Goal: Task Accomplishment & Management: Complete application form

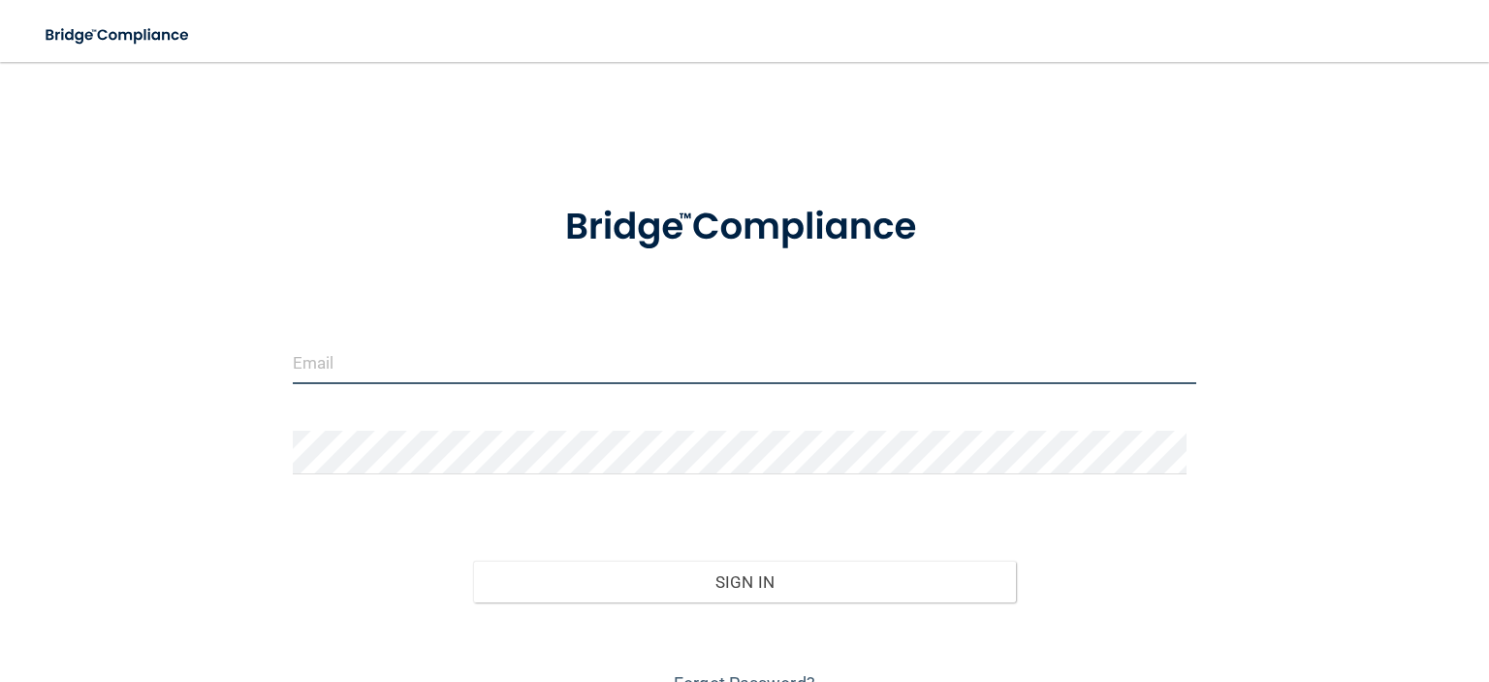
click at [763, 367] on input "email" at bounding box center [745, 362] width 904 height 44
click at [845, 360] on input "email" at bounding box center [745, 362] width 904 height 44
type input "[EMAIL_ADDRESS][DOMAIN_NAME]"
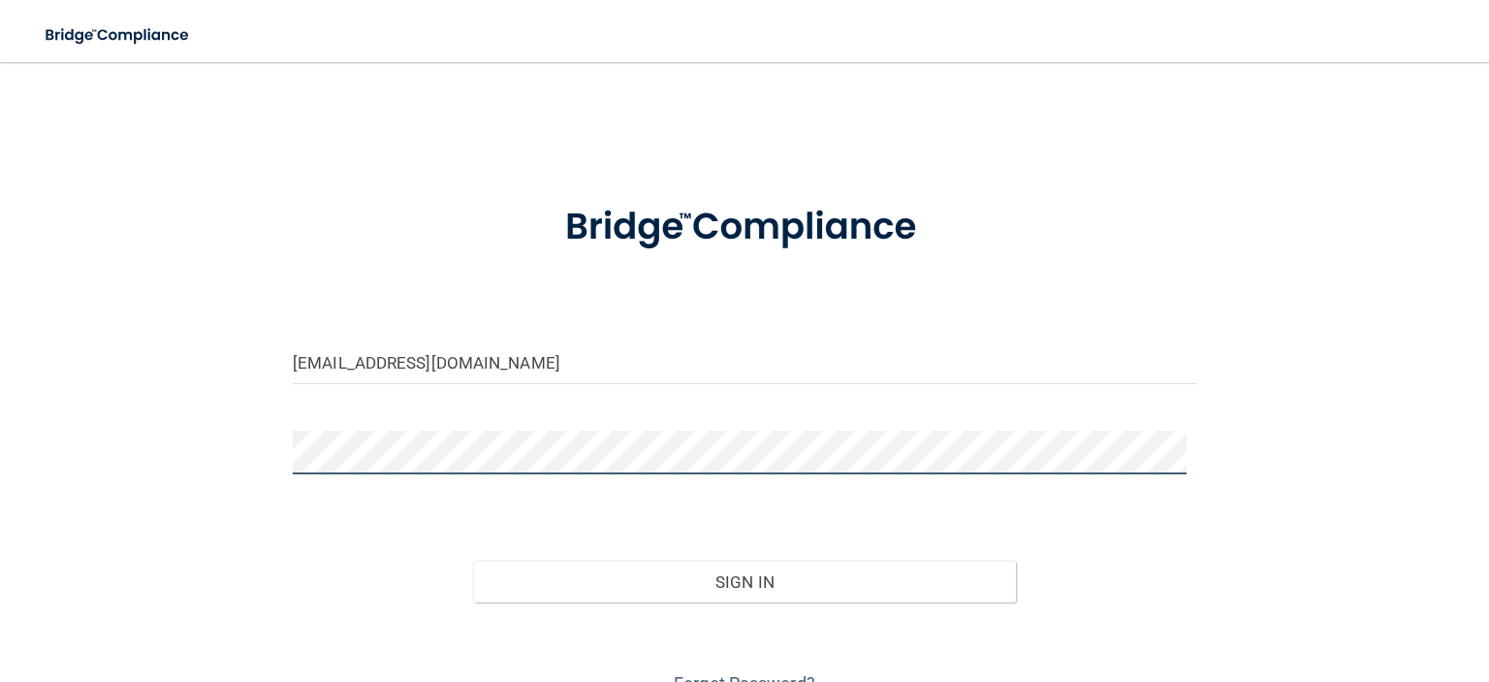
click at [473, 560] on button "Sign In" at bounding box center [744, 581] width 542 height 43
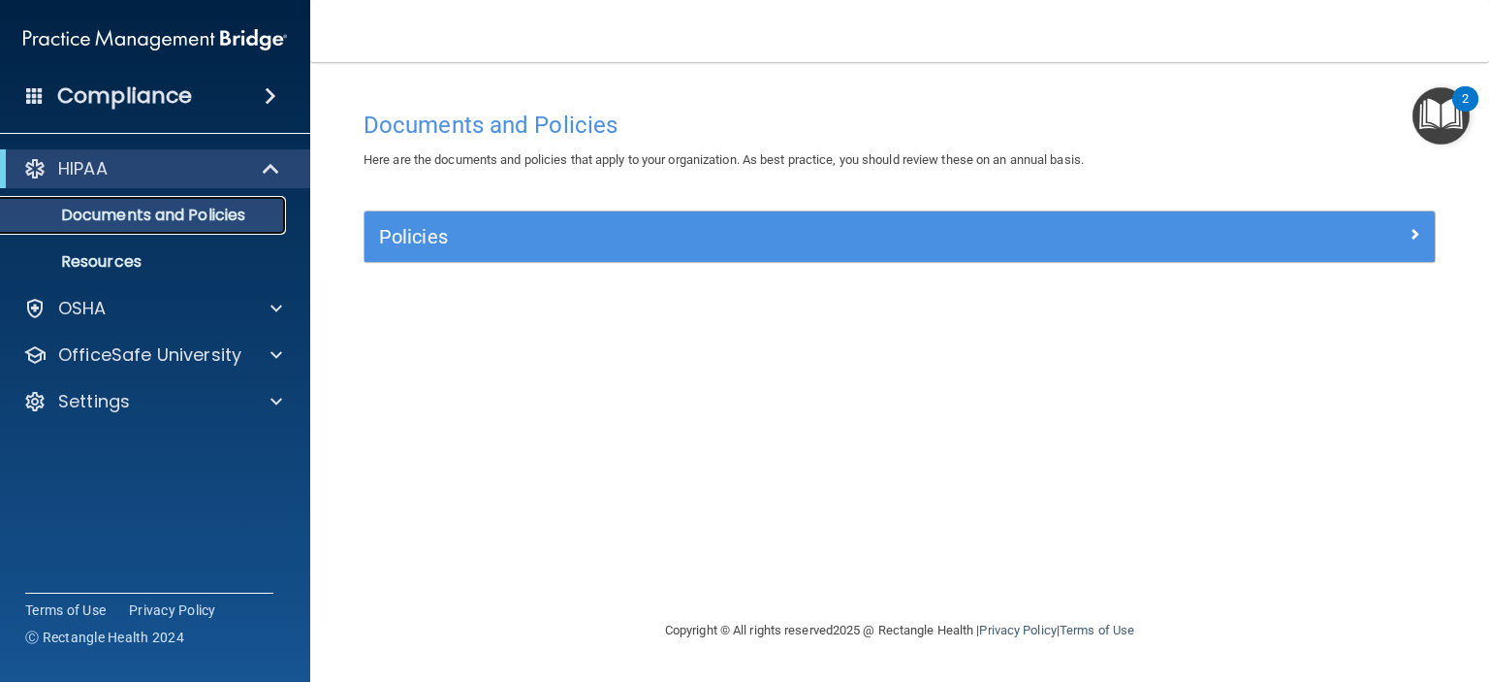
click at [128, 214] on p "Documents and Policies" at bounding box center [145, 215] width 265 height 19
click at [171, 171] on div "HIPAA" at bounding box center [128, 168] width 239 height 23
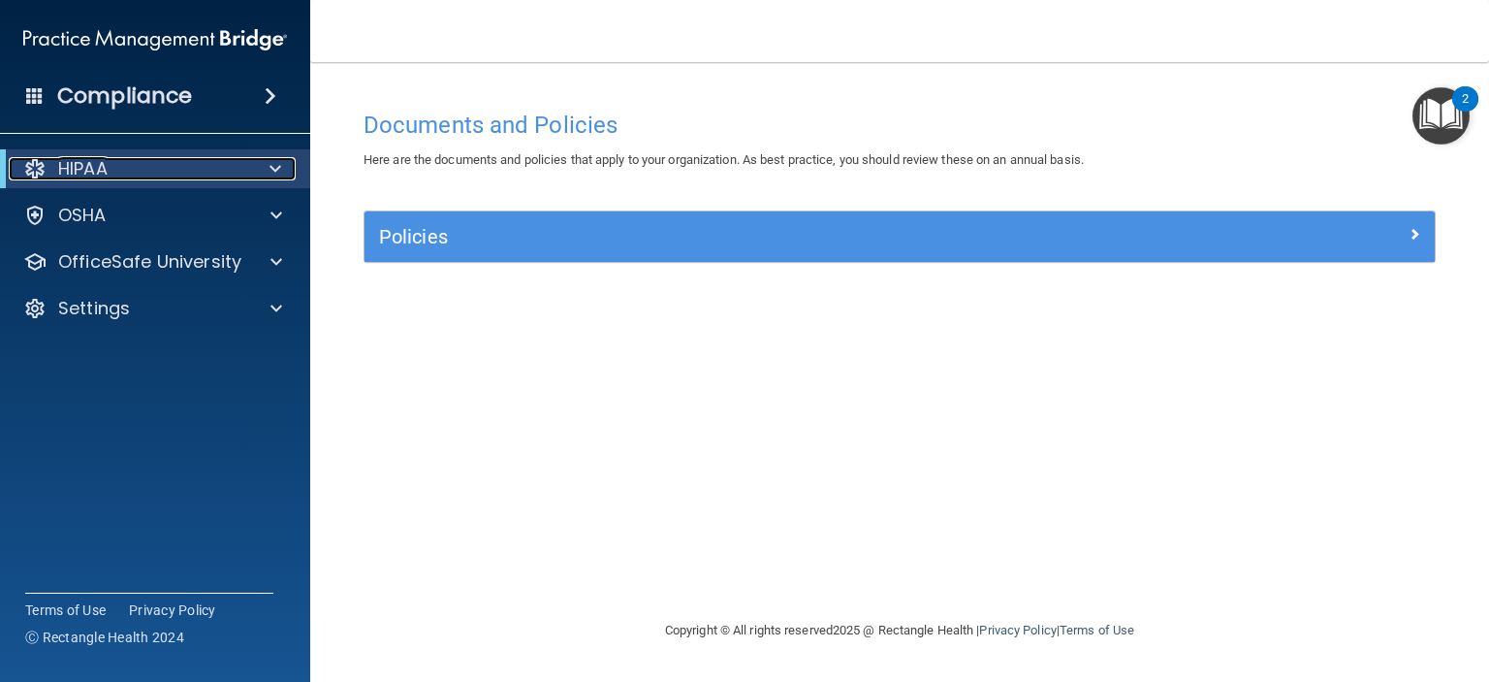
click at [171, 171] on div "HIPAA" at bounding box center [128, 168] width 239 height 23
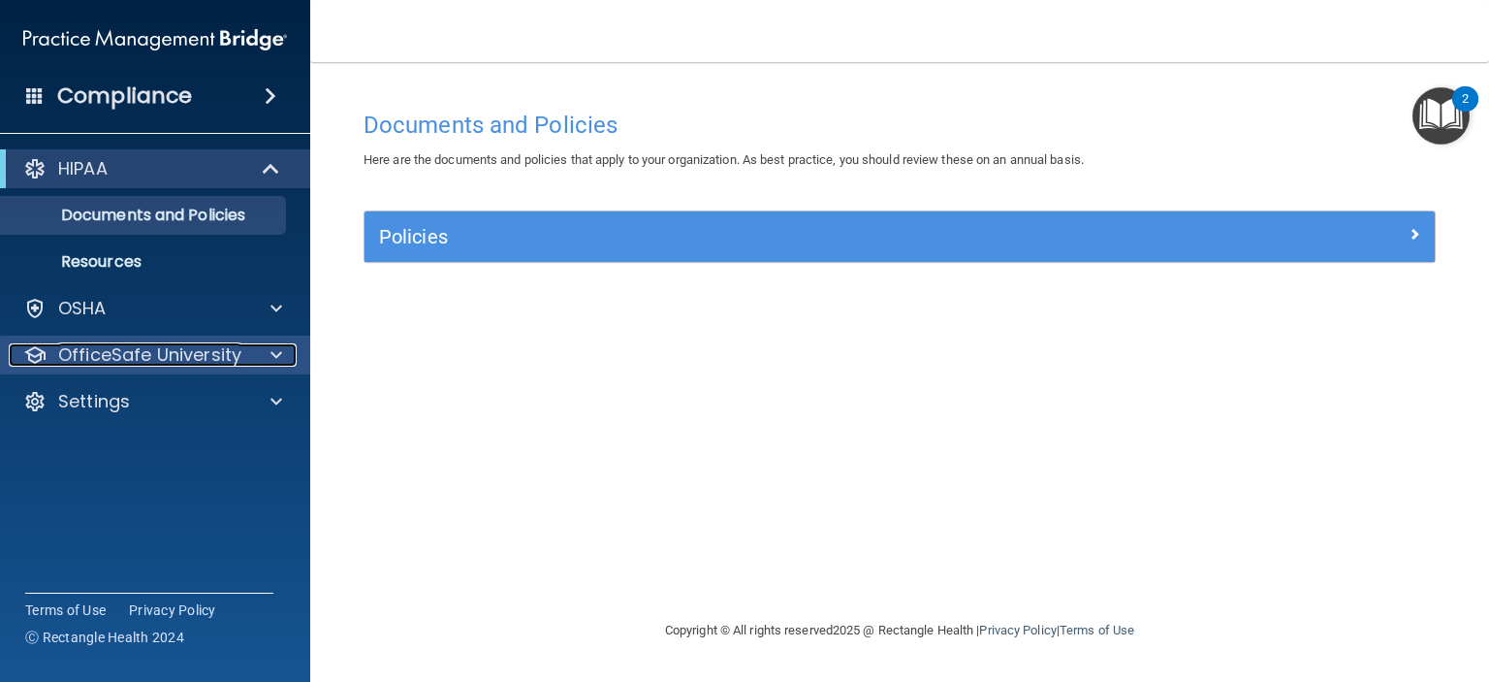
click at [241, 356] on p "OfficeSafe University" at bounding box center [149, 354] width 183 height 23
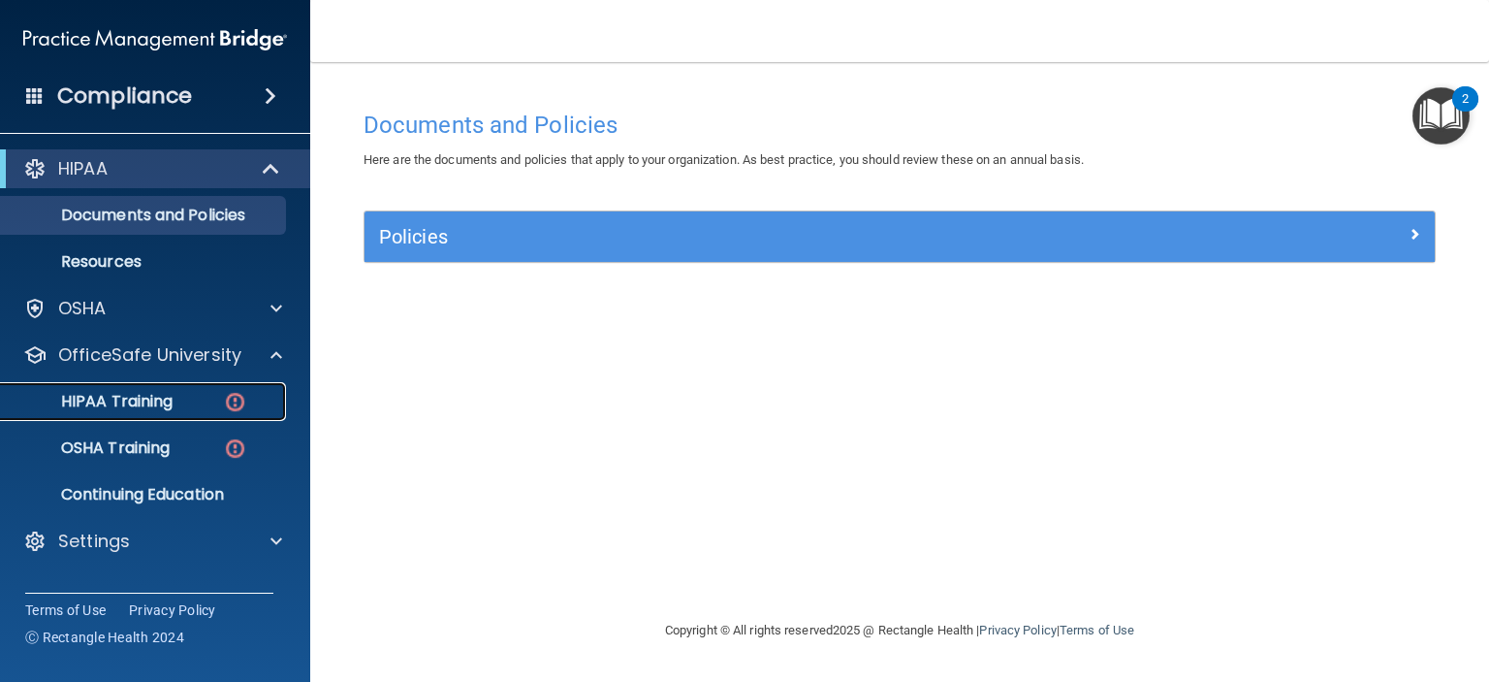
click at [194, 395] on div "HIPAA Training" at bounding box center [145, 401] width 265 height 19
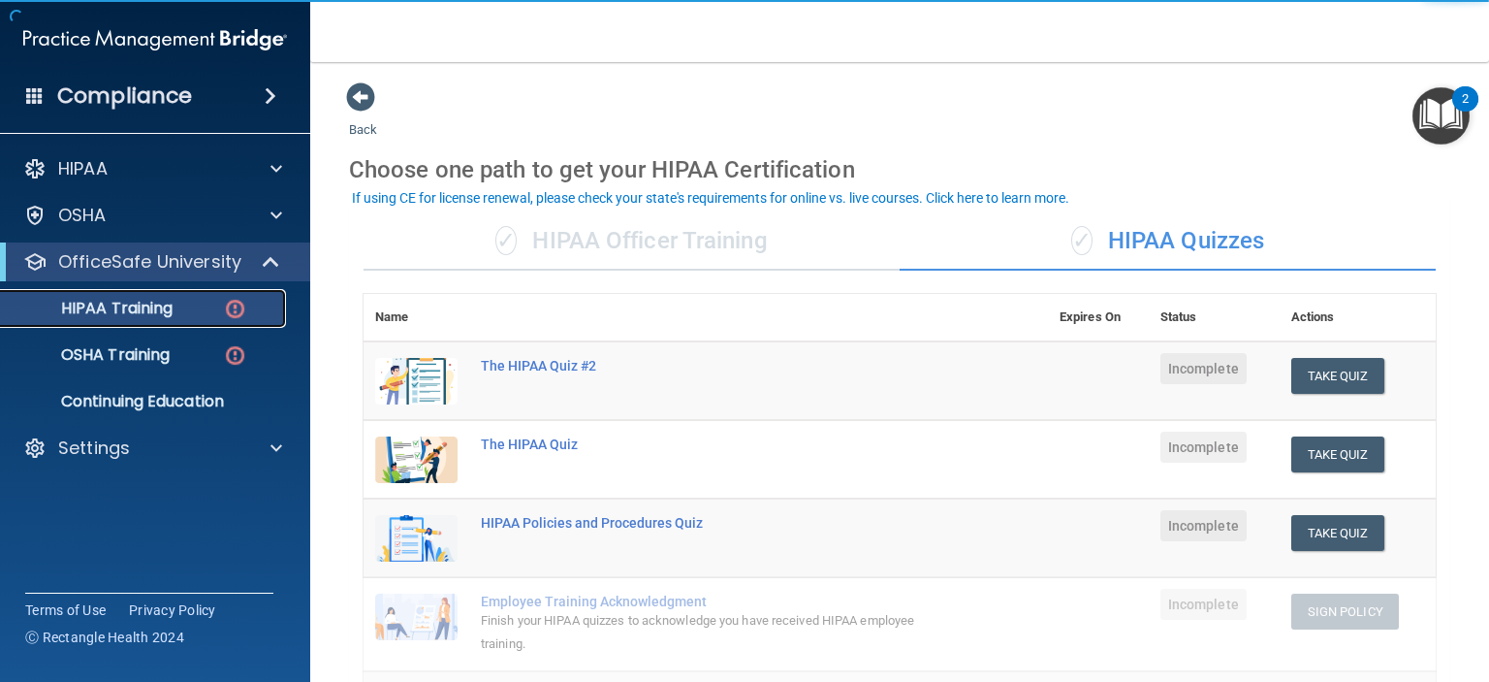
click at [136, 307] on p "HIPAA Training" at bounding box center [93, 308] width 160 height 19
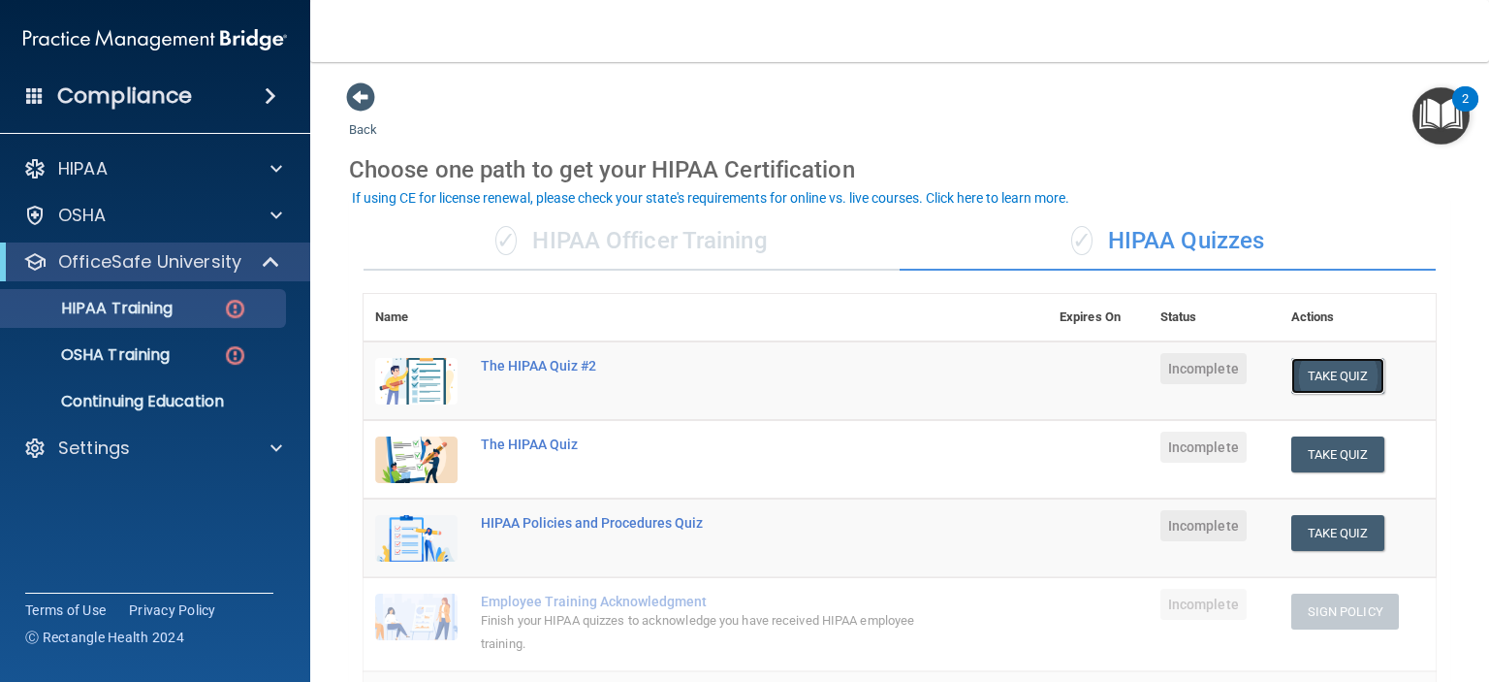
click at [1331, 382] on button "Take Quiz" at bounding box center [1337, 376] width 93 height 36
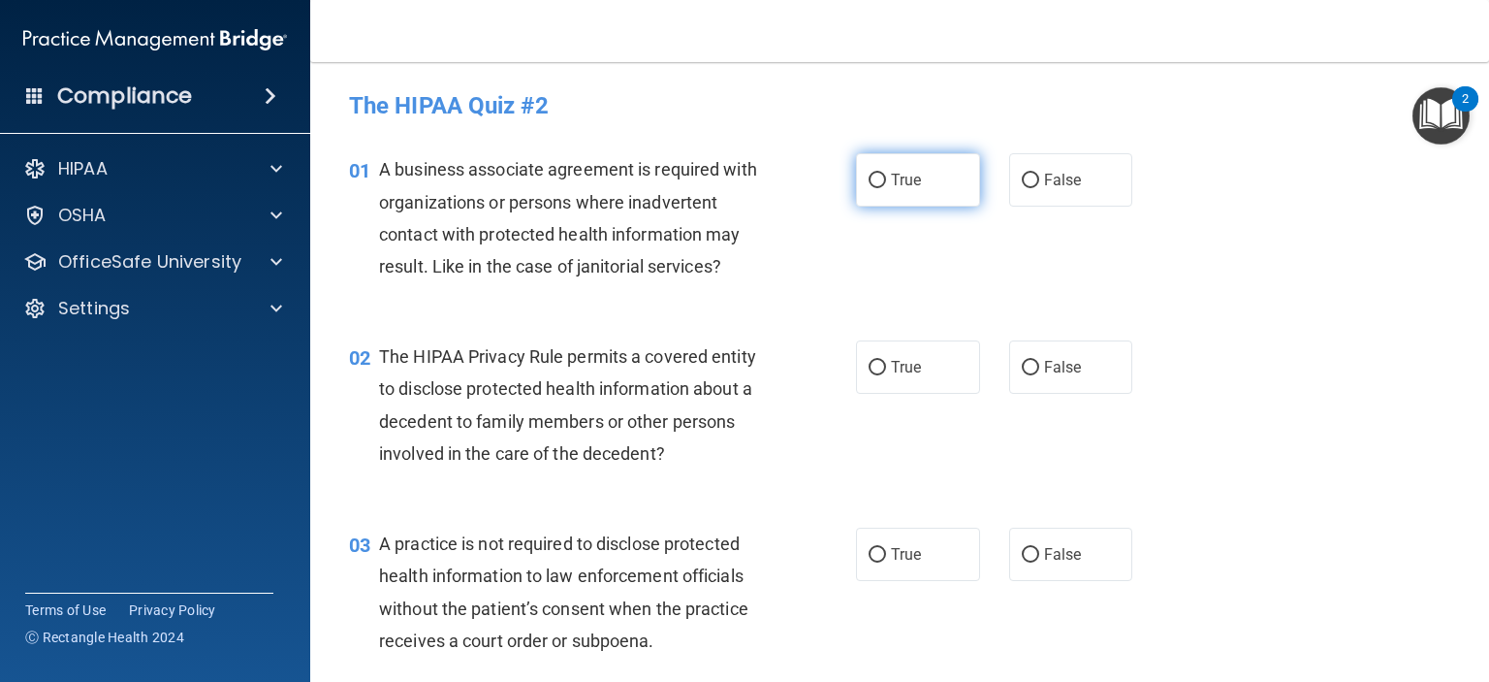
click at [908, 177] on span "True" at bounding box center [906, 180] width 30 height 18
click at [886, 177] on input "True" at bounding box center [877, 181] width 17 height 15
radio input "true"
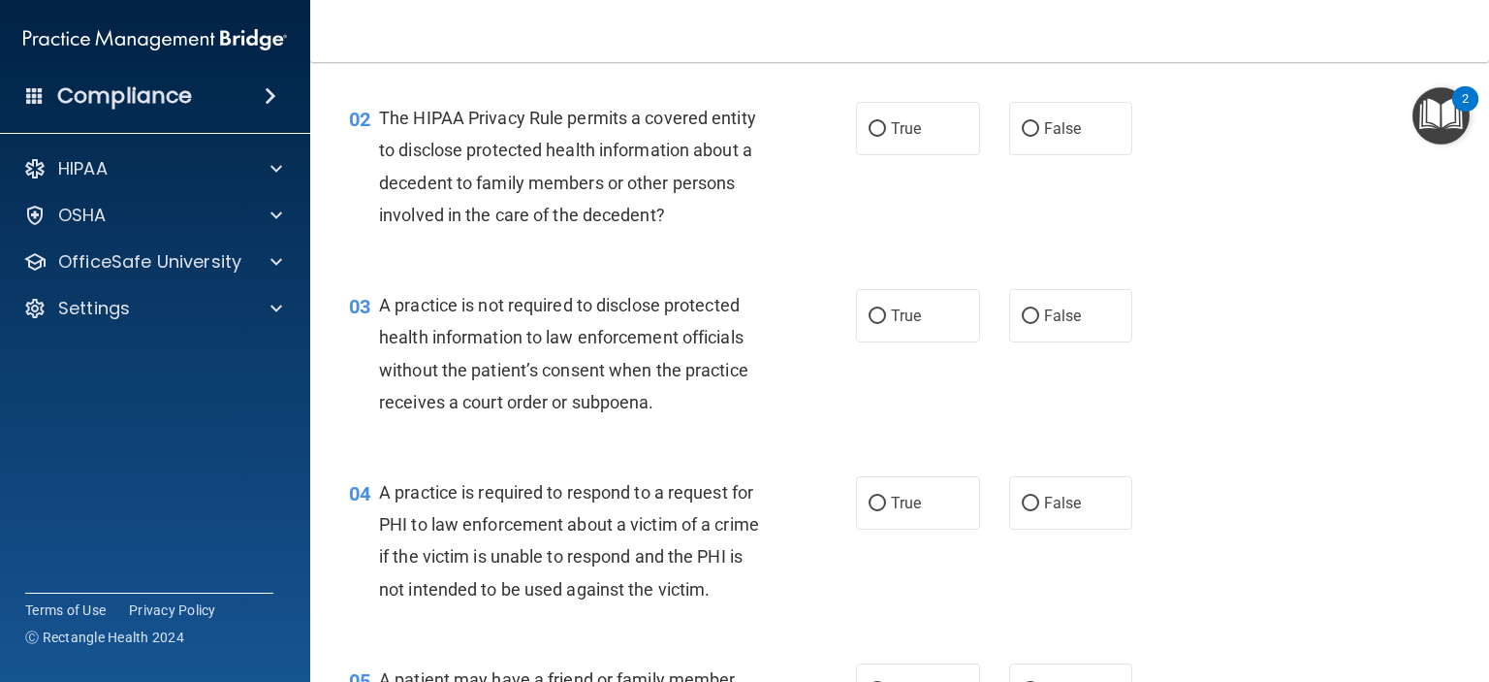
scroll to position [238, 0]
click at [1064, 139] on span "False" at bounding box center [1063, 129] width 38 height 18
click at [1039, 138] on input "False" at bounding box center [1030, 130] width 17 height 15
radio input "true"
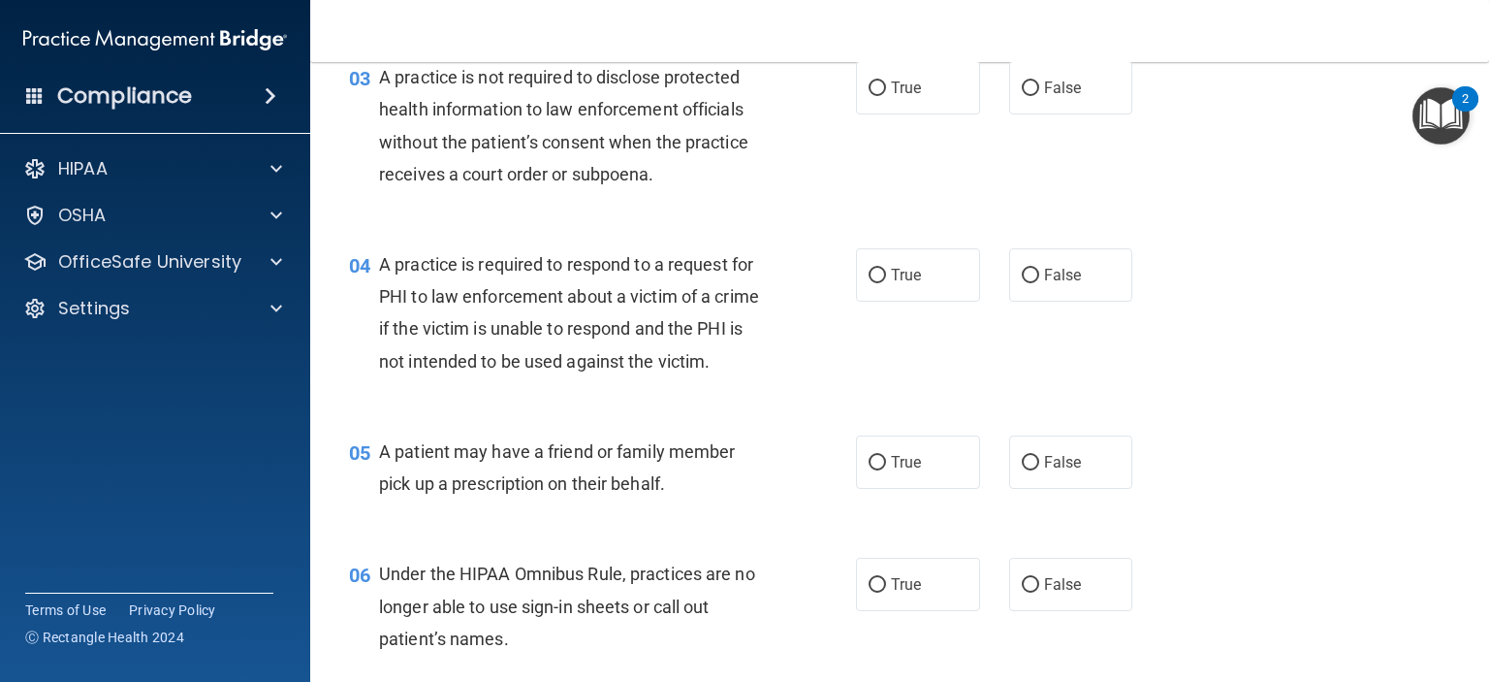
scroll to position [462, 0]
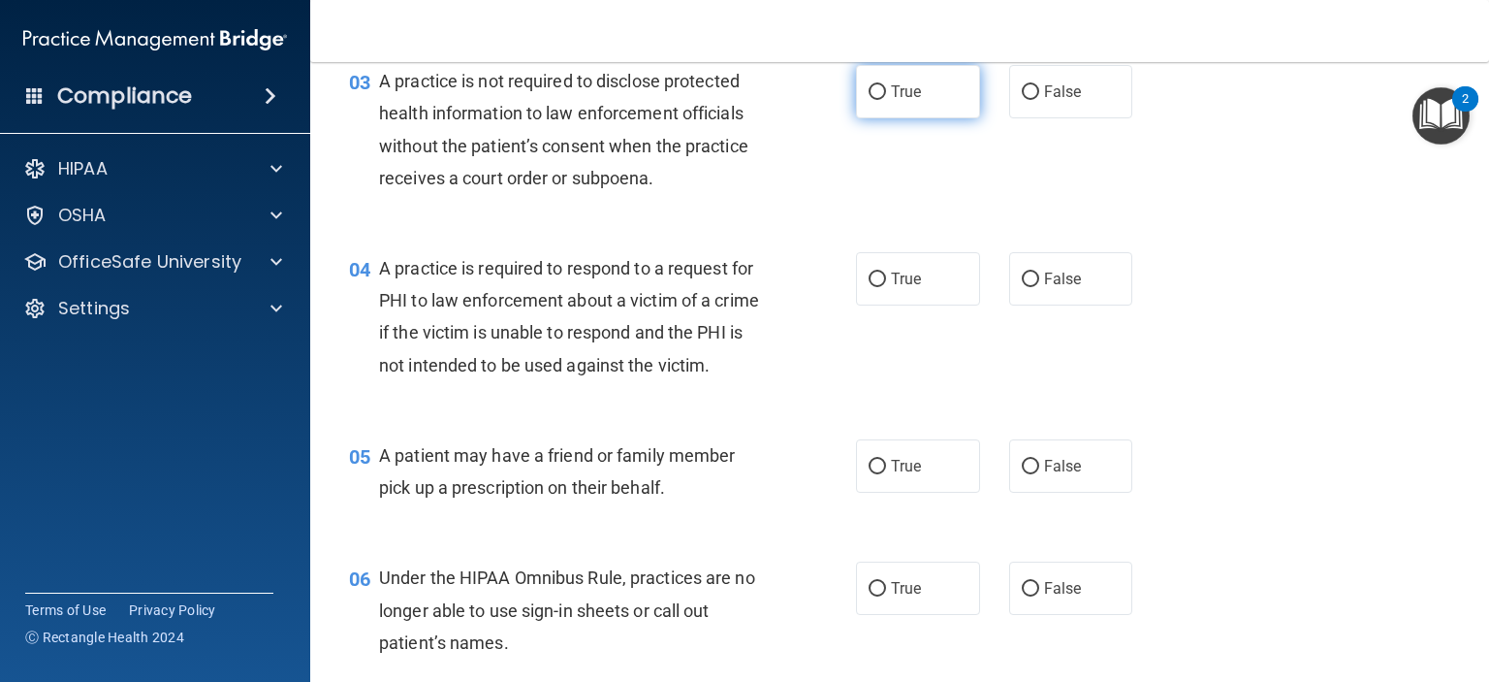
click at [900, 107] on label "True" at bounding box center [918, 91] width 124 height 53
click at [886, 100] on input "True" at bounding box center [877, 92] width 17 height 15
radio input "true"
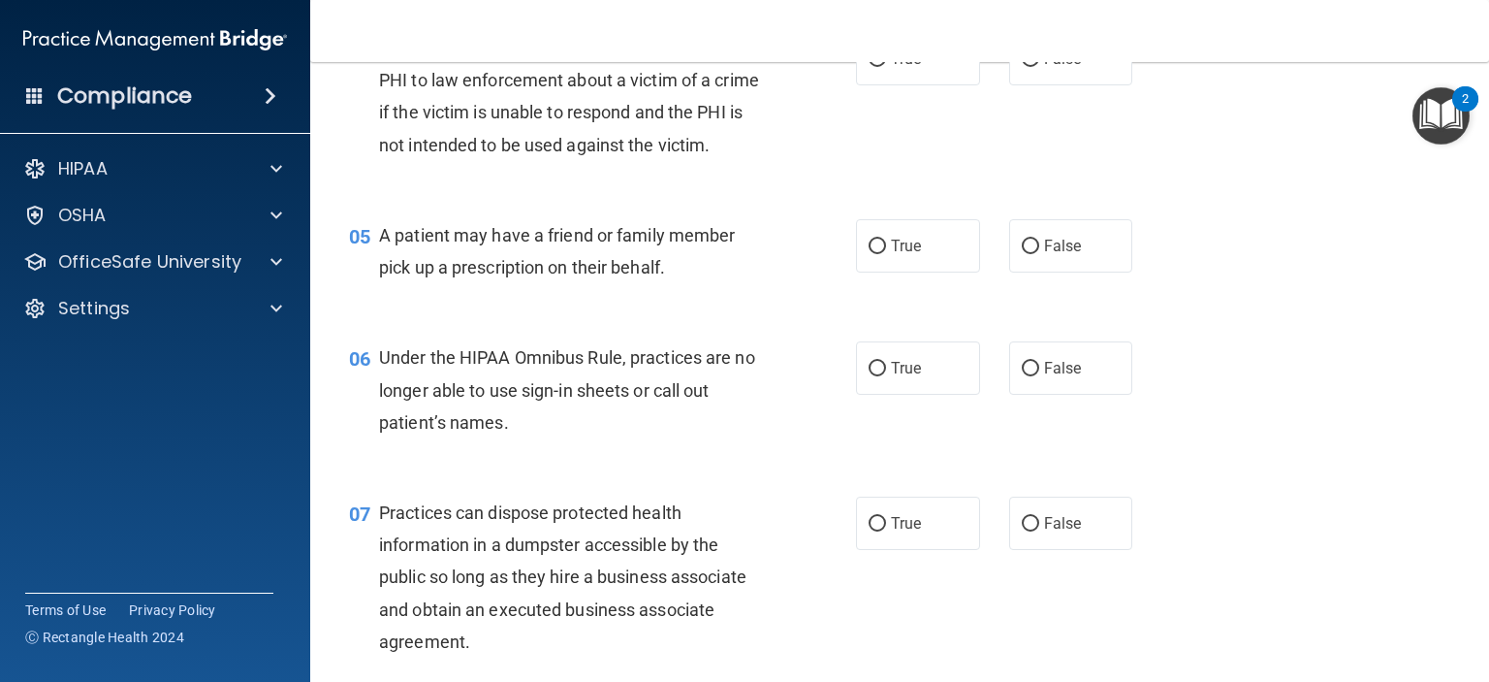
scroll to position [674, 0]
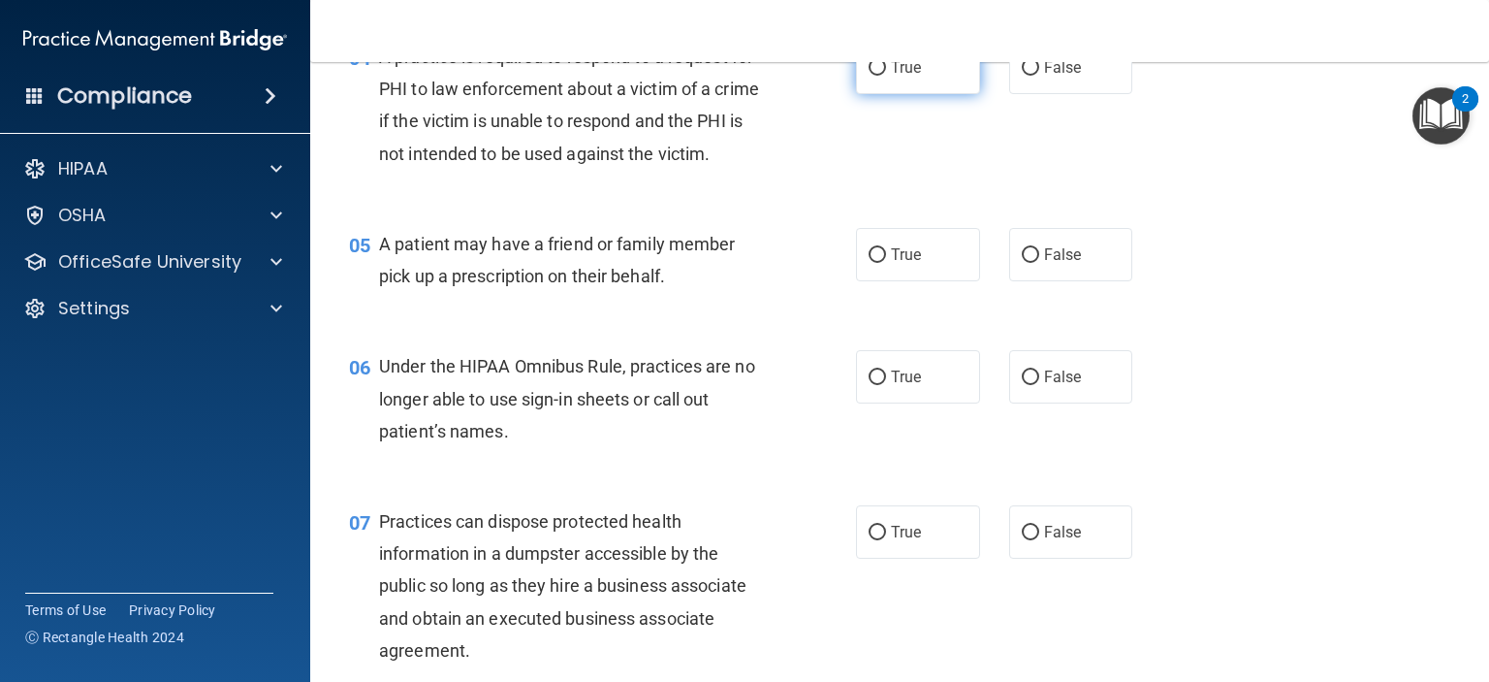
click at [892, 77] on span "True" at bounding box center [906, 67] width 30 height 18
click at [886, 76] on input "True" at bounding box center [877, 68] width 17 height 15
radio input "true"
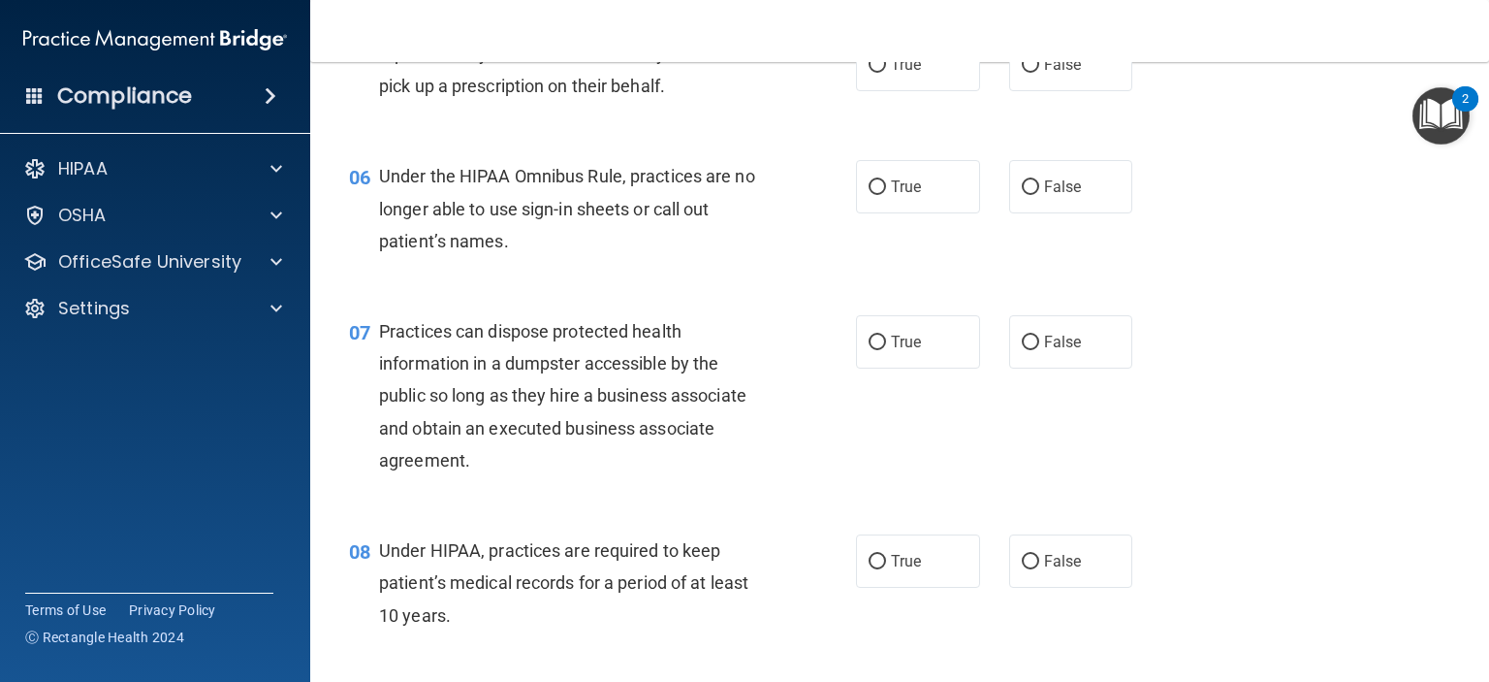
scroll to position [861, 0]
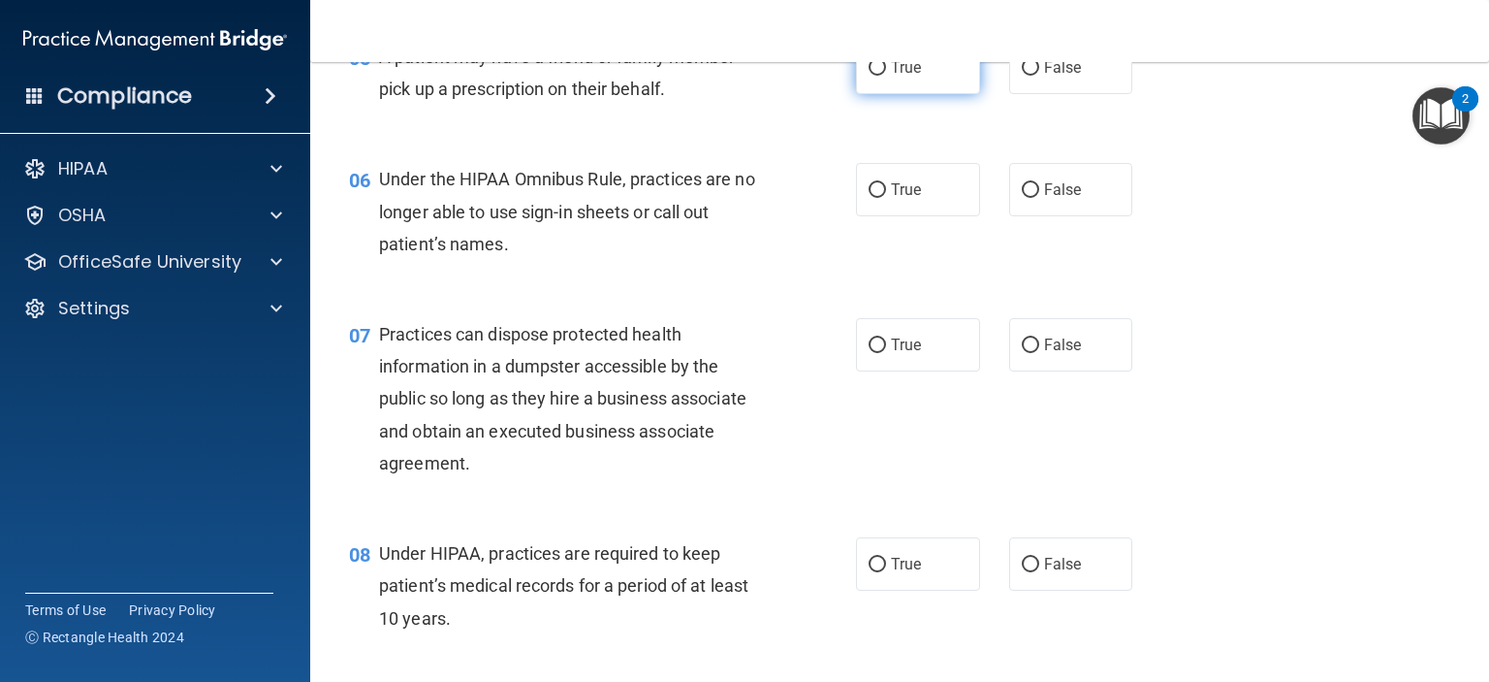
click at [904, 94] on label "True" at bounding box center [918, 67] width 124 height 53
click at [886, 76] on input "True" at bounding box center [877, 68] width 17 height 15
radio input "true"
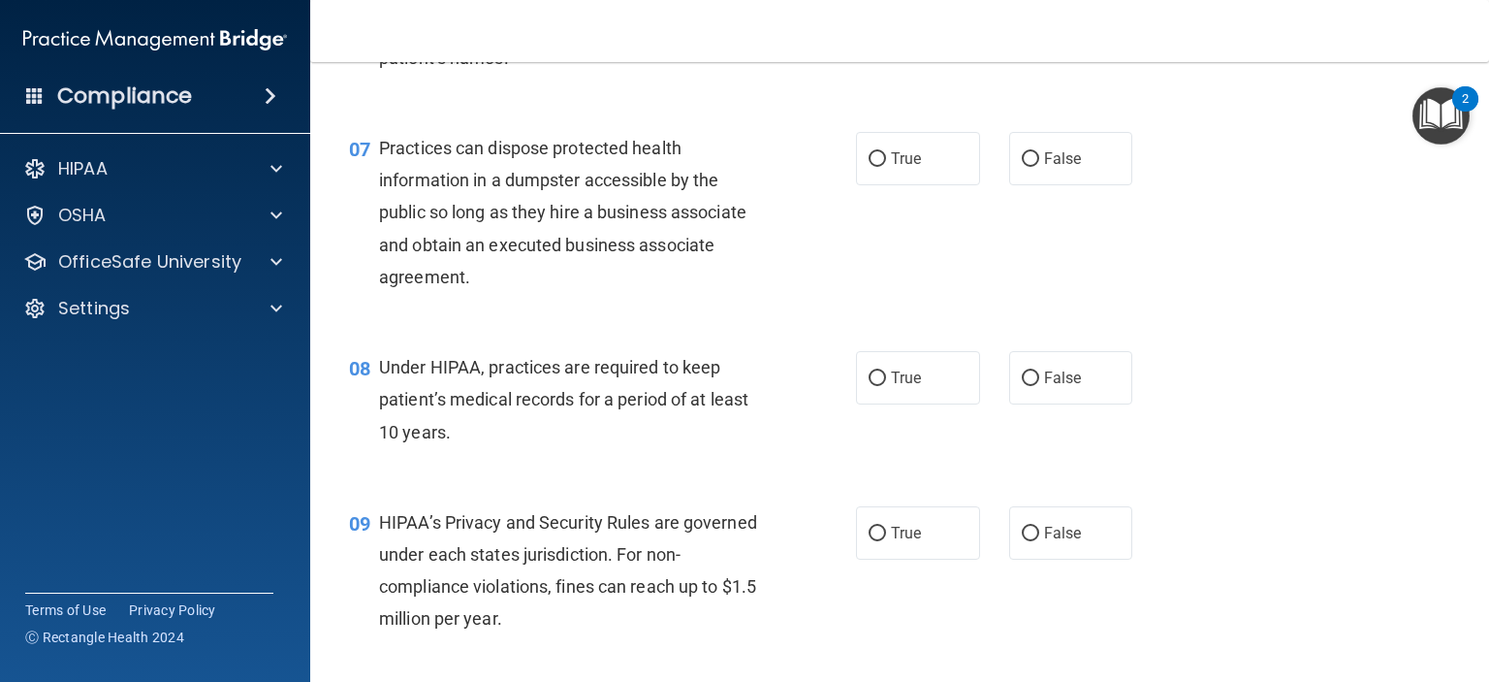
scroll to position [1042, 0]
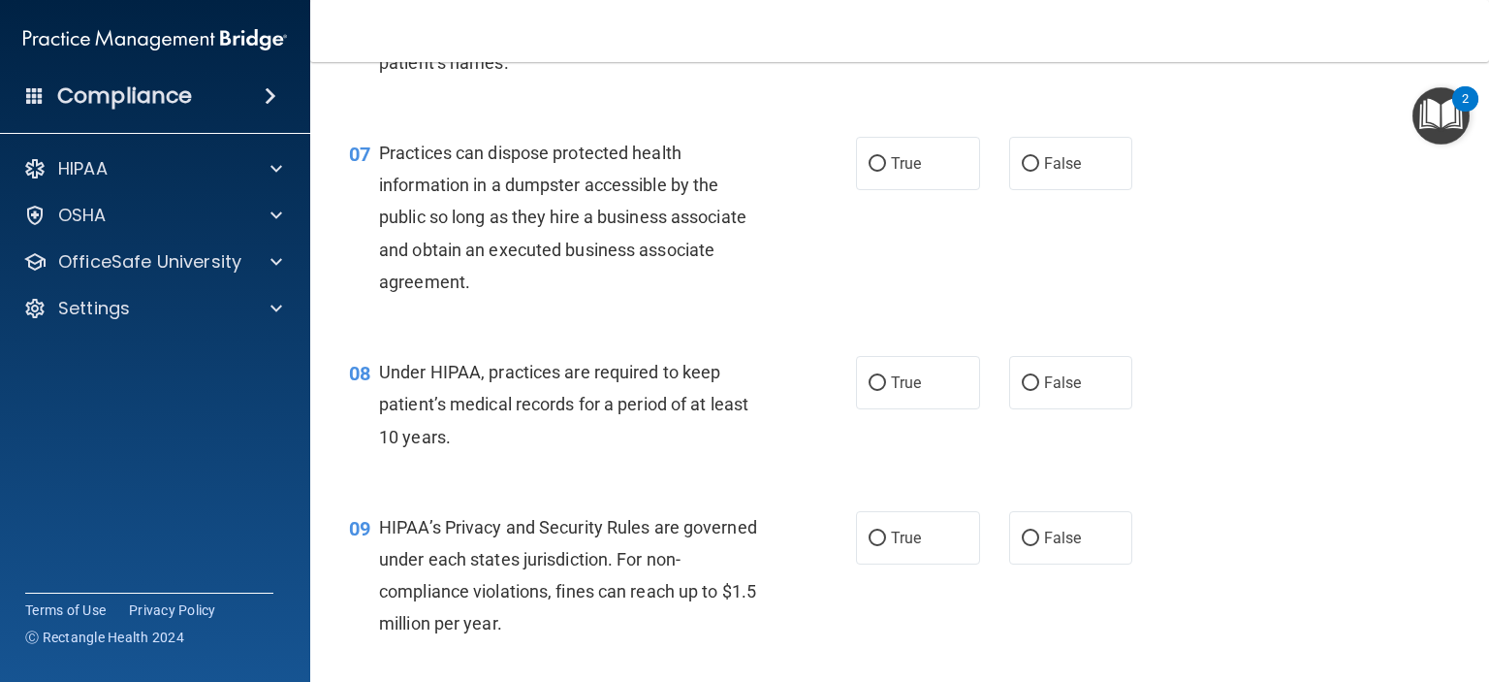
click at [1048, 17] on span "False" at bounding box center [1063, 8] width 38 height 18
click at [1039, 16] on input "False" at bounding box center [1030, 9] width 17 height 15
radio input "true"
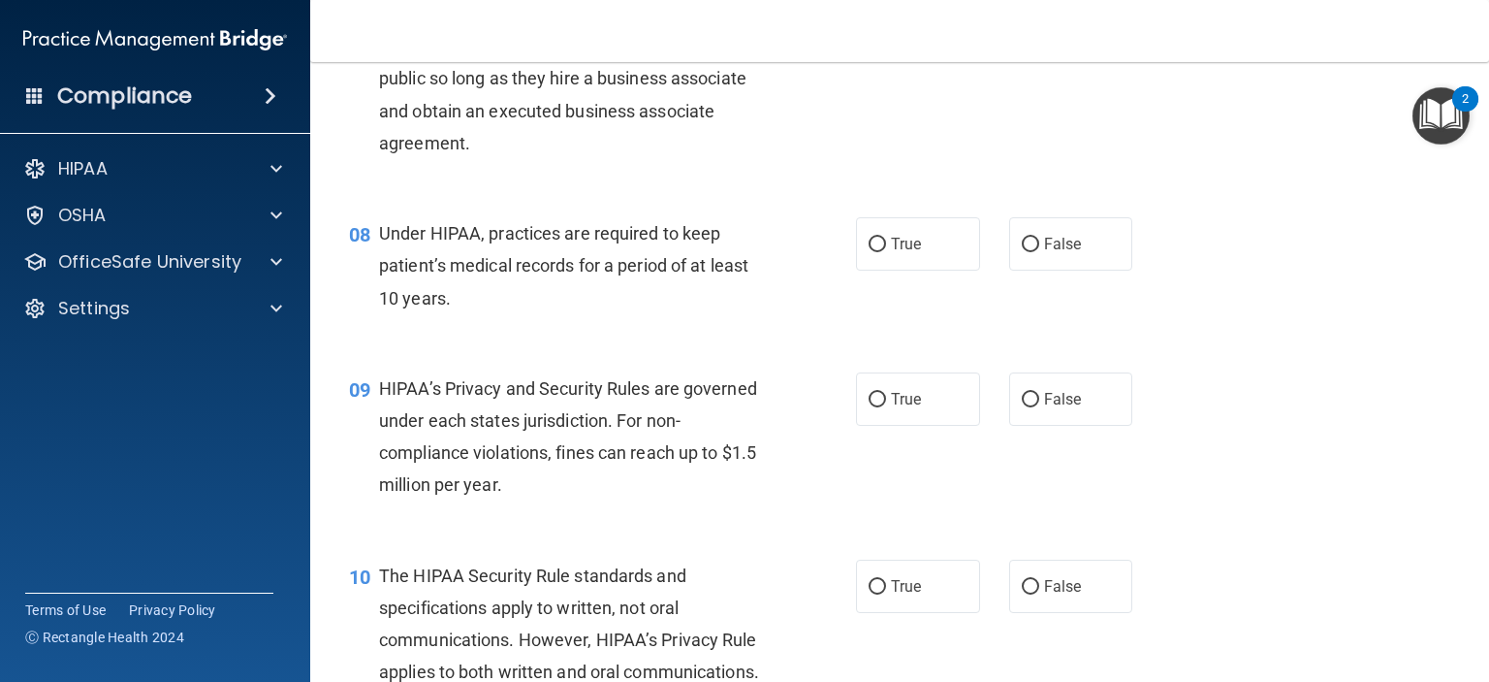
scroll to position [1180, 0]
click at [1026, 34] on input "False" at bounding box center [1030, 26] width 17 height 15
radio input "true"
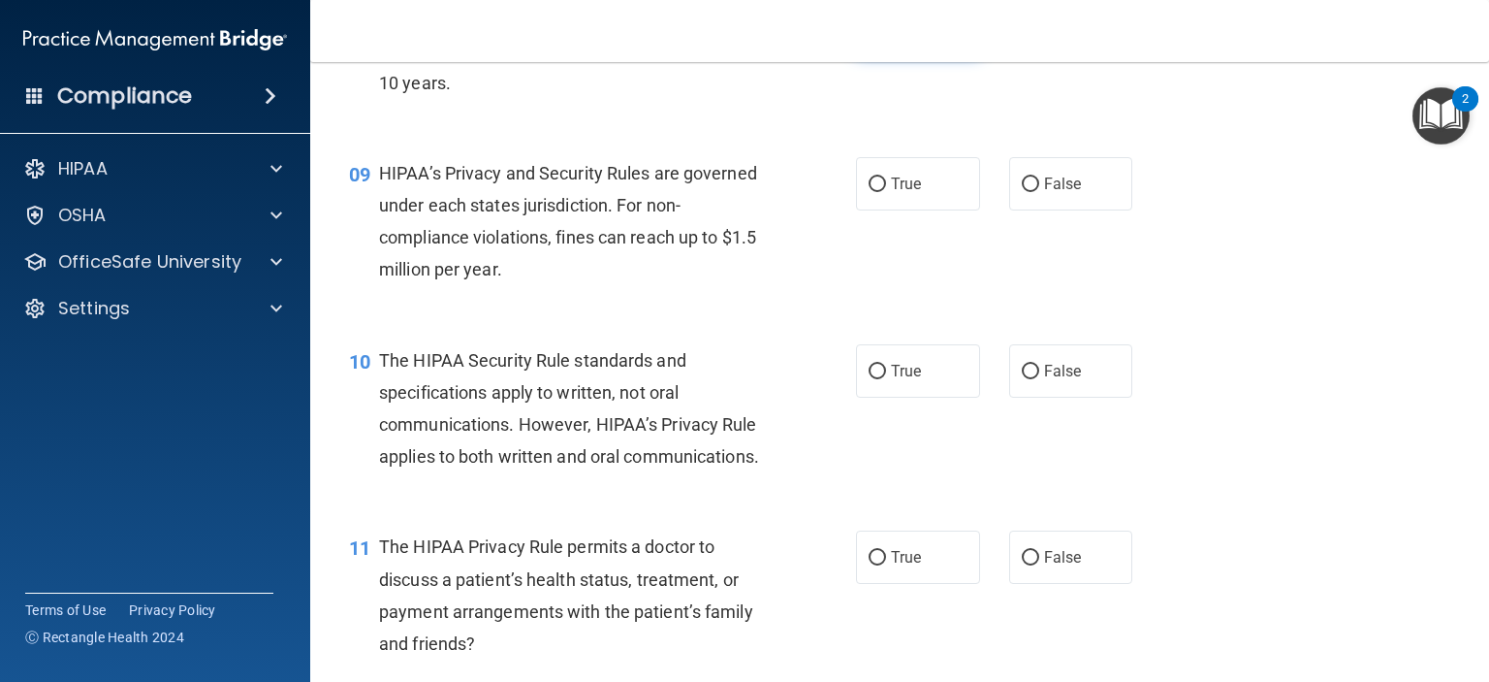
scroll to position [1392, 0]
click at [880, 59] on label "True" at bounding box center [918, 32] width 124 height 53
click at [880, 41] on input "True" at bounding box center [877, 33] width 17 height 15
radio input "true"
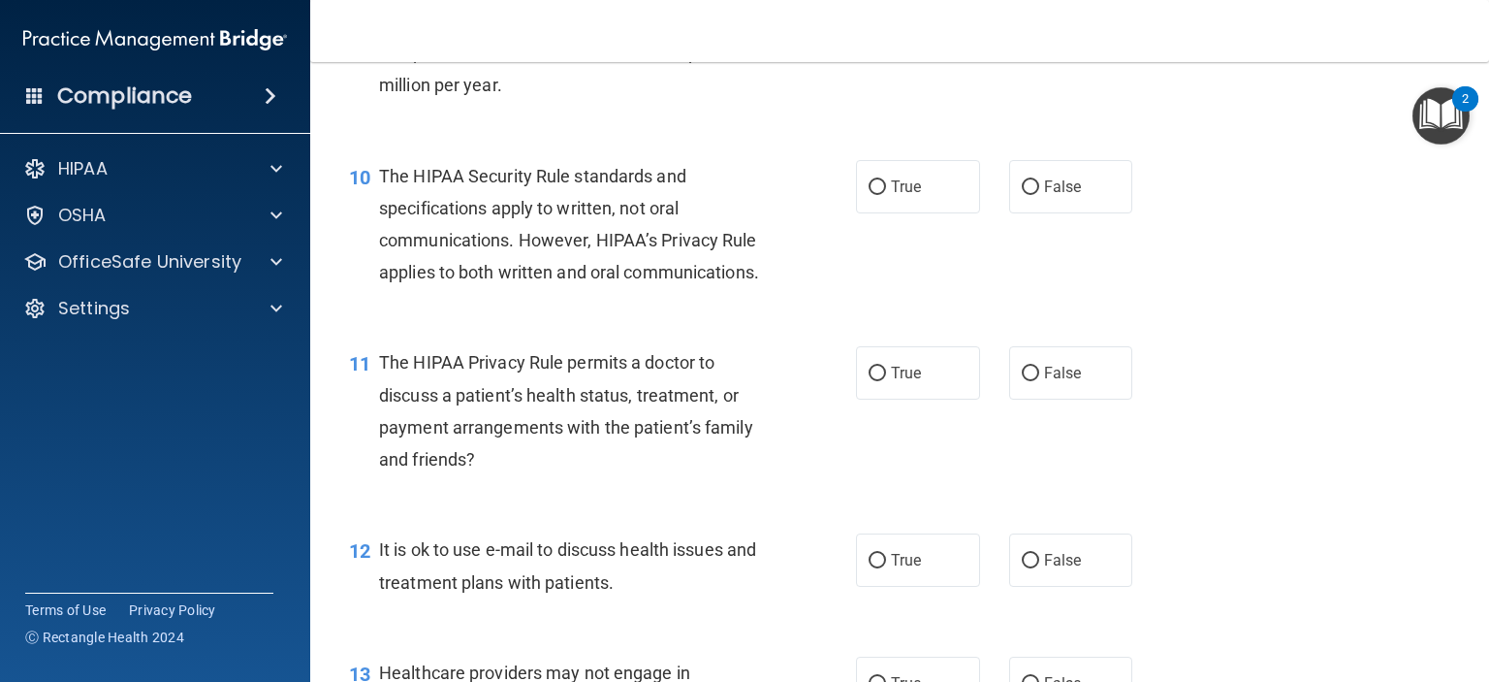
scroll to position [1578, 0]
click at [908, 11] on span "True" at bounding box center [906, 1] width 30 height 18
click at [886, 10] on input "True" at bounding box center [877, 2] width 17 height 15
radio input "true"
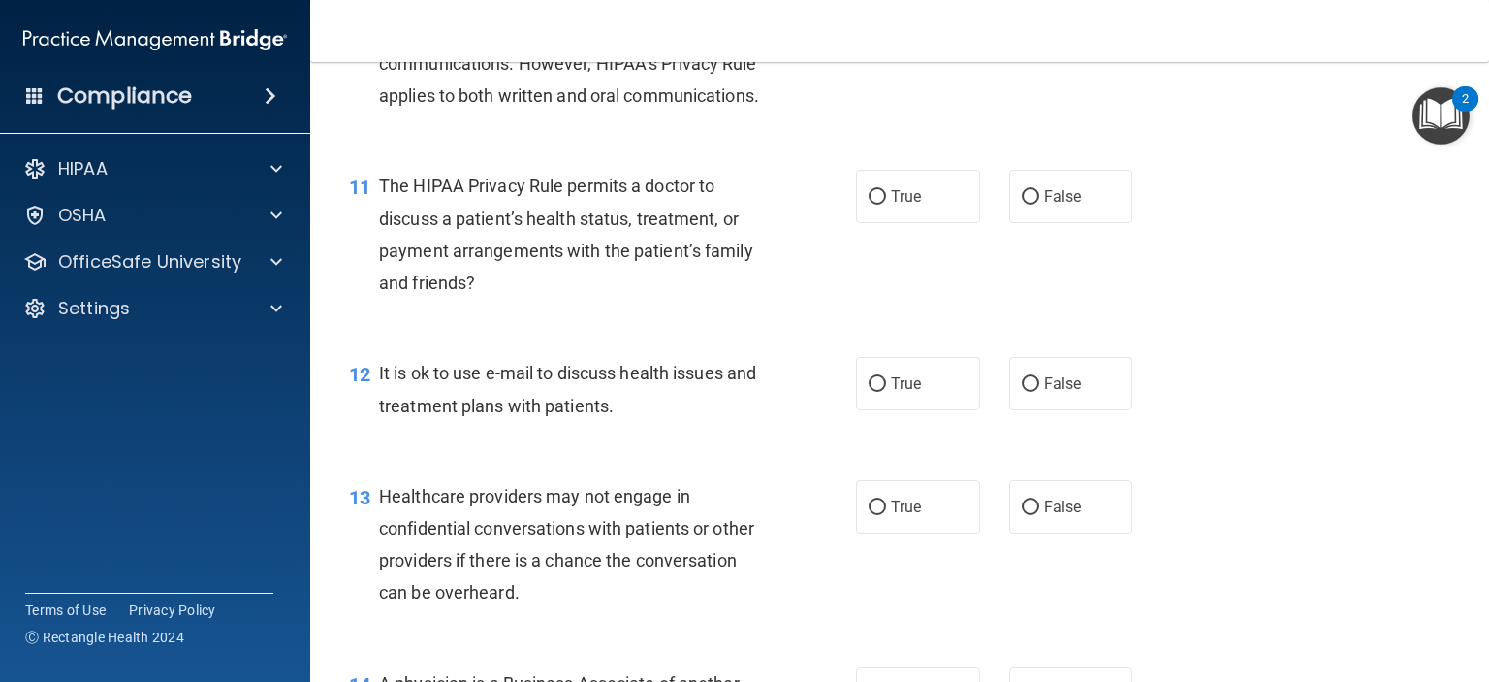
scroll to position [1741, 0]
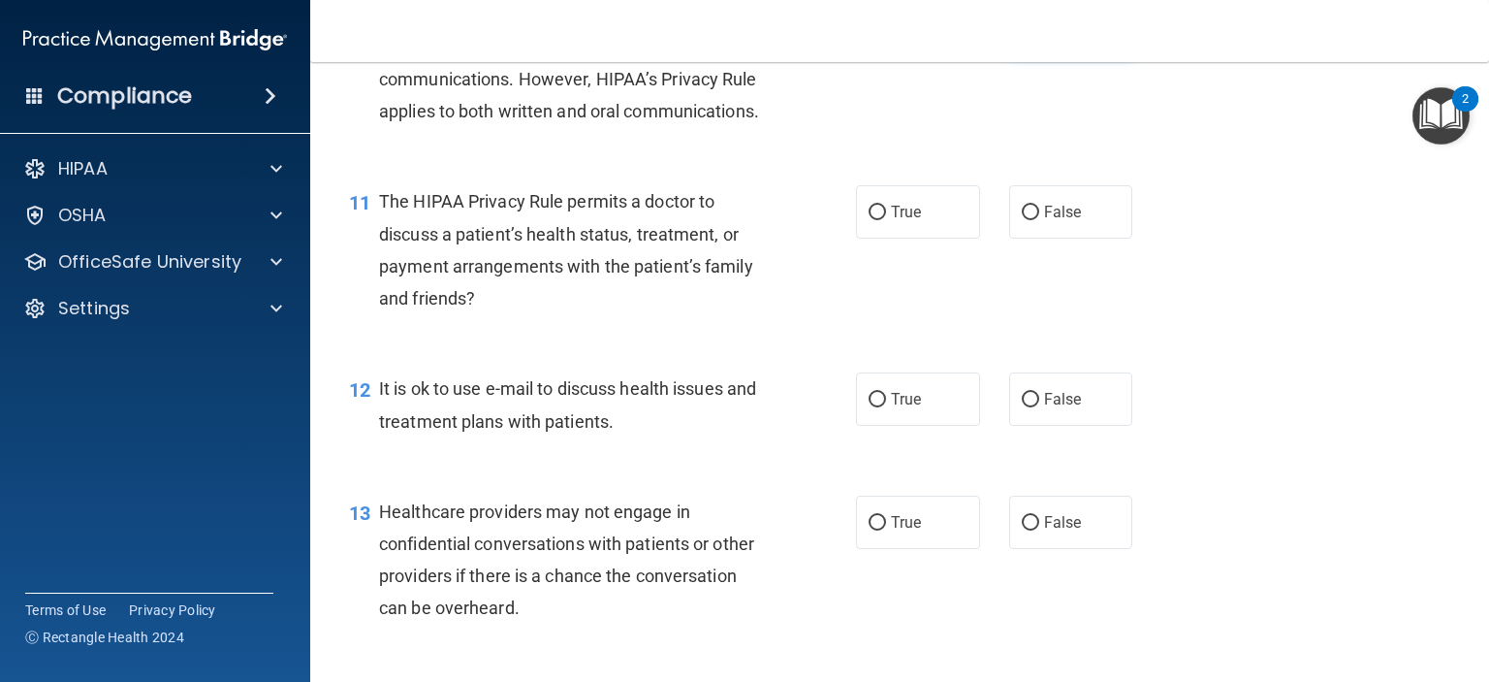
click at [1021, 52] on label "False" at bounding box center [1071, 25] width 124 height 53
click at [1022, 34] on input "False" at bounding box center [1030, 26] width 17 height 15
radio input "true"
click at [1021, 52] on label "False" at bounding box center [1071, 25] width 124 height 53
click at [1022, 34] on input "False" at bounding box center [1030, 26] width 17 height 15
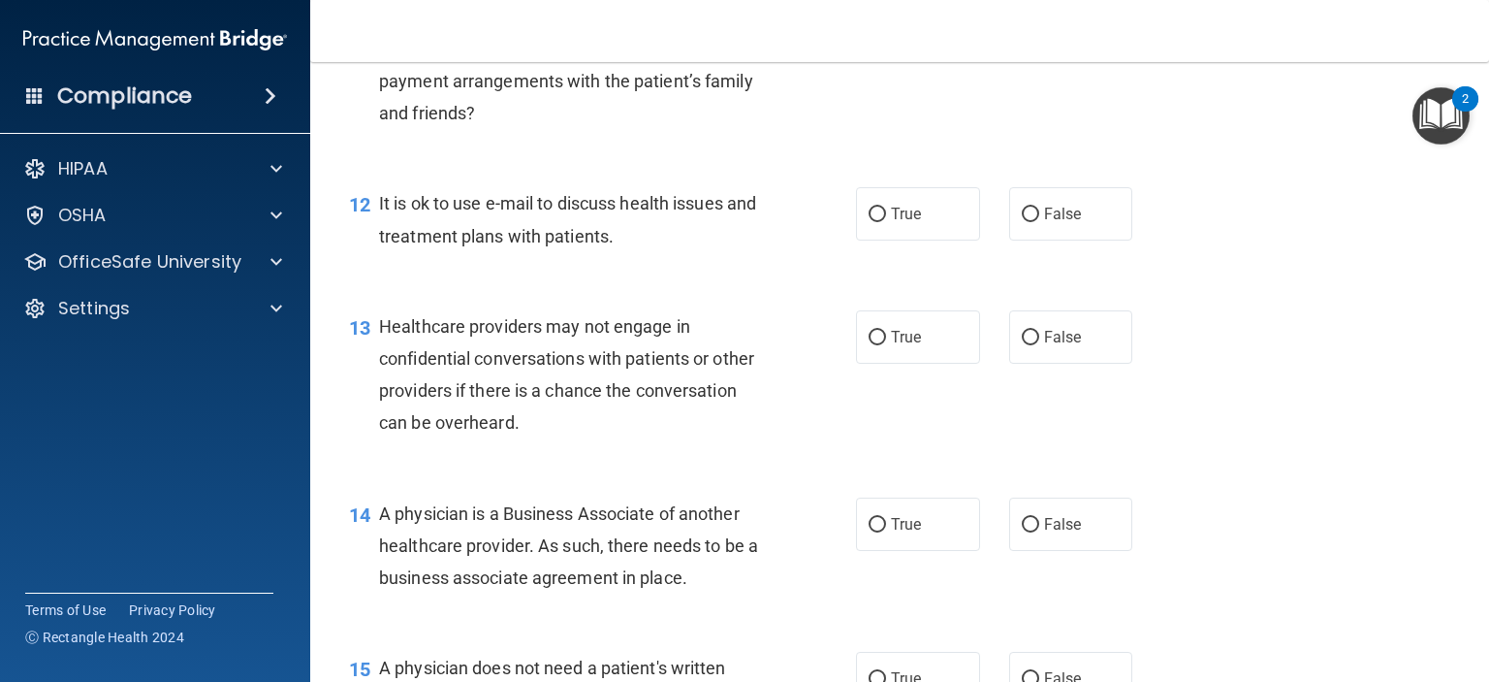
scroll to position [1927, 0]
click at [1044, 35] on span "False" at bounding box center [1063, 25] width 38 height 18
click at [1039, 34] on input "False" at bounding box center [1030, 26] width 17 height 15
radio input "true"
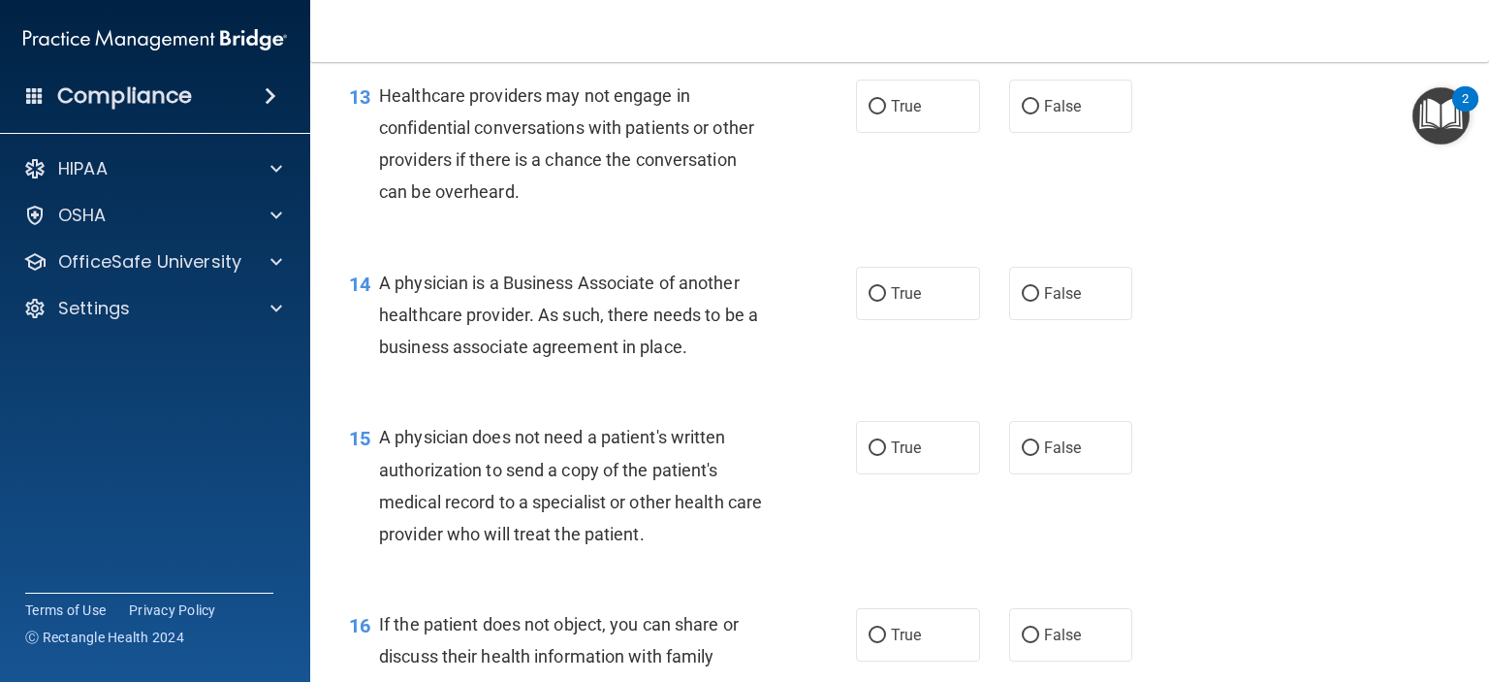
scroll to position [2152, 0]
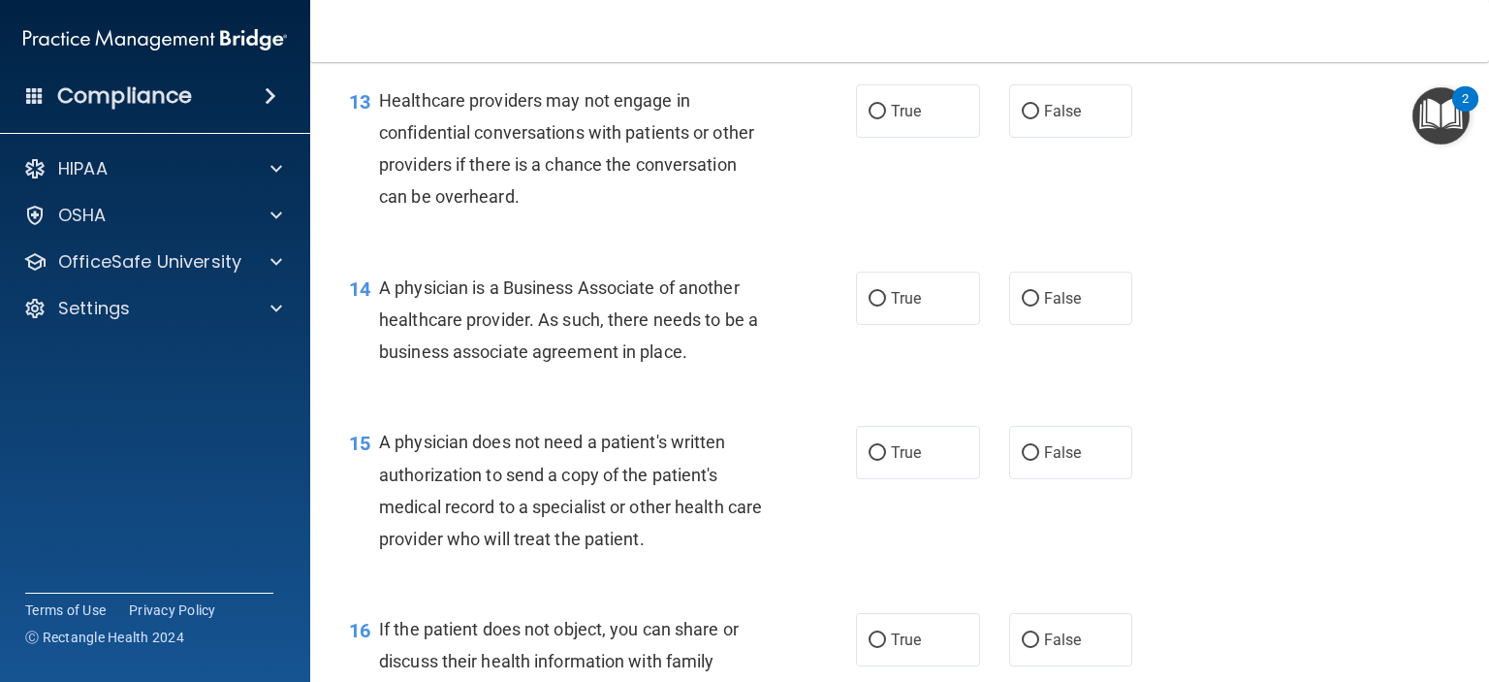
drag, startPoint x: 1048, startPoint y: 129, endPoint x: 1023, endPoint y: 120, distance: 26.7
radio input "true"
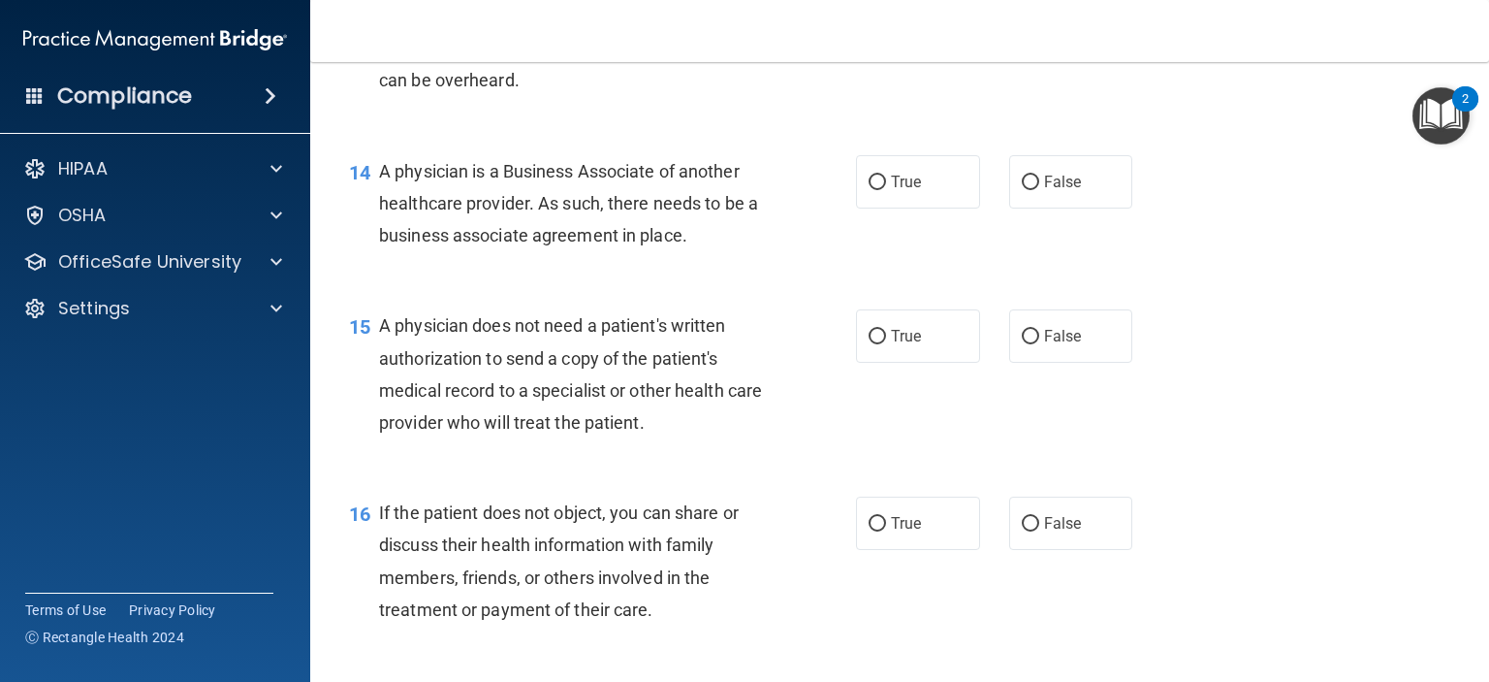
scroll to position [2267, 0]
radio input "true"
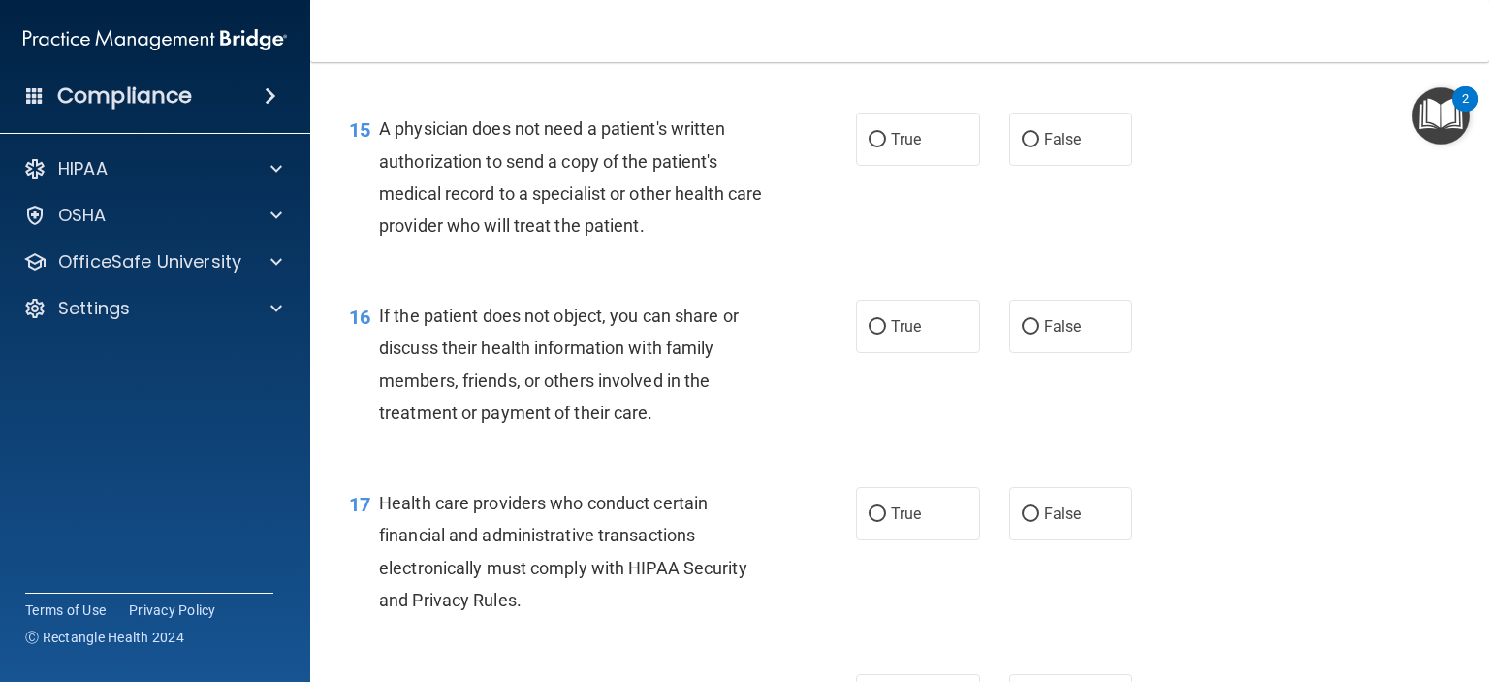
scroll to position [2463, 0]
radio input "true"
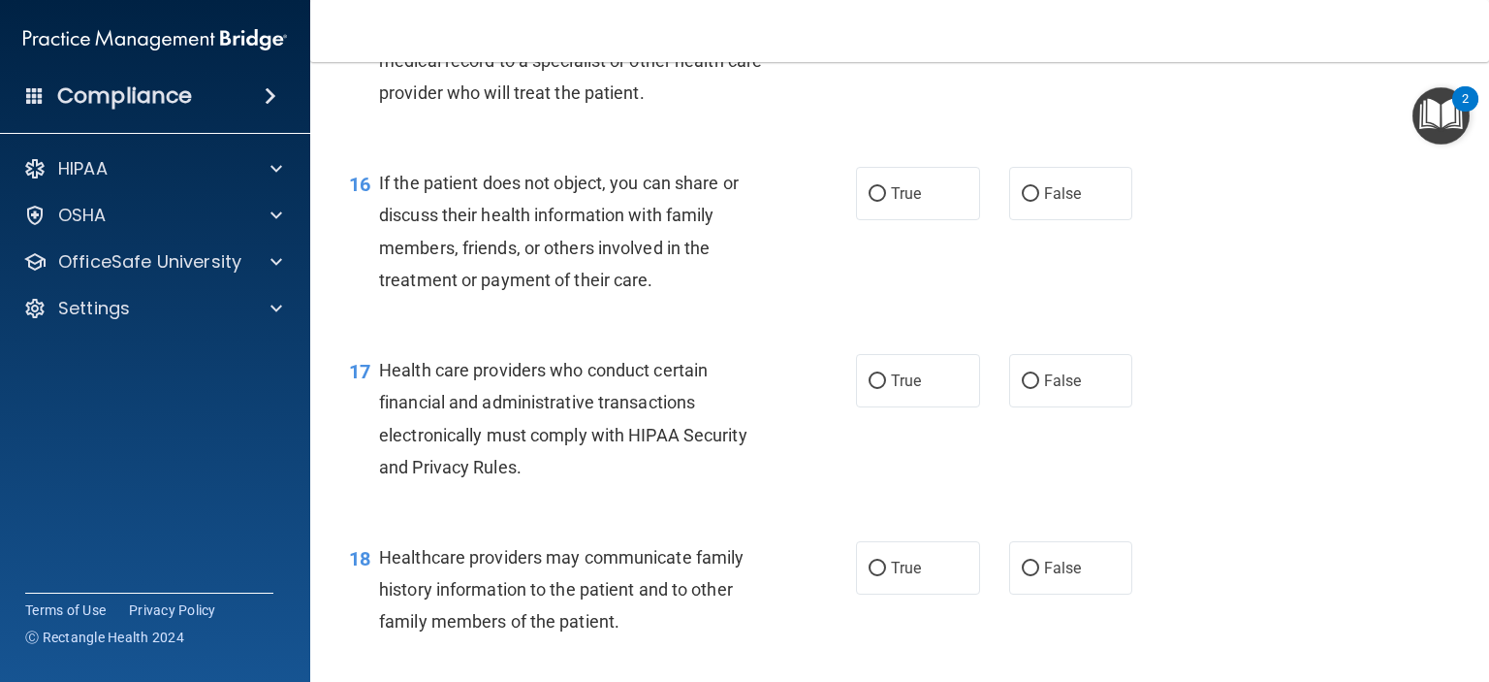
scroll to position [2595, 0]
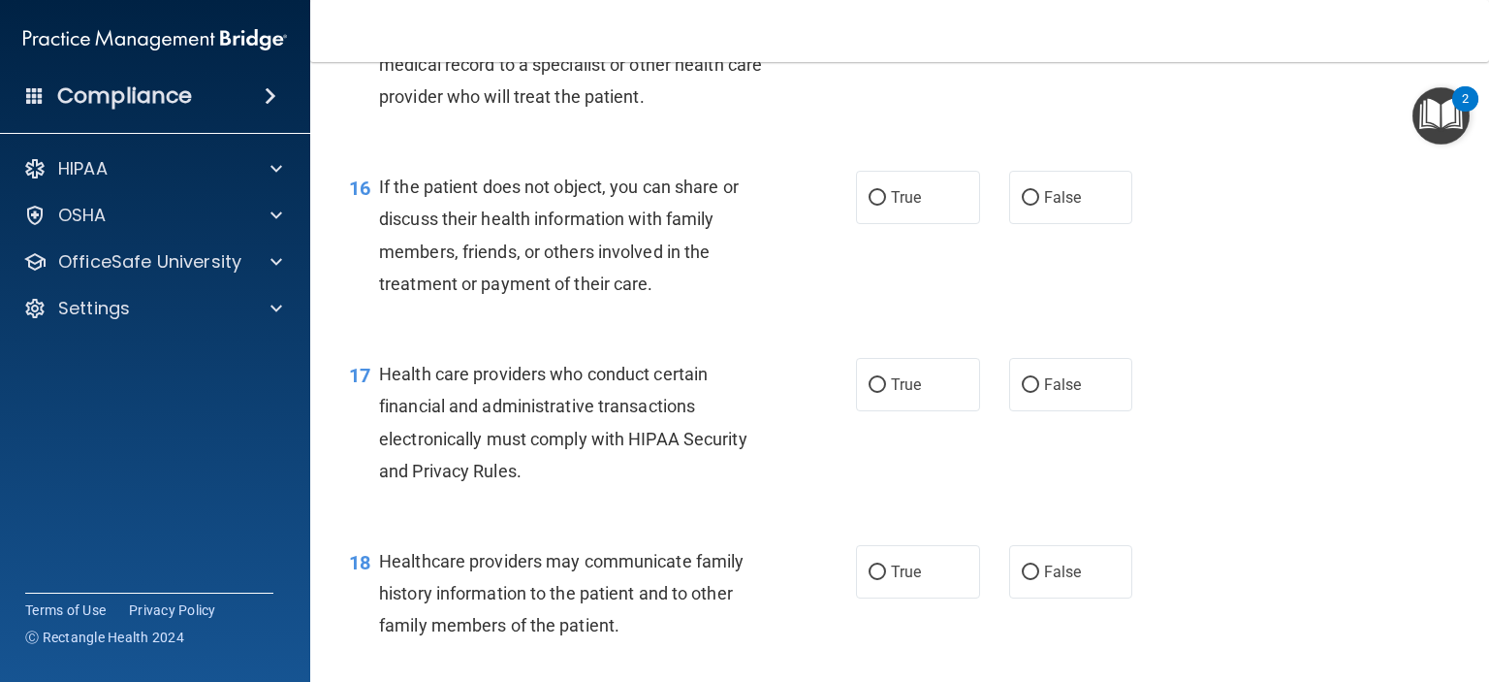
click at [1059, 19] on span "False" at bounding box center [1063, 10] width 38 height 18
click at [1039, 18] on input "False" at bounding box center [1030, 11] width 17 height 15
radio input "true"
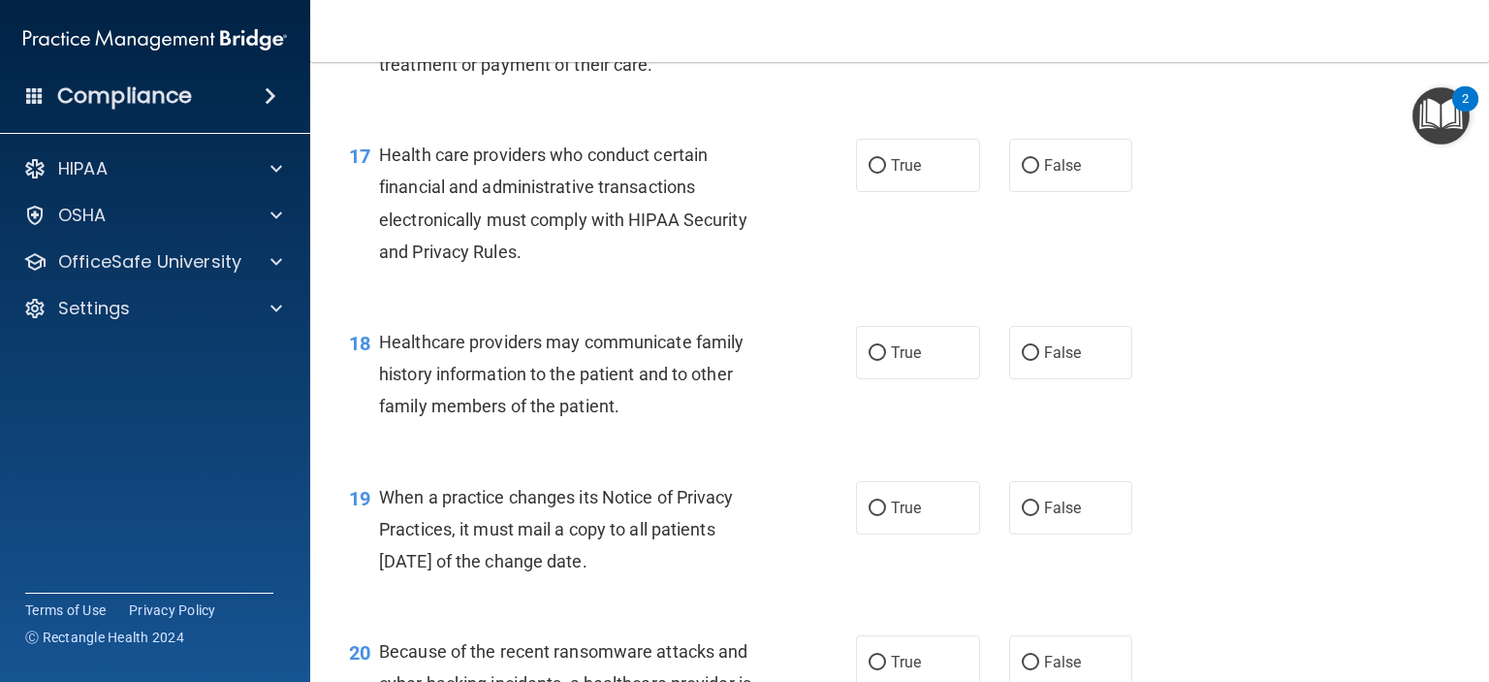
scroll to position [2812, 0]
radio input "true"
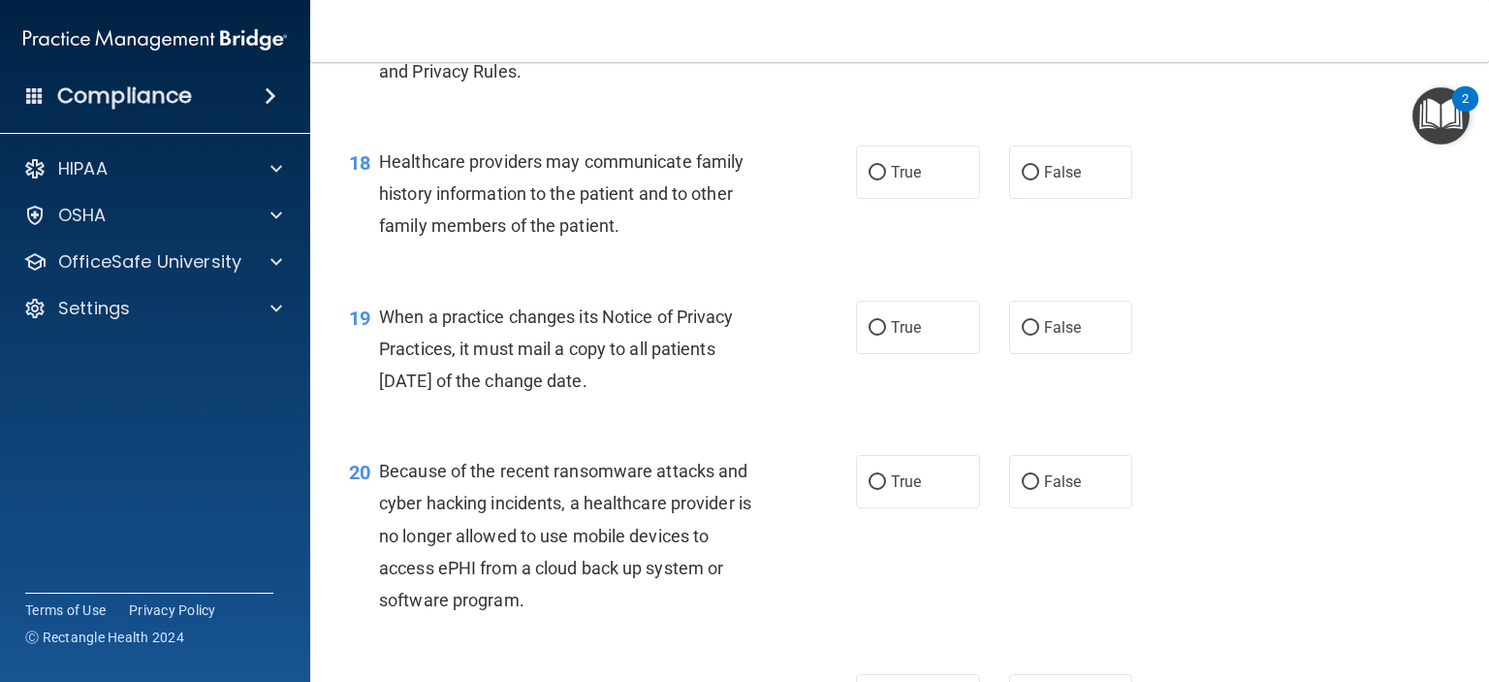
scroll to position [2995, 0]
radio input "true"
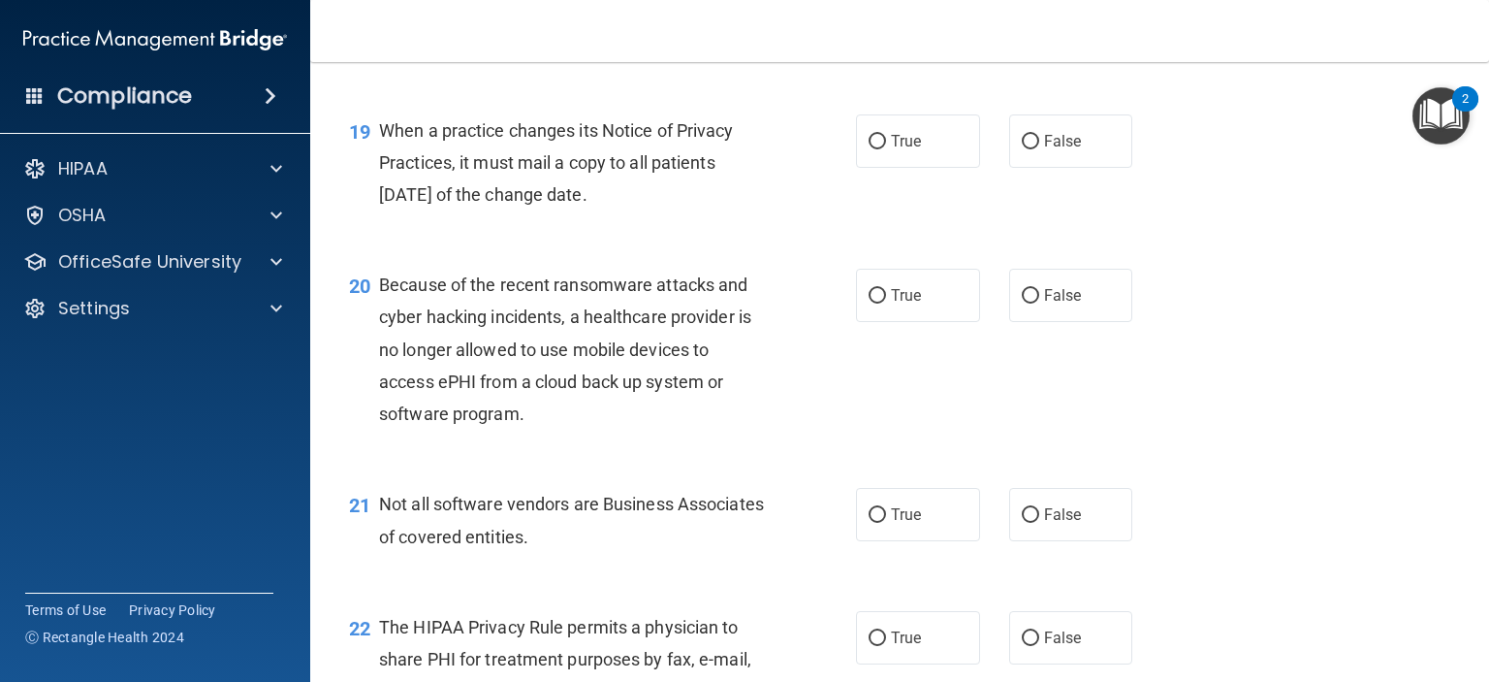
scroll to position [3178, 0]
radio input "true"
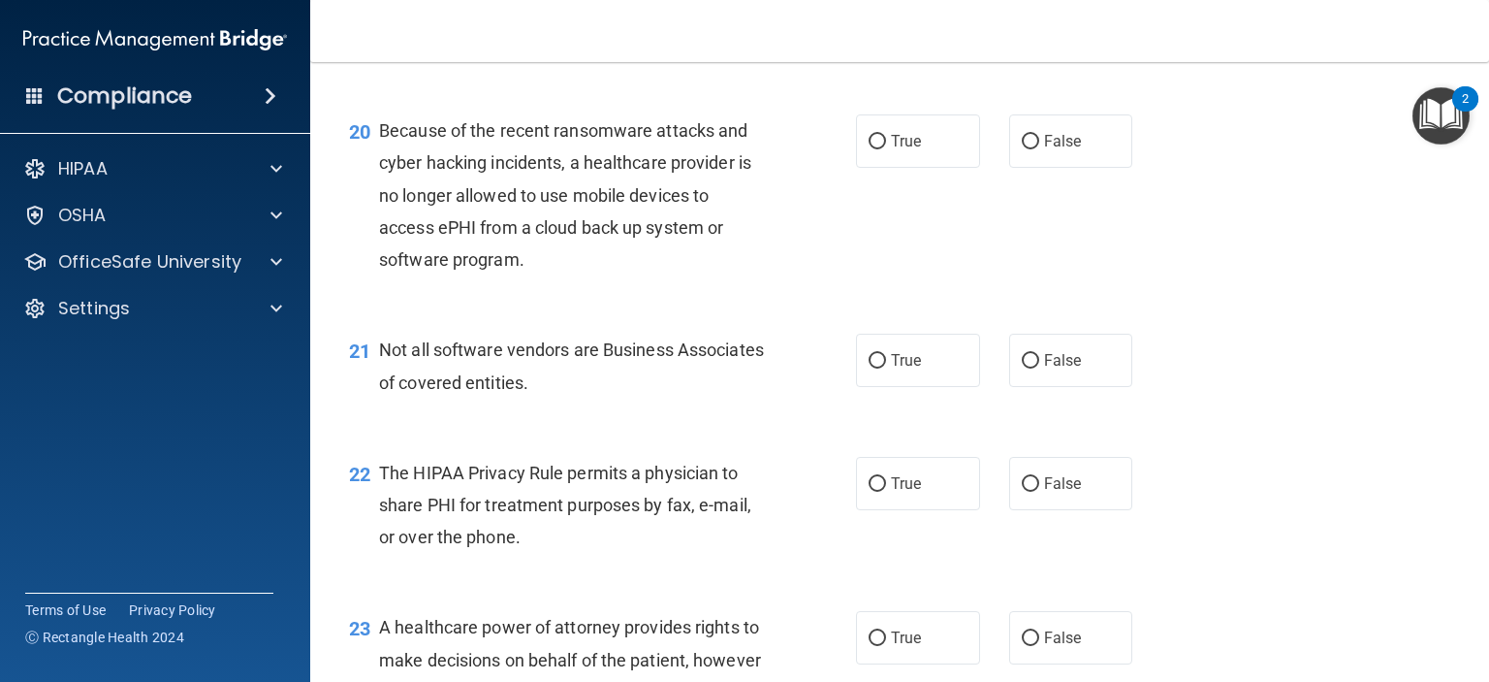
scroll to position [3333, 0]
radio input "true"
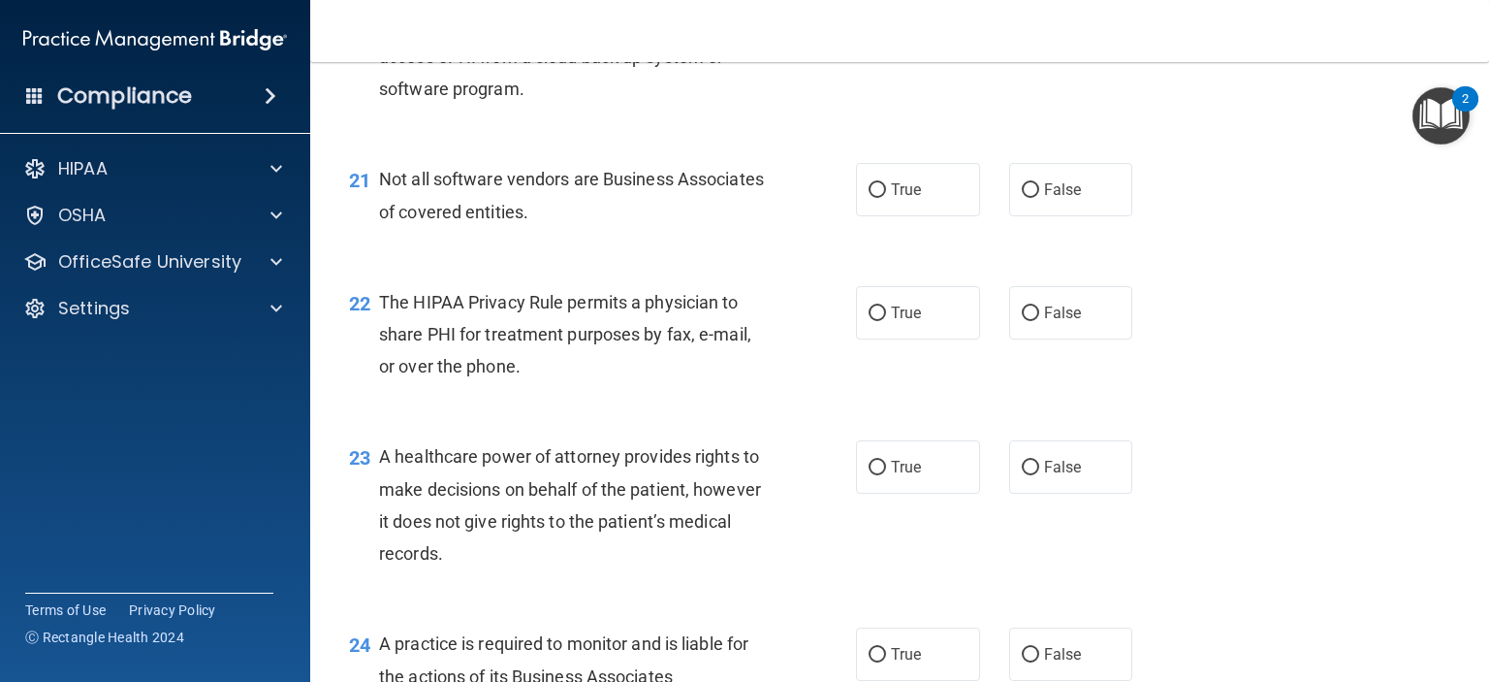
scroll to position [3503, 0]
radio input "true"
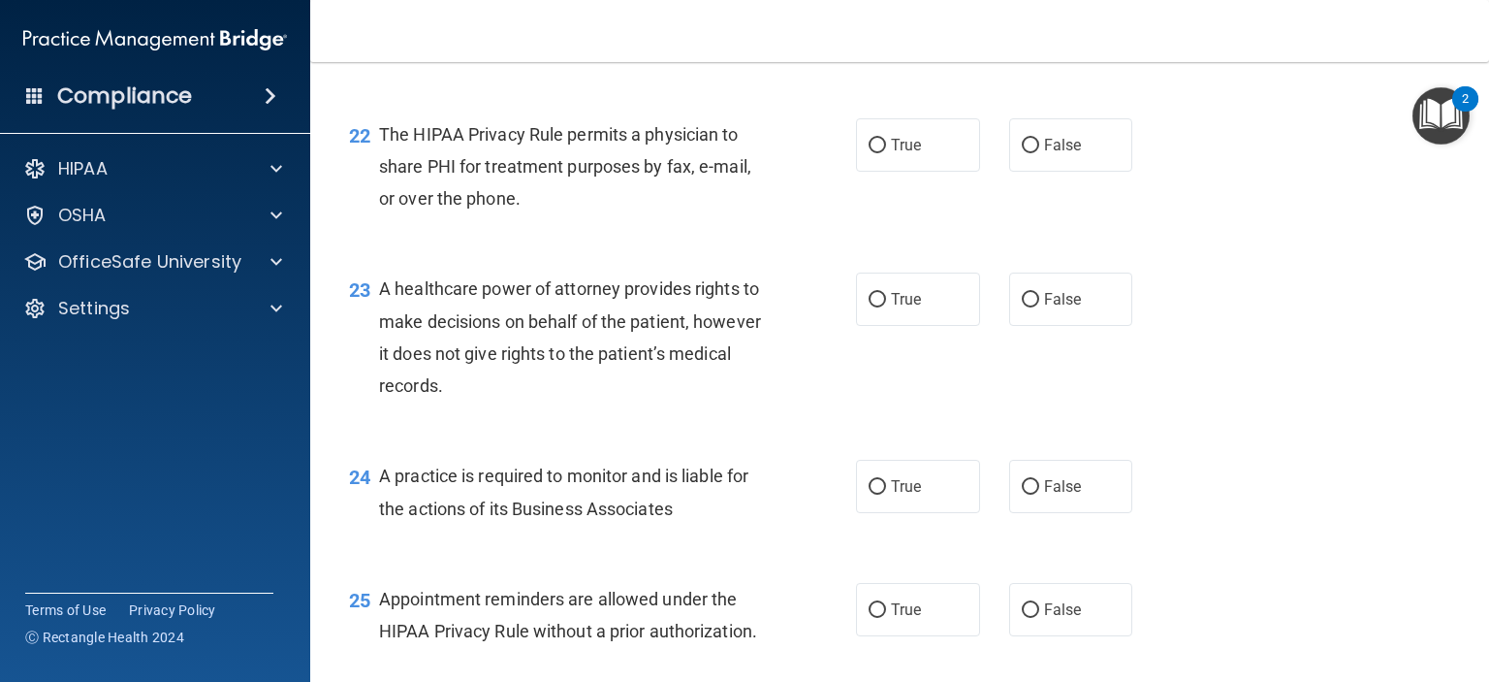
scroll to position [3692, 0]
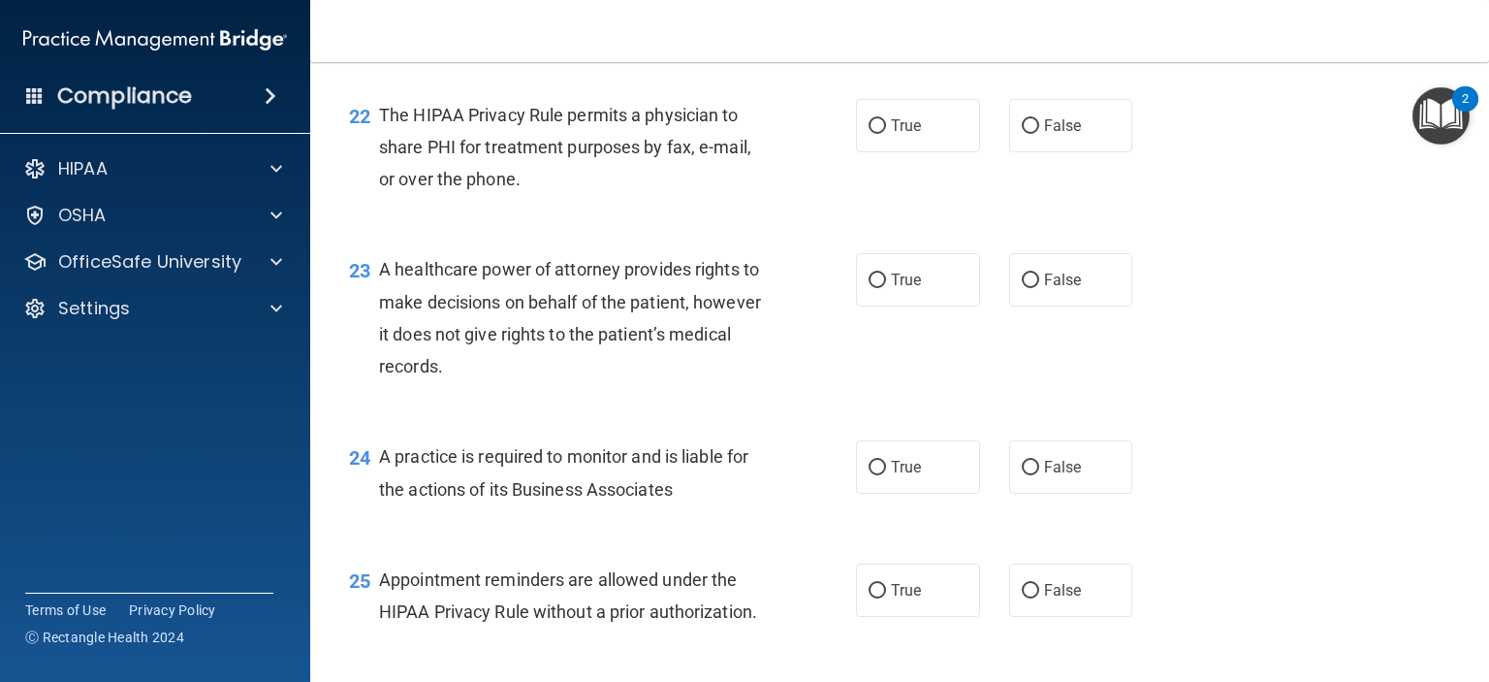
click at [938, 29] on label "True" at bounding box center [918, 2] width 124 height 53
click at [886, 11] on input "True" at bounding box center [877, 3] width 17 height 15
radio input "true"
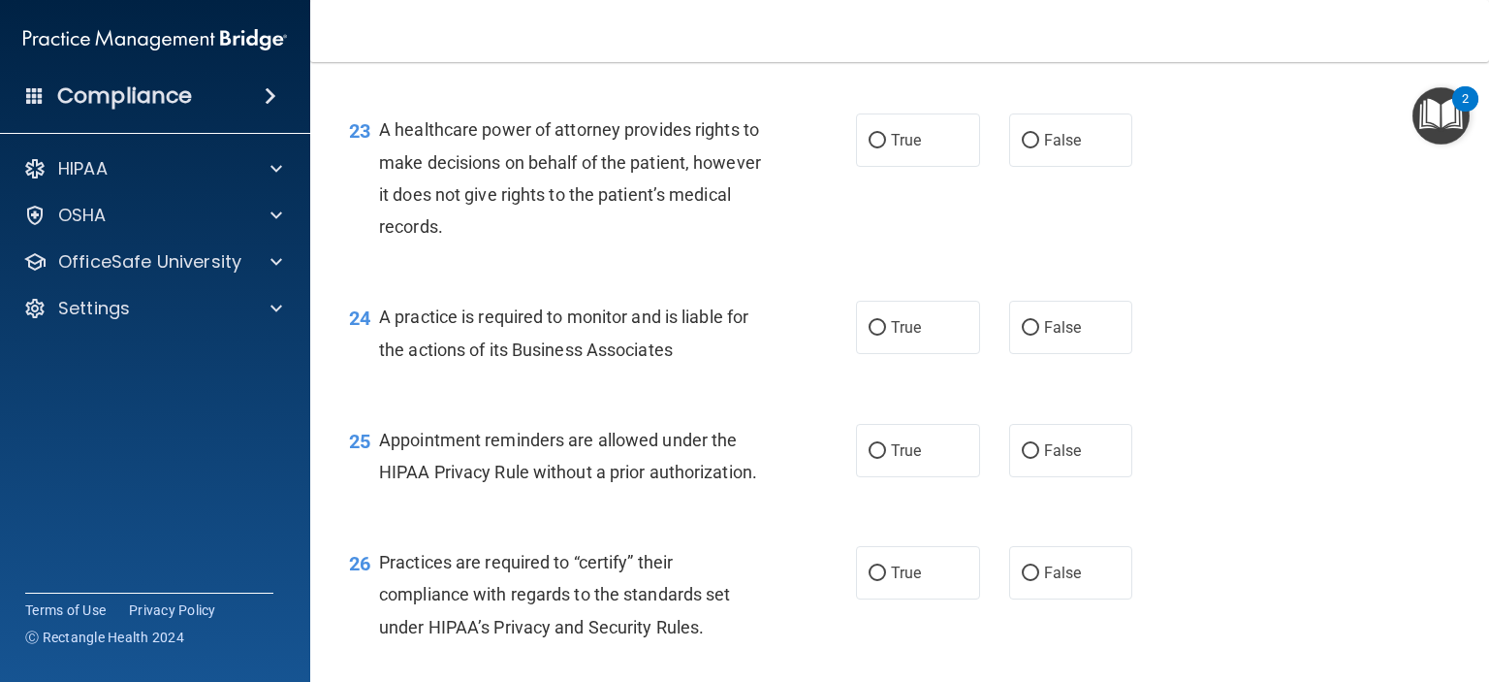
scroll to position [3834, 0]
radio input "true"
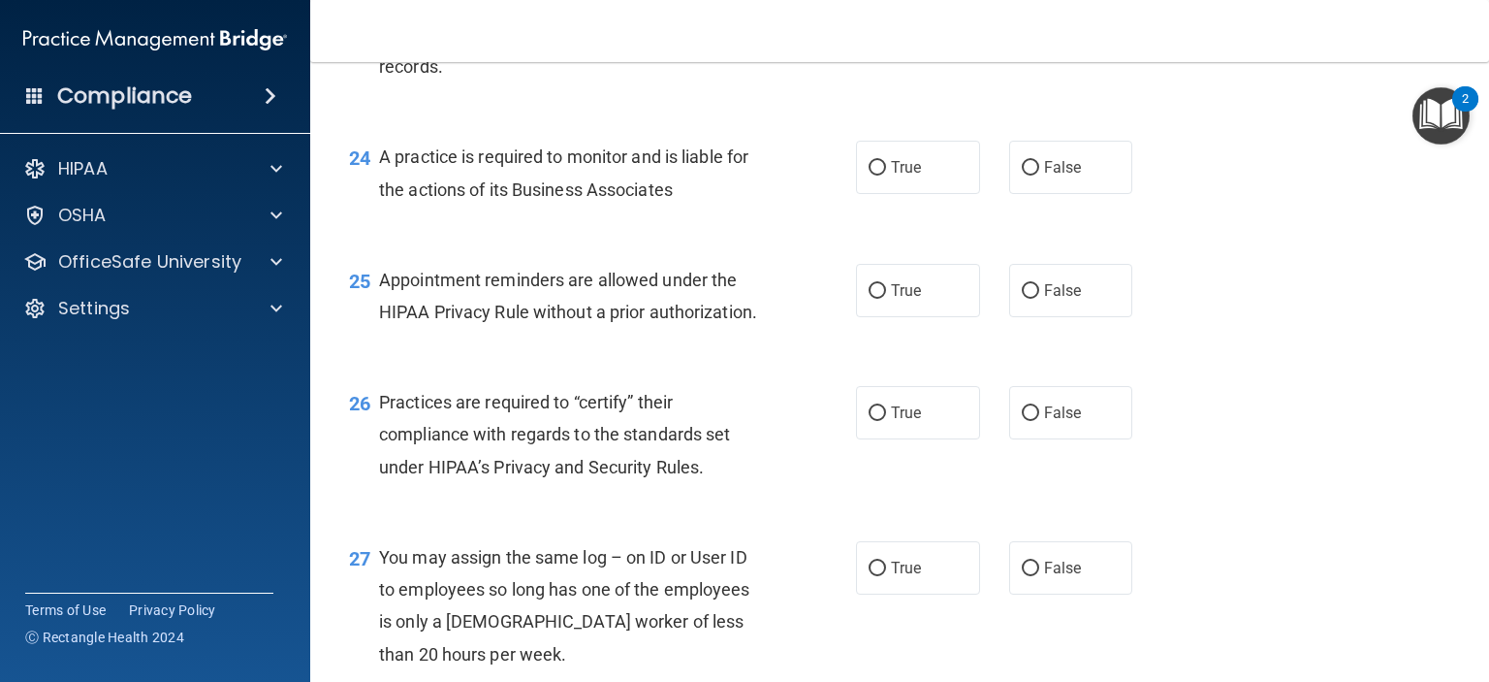
scroll to position [3991, 0]
radio input "true"
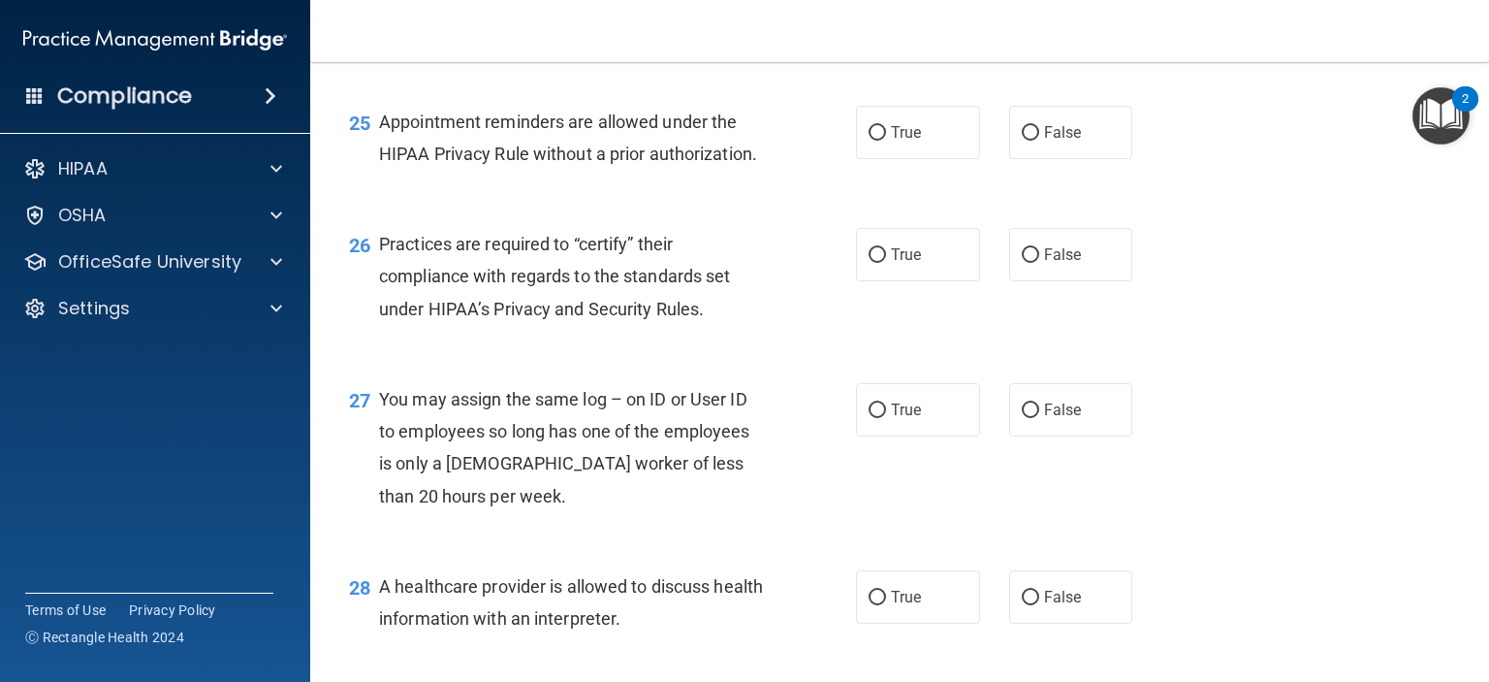
scroll to position [4150, 0]
click at [940, 36] on label "True" at bounding box center [918, 9] width 124 height 53
click at [886, 17] on input "True" at bounding box center [877, 10] width 17 height 15
radio input "true"
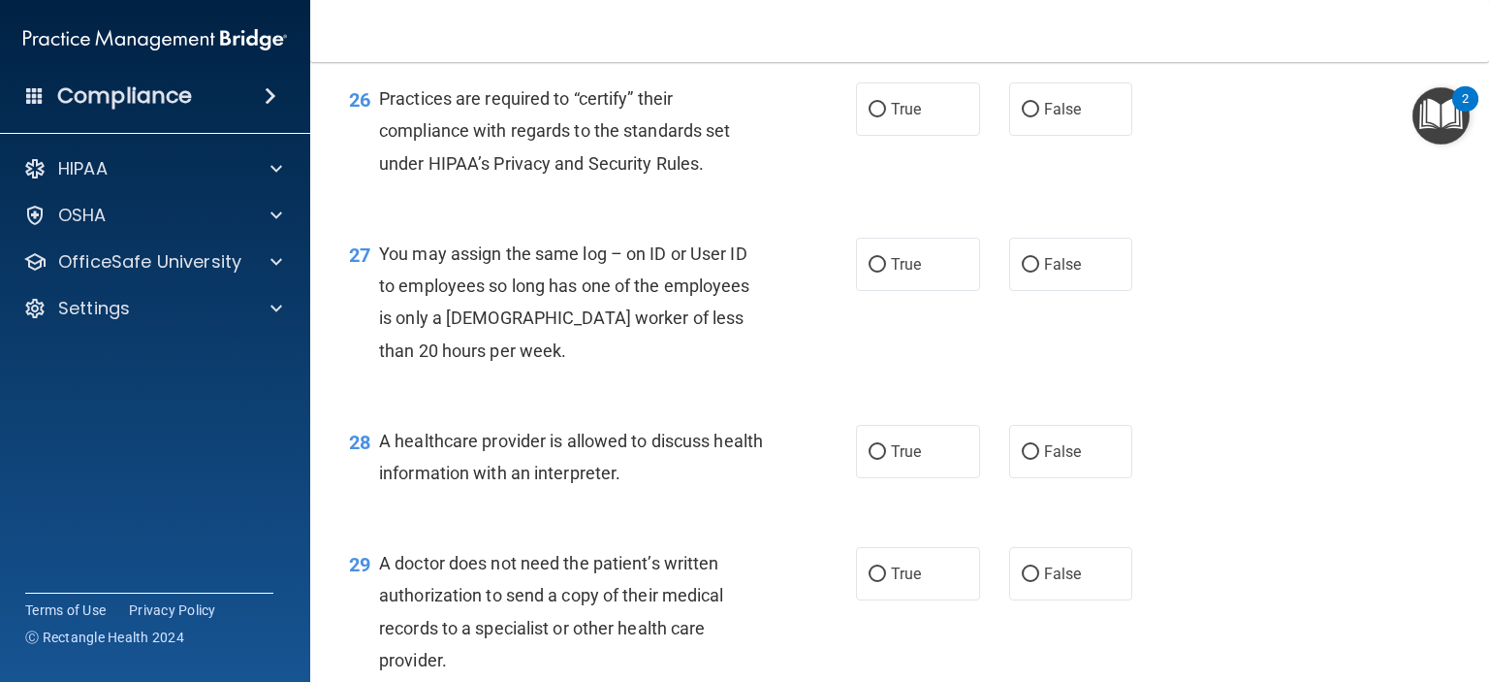
scroll to position [4293, 0]
radio input "true"
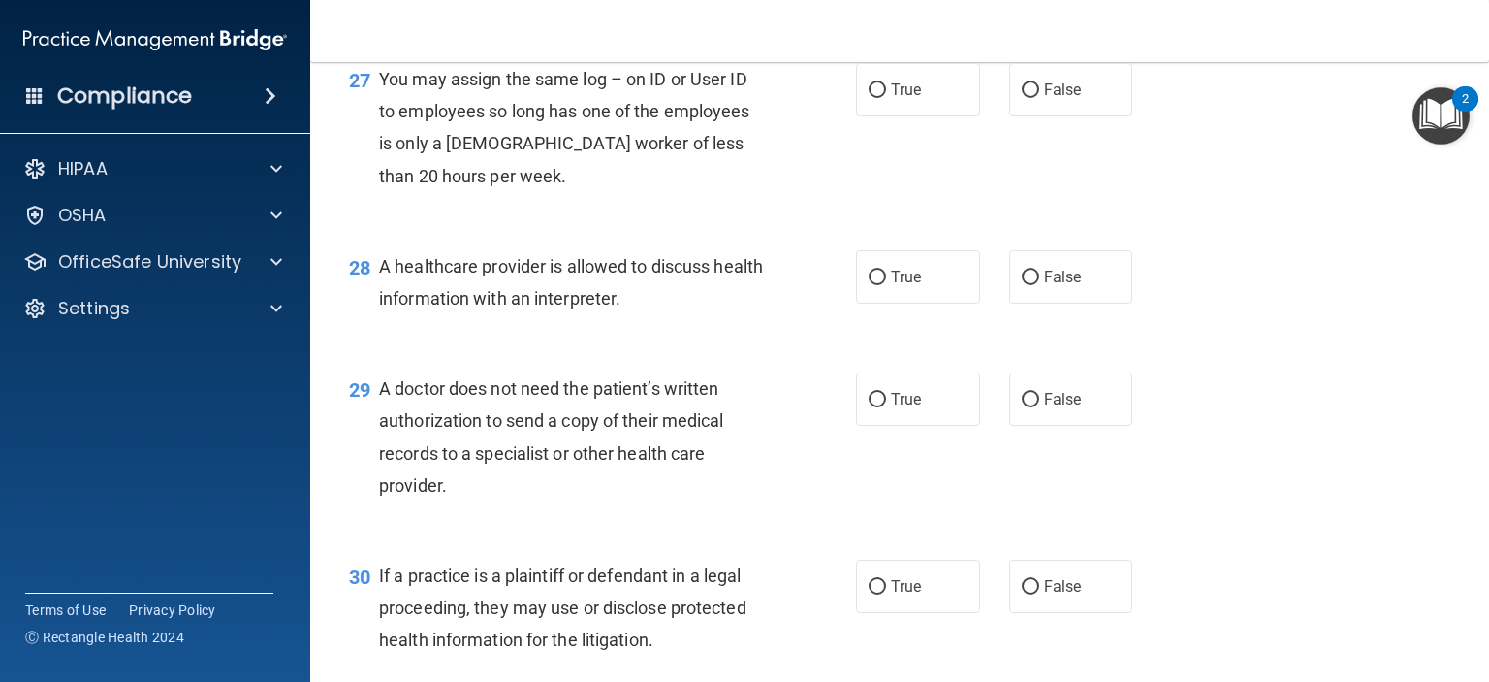
scroll to position [4474, 0]
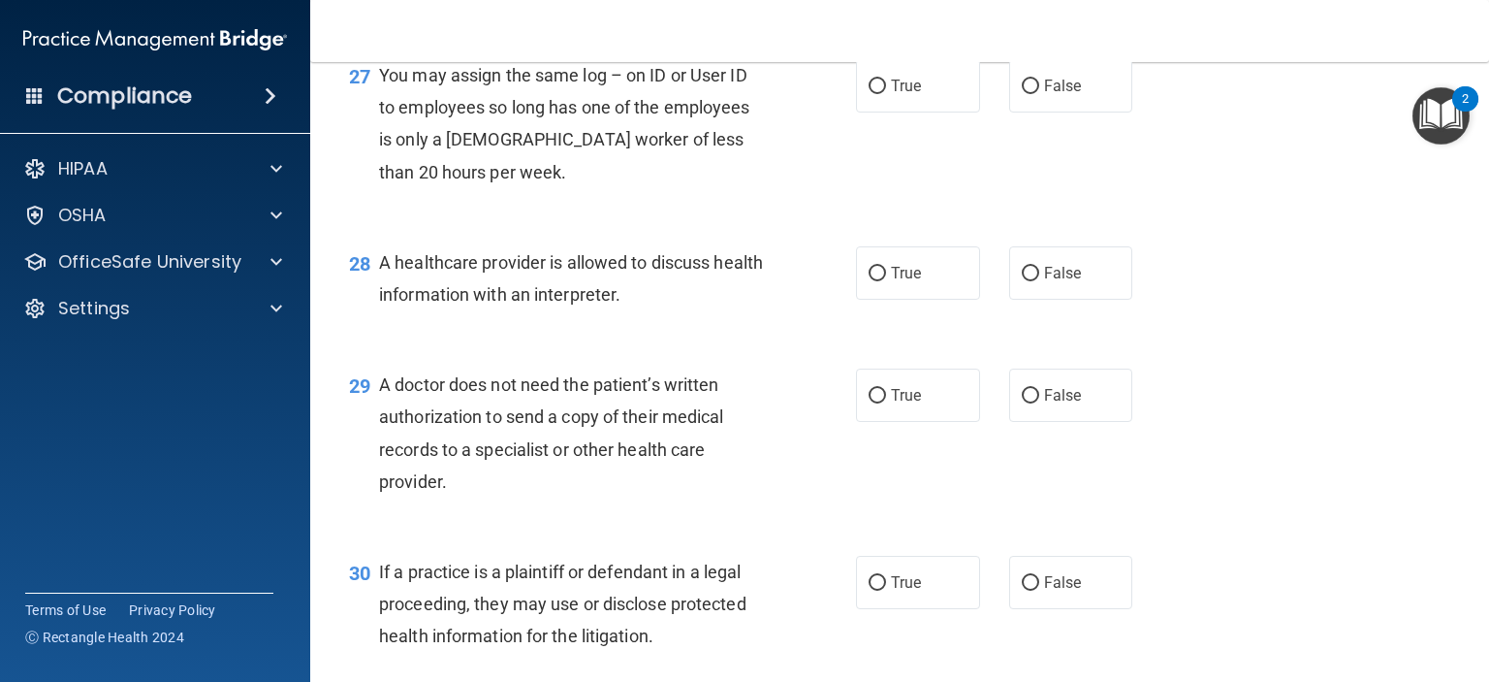
radio input "true"
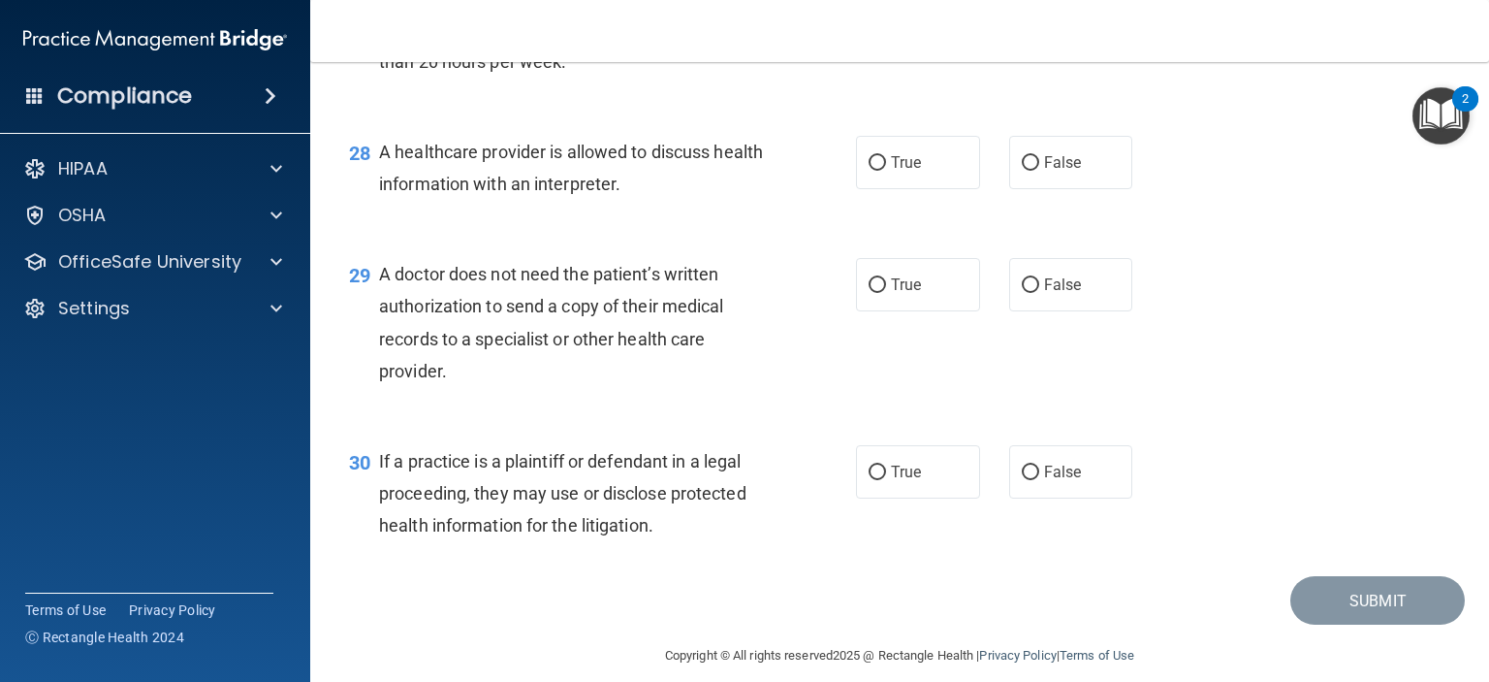
scroll to position [4582, 0]
drag, startPoint x: 904, startPoint y: 148, endPoint x: 861, endPoint y: 143, distance: 43.1
radio input "true"
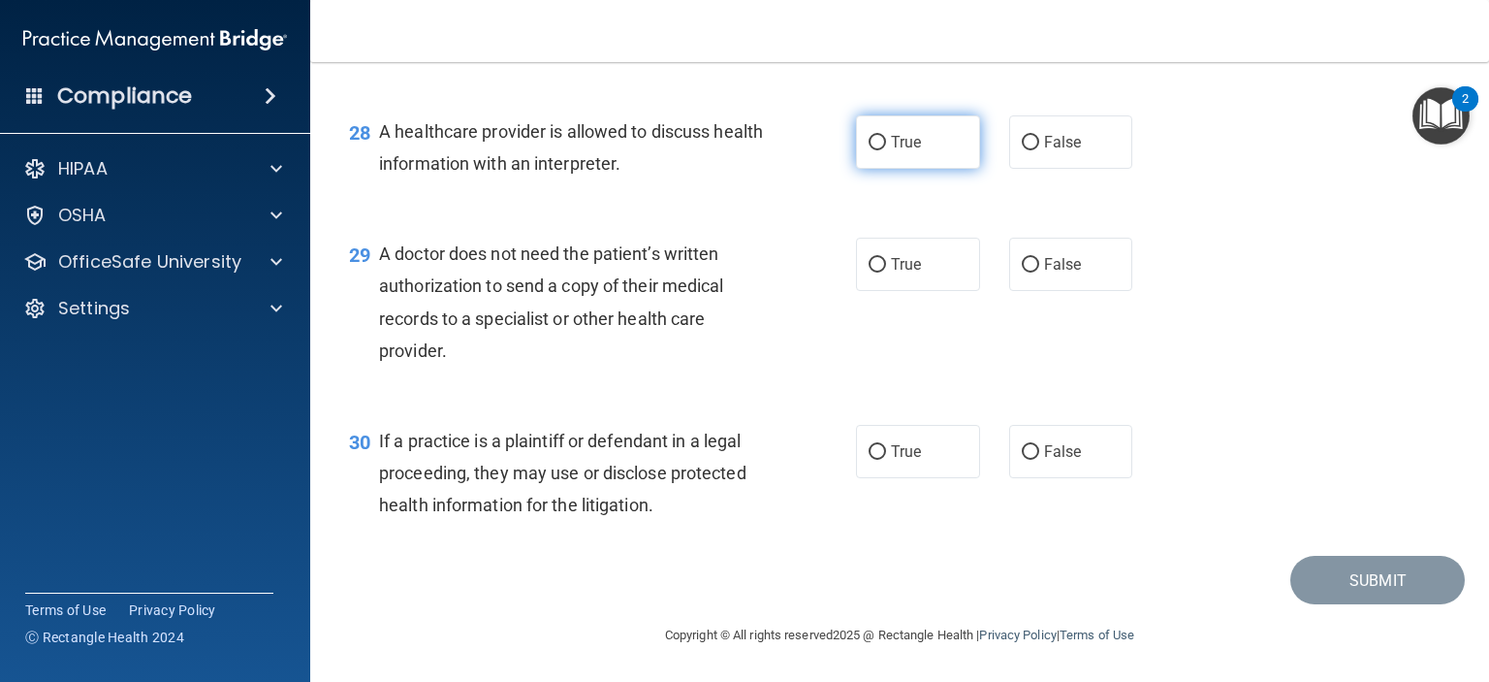
scroll to position [4764, 0]
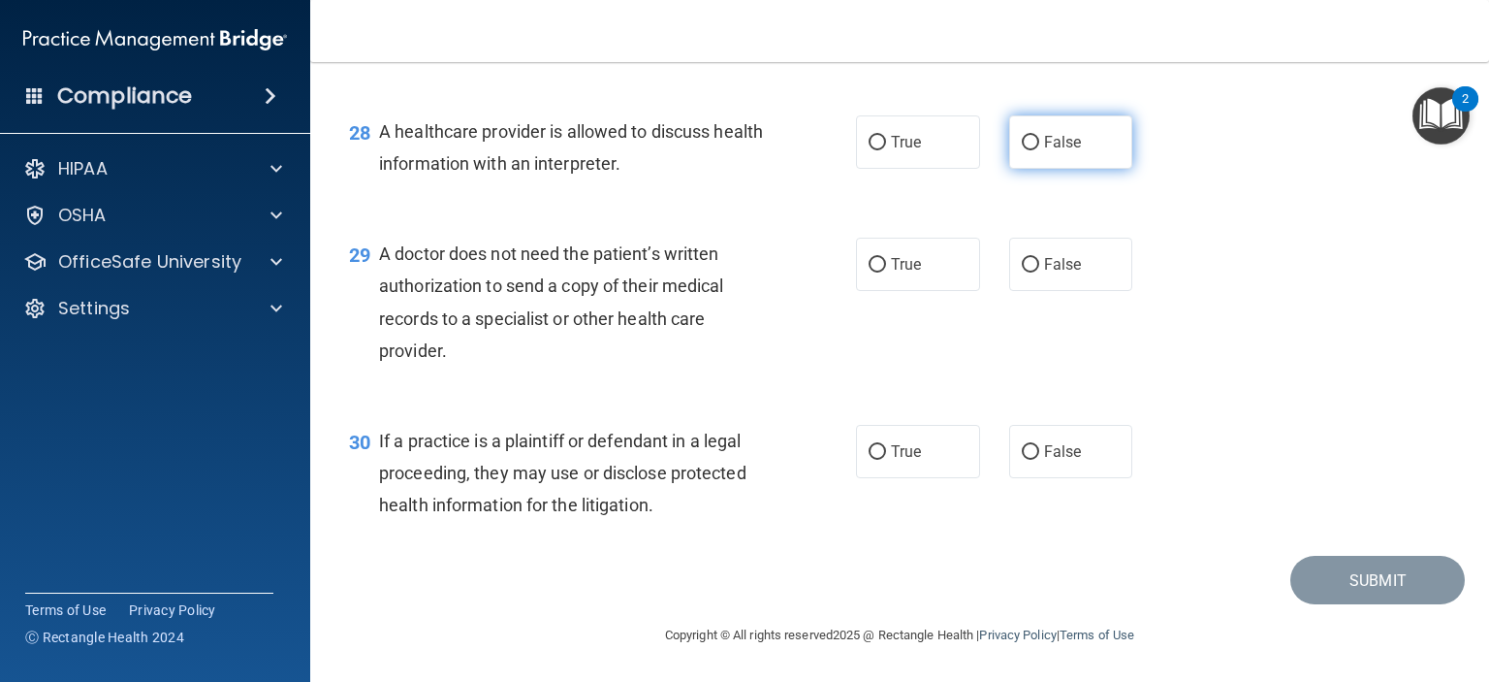
click at [1049, 122] on label "False" at bounding box center [1071, 141] width 124 height 53
click at [1039, 136] on input "False" at bounding box center [1030, 143] width 17 height 15
radio input "true"
click at [996, 271] on div "True False" at bounding box center [1005, 264] width 298 height 53
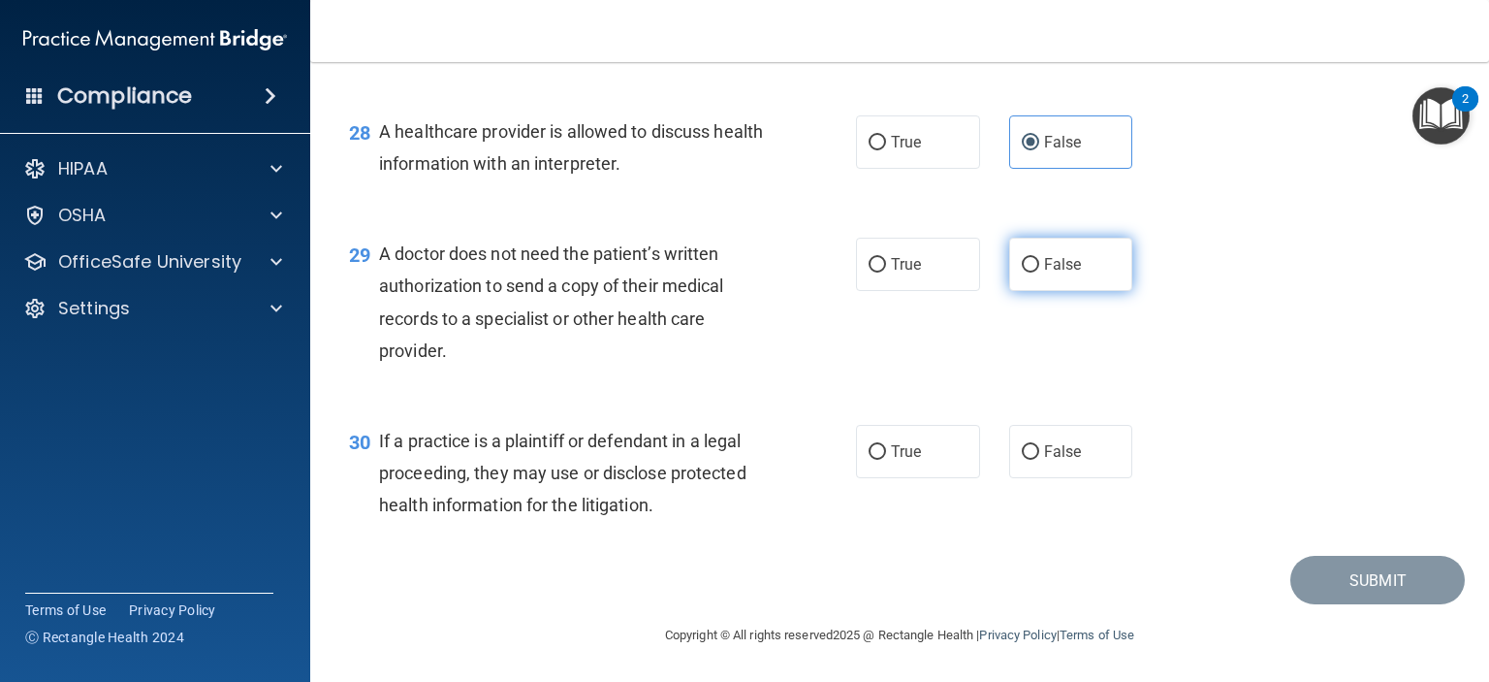
click at [1062, 272] on span "False" at bounding box center [1063, 264] width 38 height 18
click at [1039, 272] on input "False" at bounding box center [1030, 265] width 17 height 15
radio input "true"
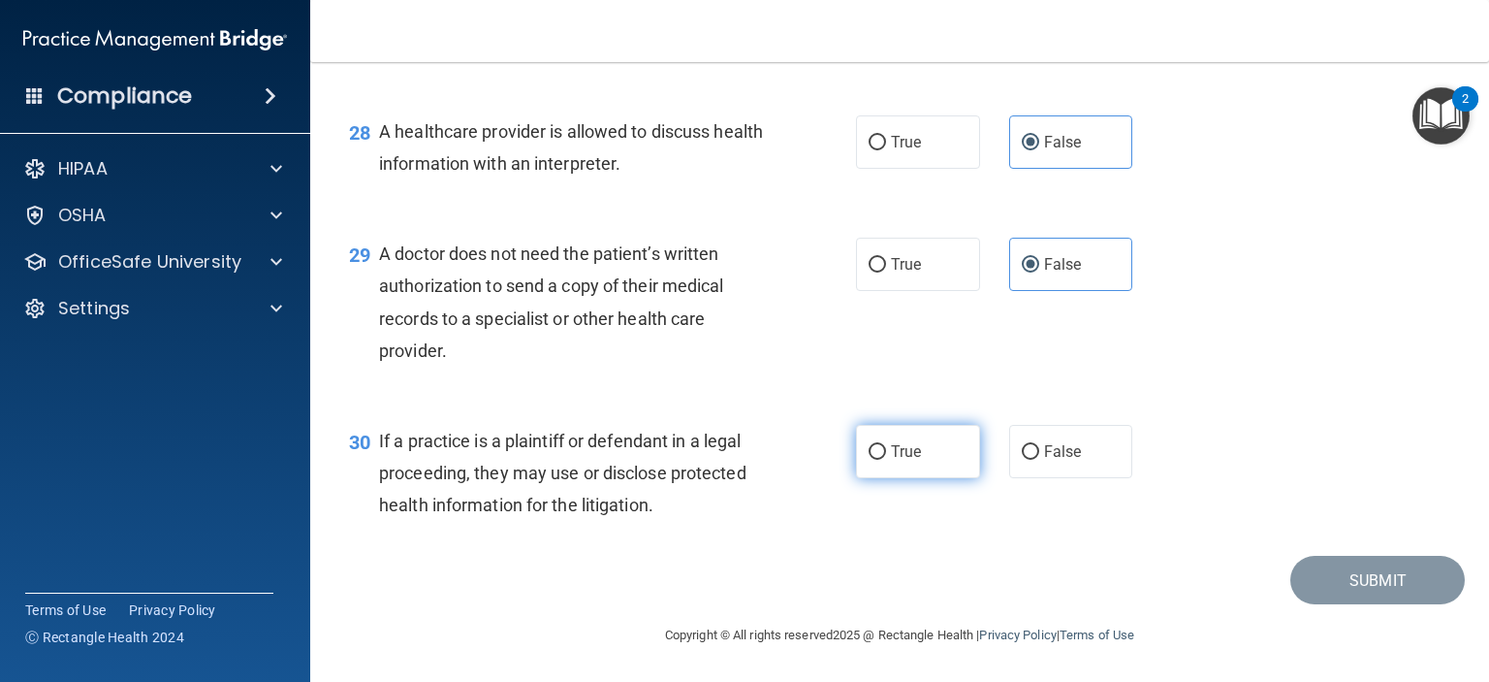
click at [915, 456] on label "True" at bounding box center [918, 451] width 124 height 53
click at [886, 456] on input "True" at bounding box center [877, 452] width 17 height 15
radio input "true"
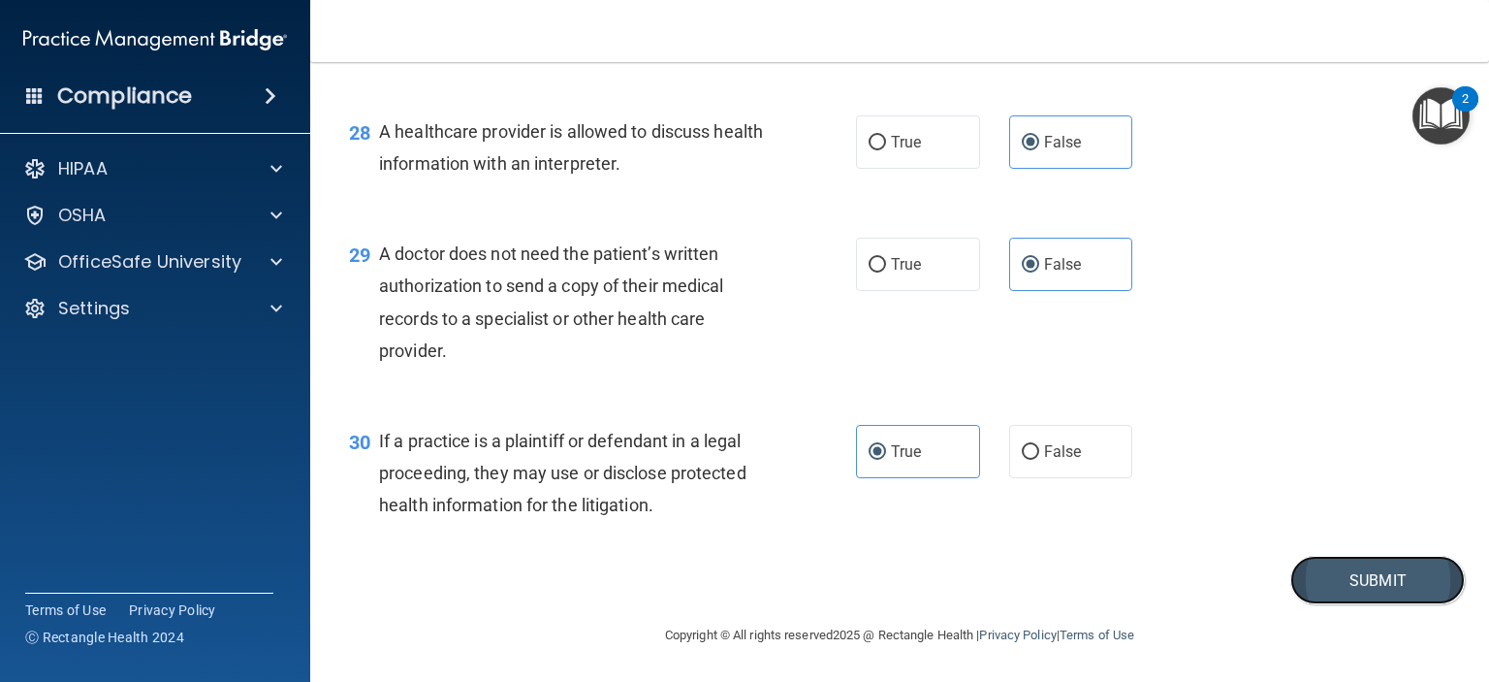
click at [1325, 571] on button "Submit" at bounding box center [1377, 580] width 175 height 49
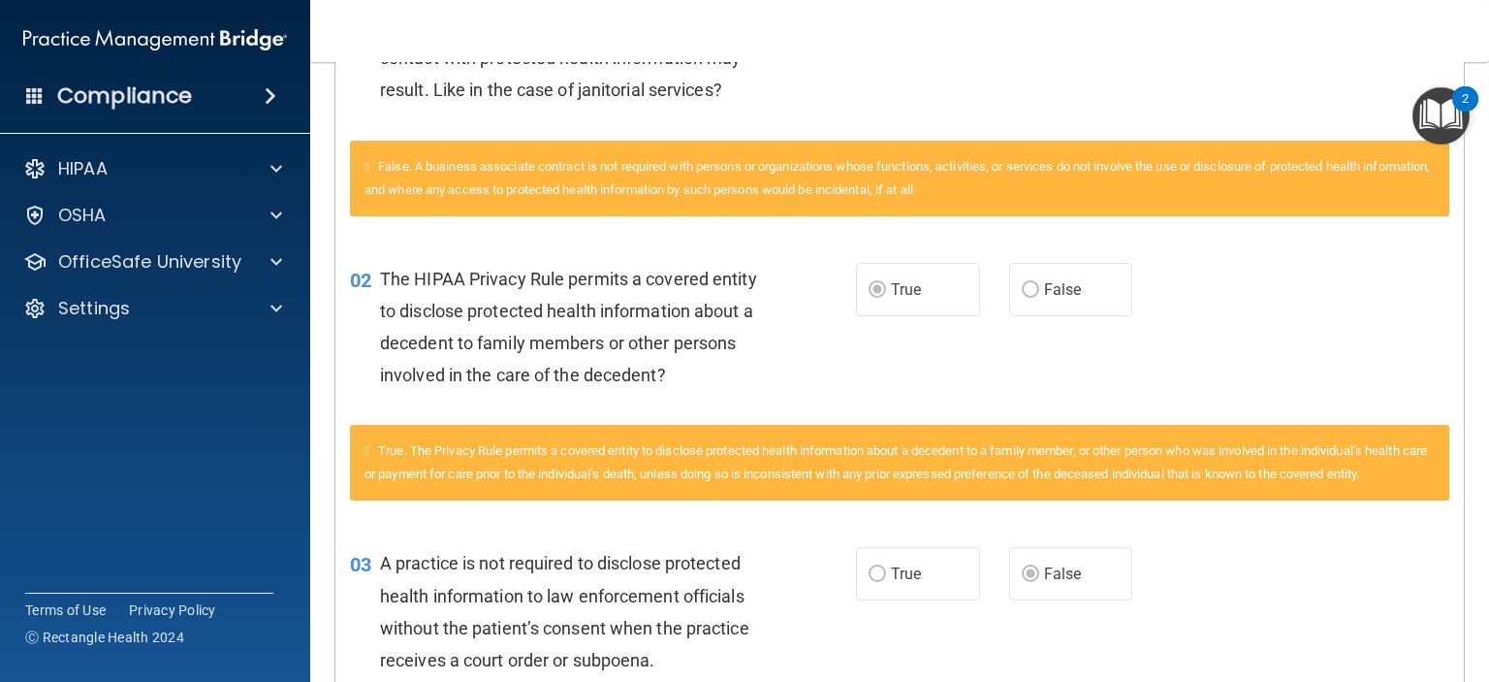
scroll to position [664, 0]
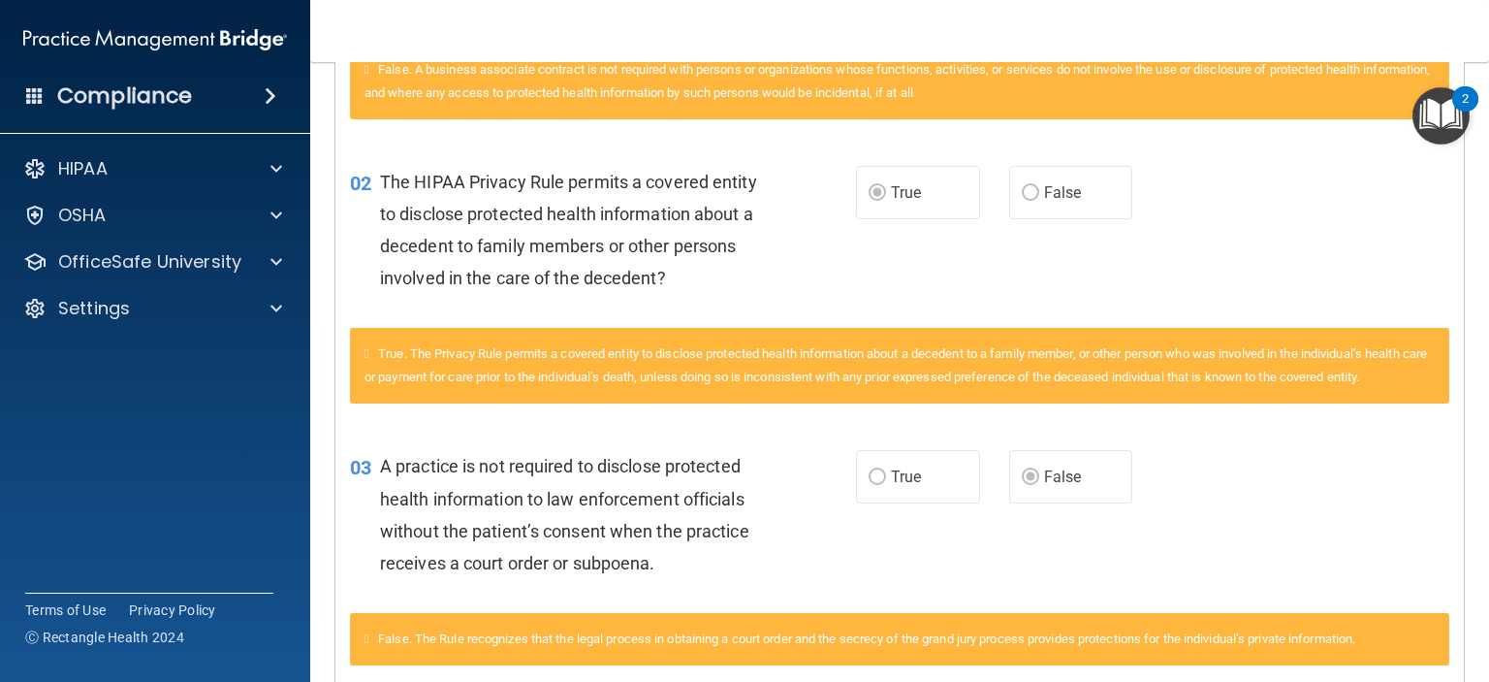
click at [368, 360] on icon at bounding box center [367, 353] width 5 height 13
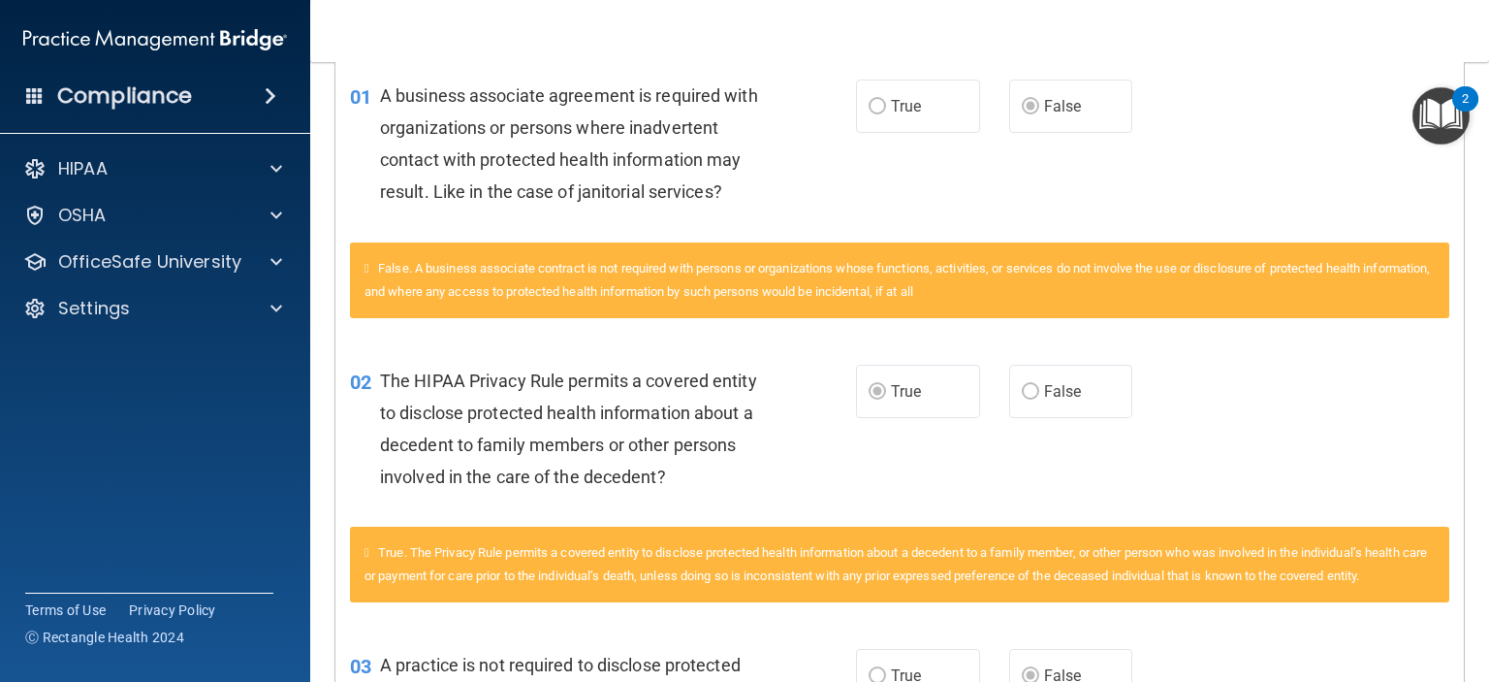
scroll to position [0, 0]
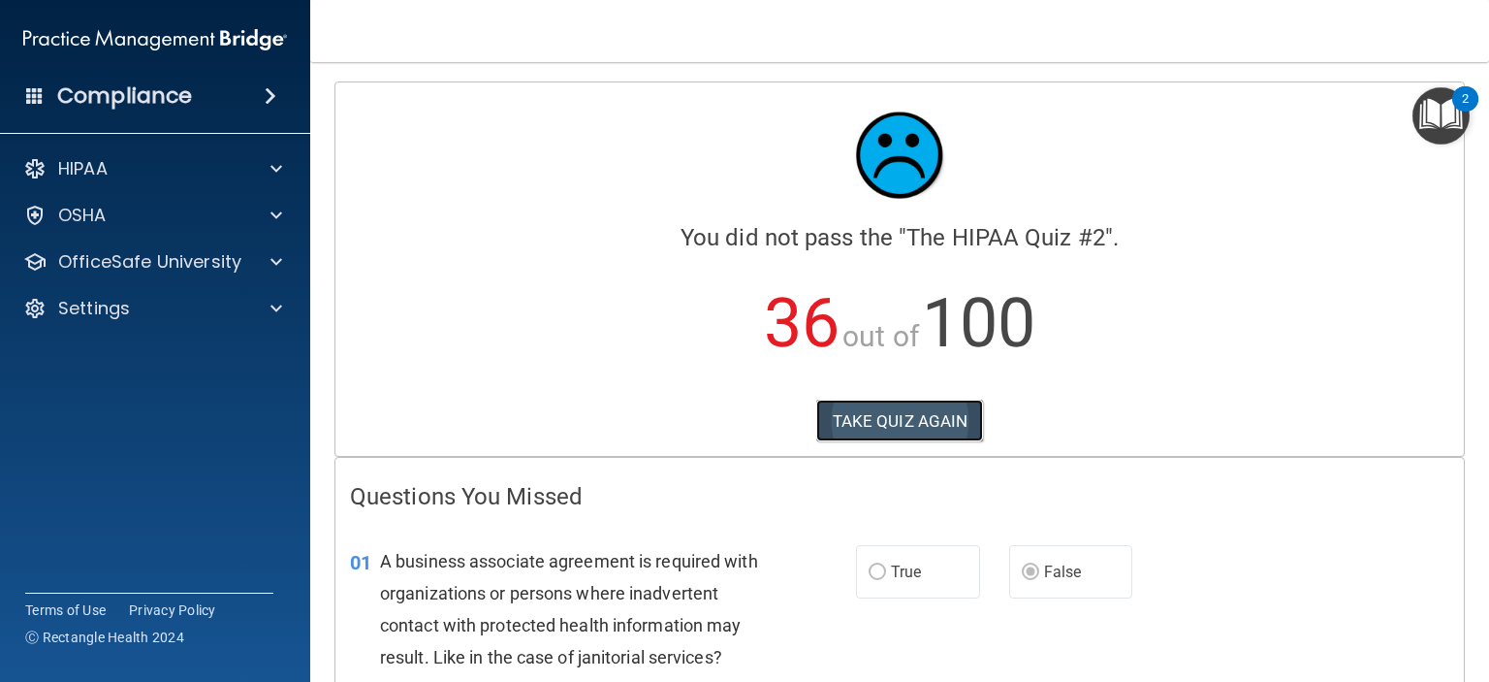
click at [847, 424] on button "TAKE QUIZ AGAIN" at bounding box center [900, 420] width 168 height 43
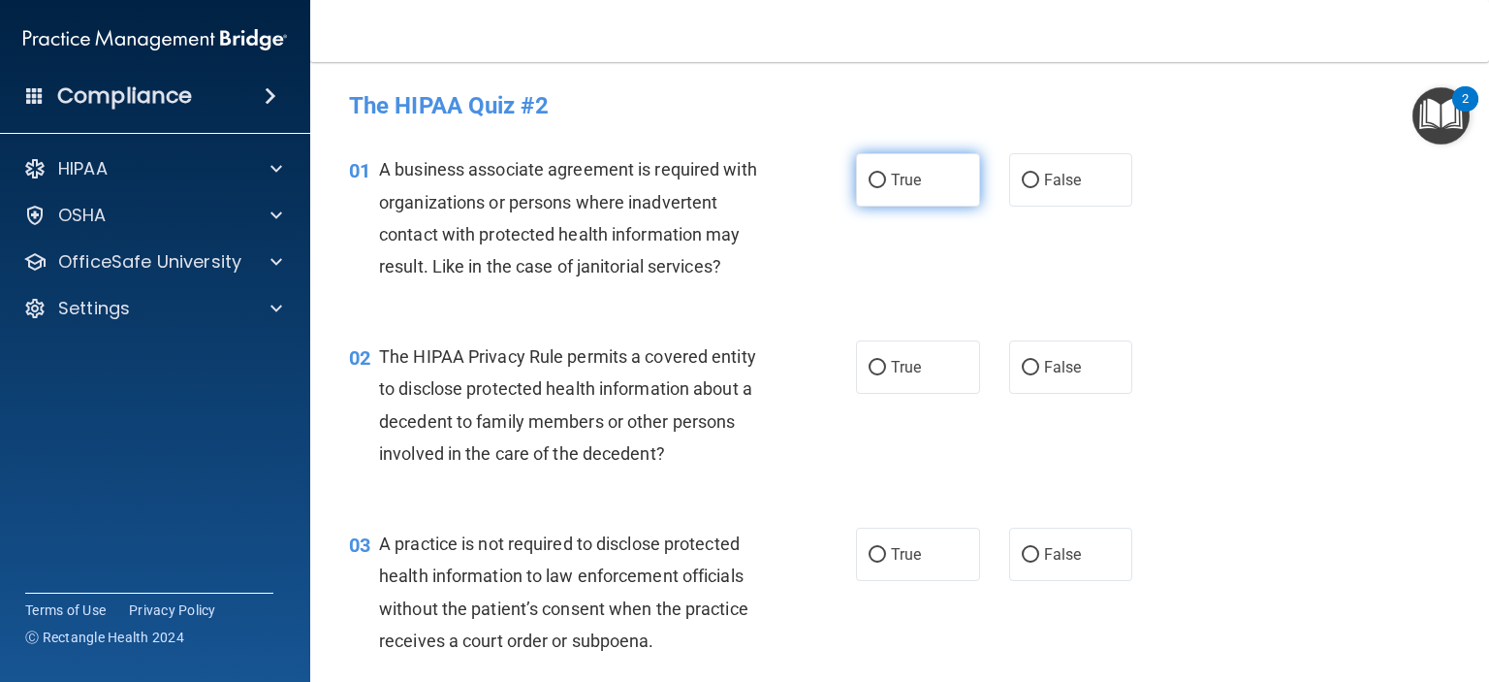
click at [895, 189] on span "True" at bounding box center [906, 180] width 30 height 18
click at [886, 188] on input "True" at bounding box center [877, 181] width 17 height 15
radio input "true"
click at [1031, 394] on label "False" at bounding box center [1071, 366] width 124 height 53
click at [1031, 375] on input "False" at bounding box center [1030, 368] width 17 height 15
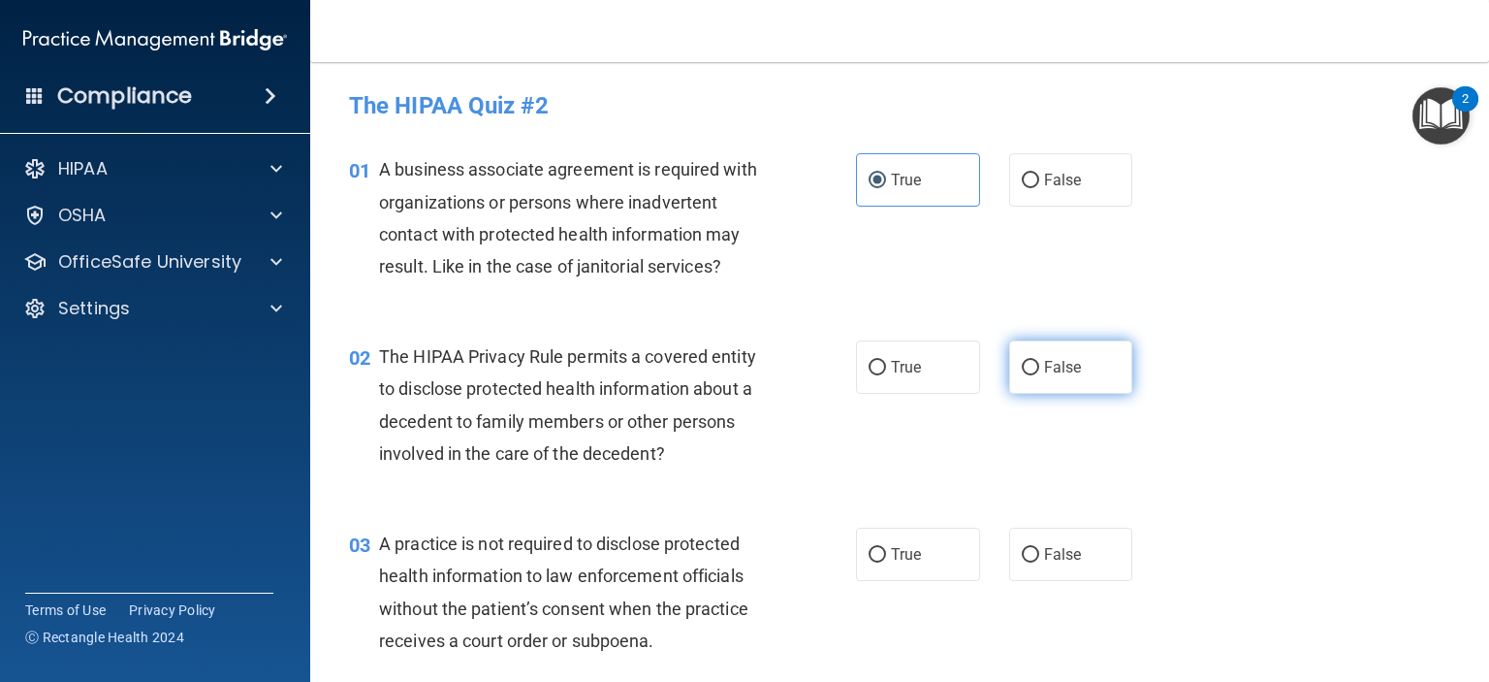
radio input "true"
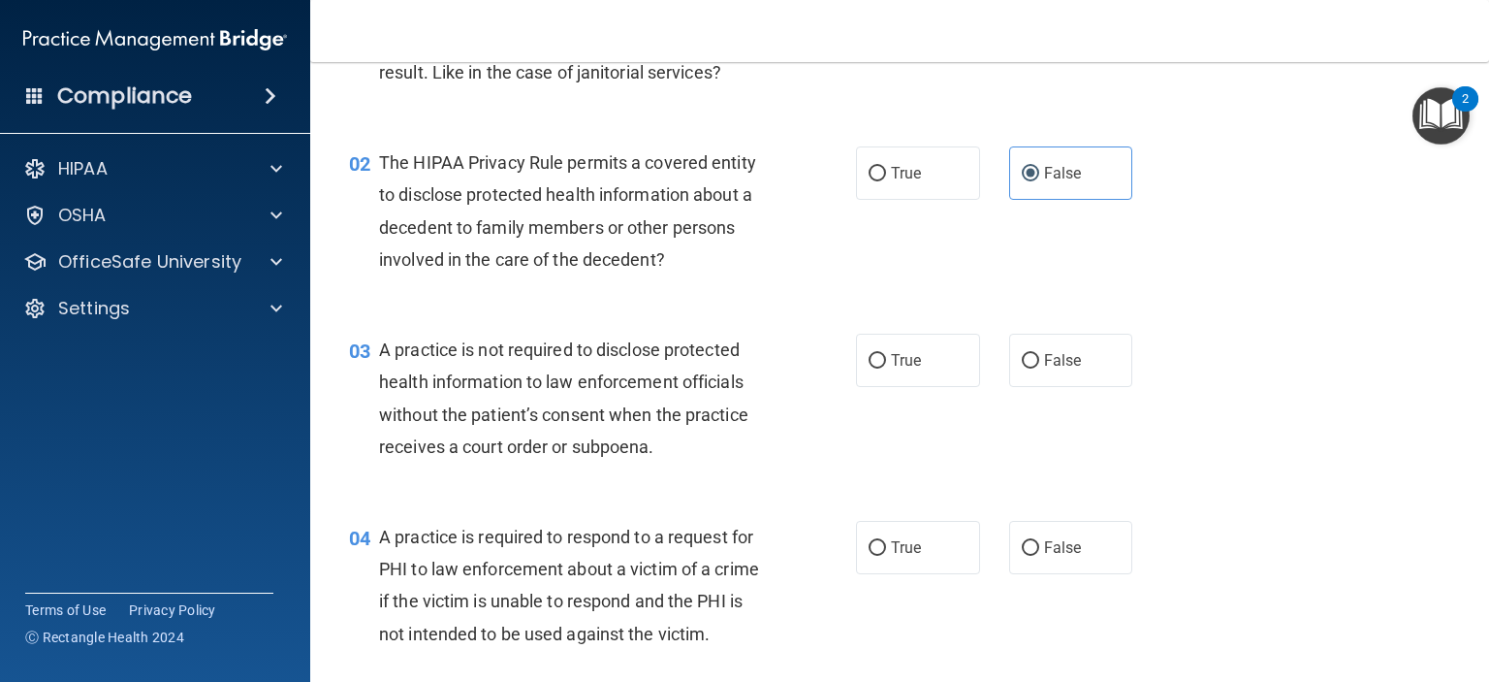
scroll to position [291, 0]
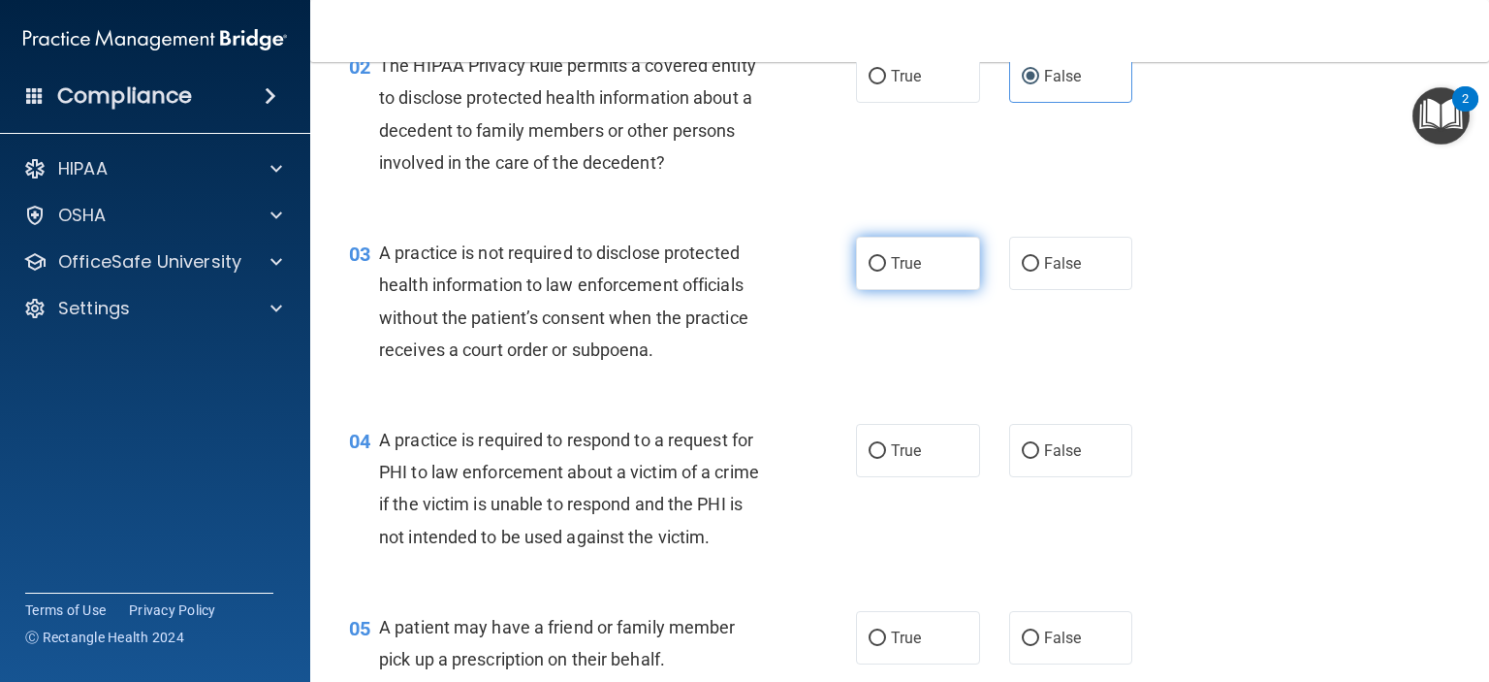
click at [907, 272] on span "True" at bounding box center [906, 263] width 30 height 18
click at [886, 271] on input "True" at bounding box center [877, 264] width 17 height 15
radio input "true"
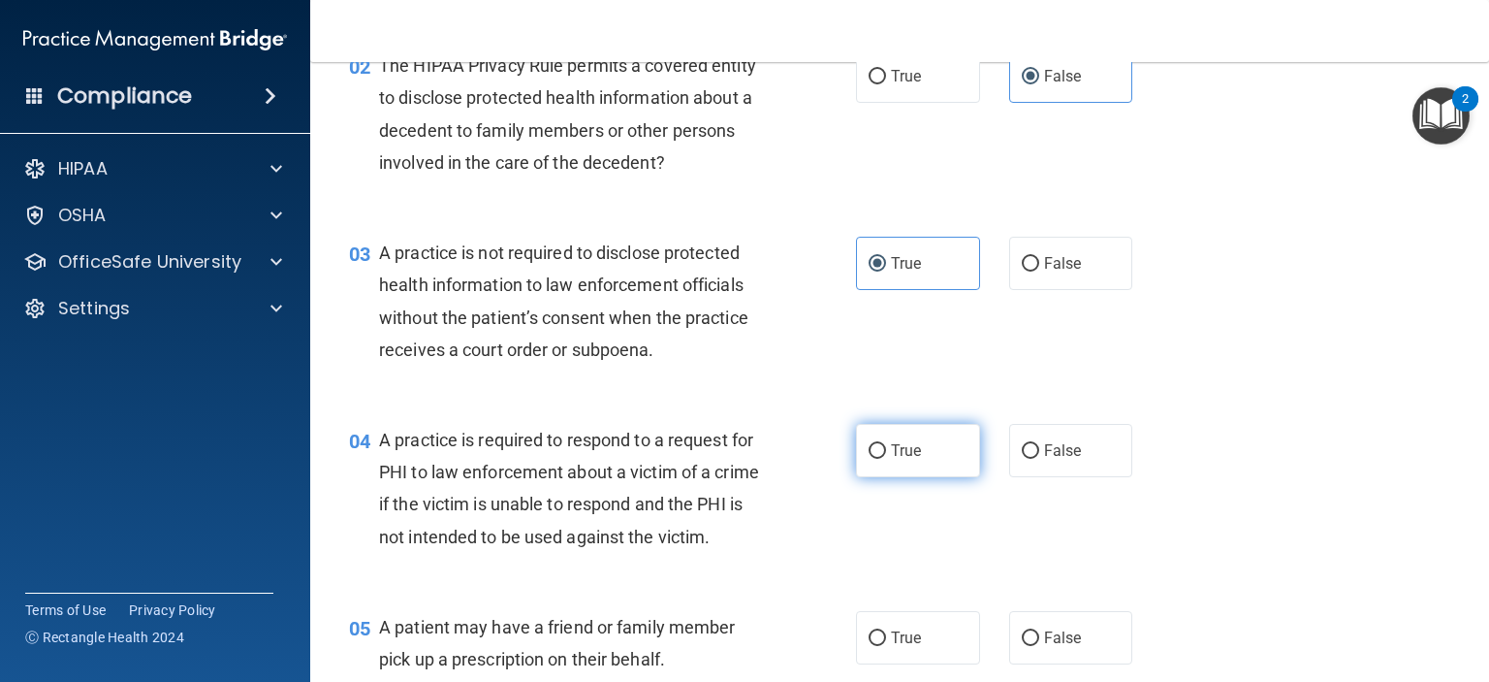
scroll to position [485, 0]
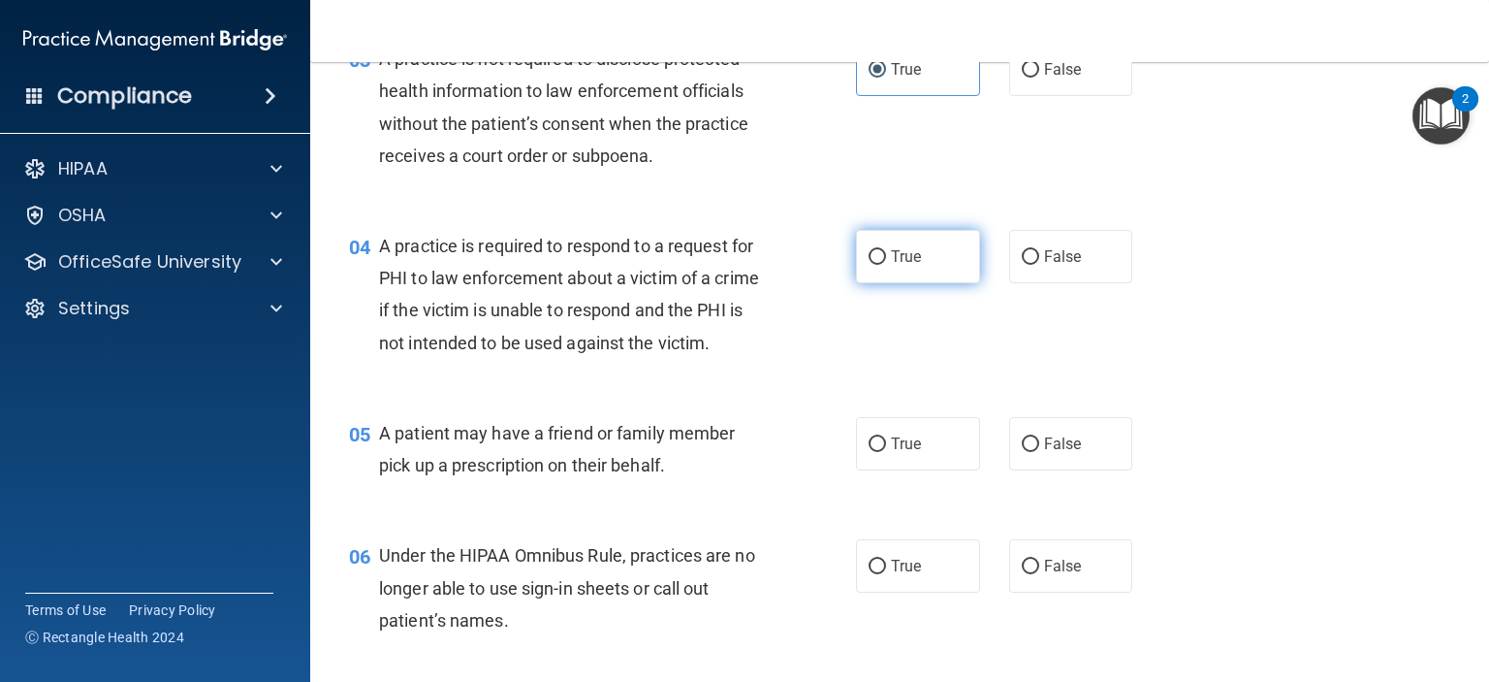
click at [914, 266] on span "True" at bounding box center [906, 256] width 30 height 18
click at [886, 265] on input "True" at bounding box center [877, 257] width 17 height 15
radio input "true"
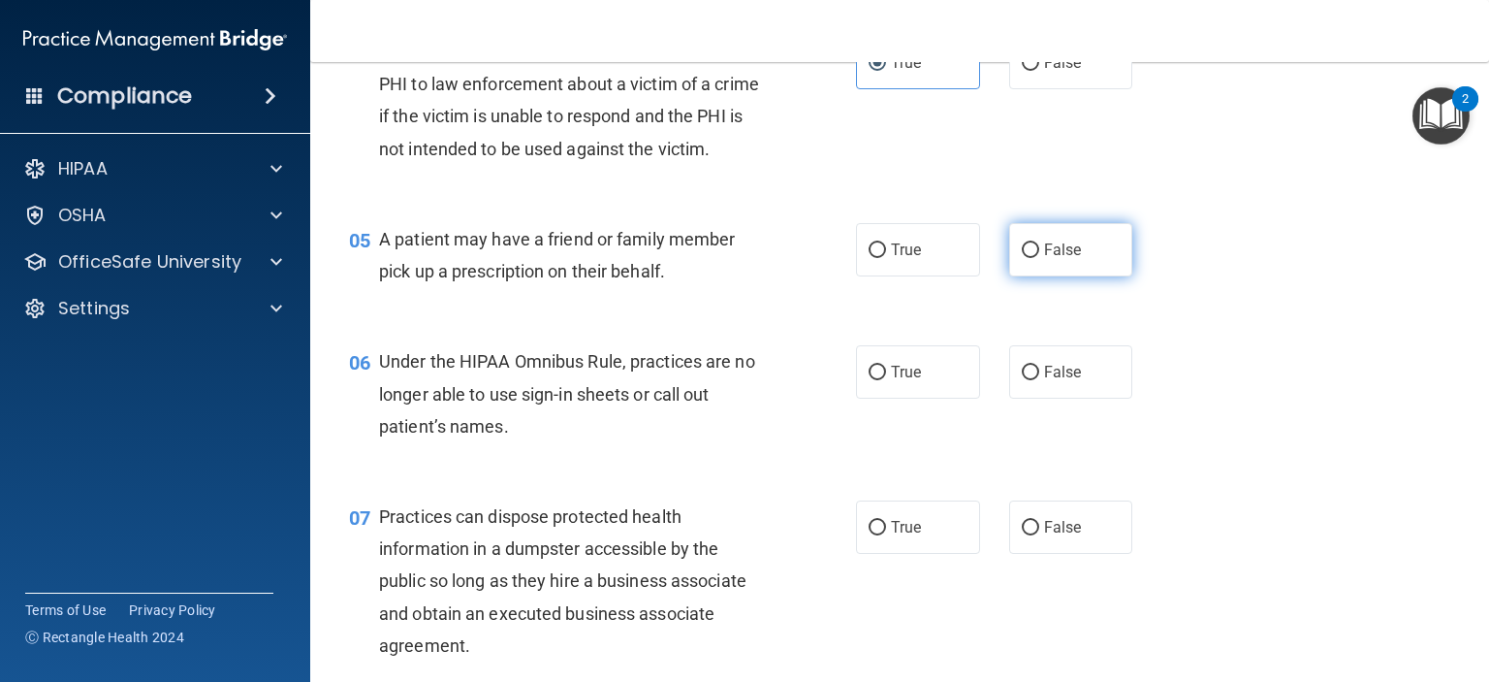
click at [1025, 276] on label "False" at bounding box center [1071, 249] width 124 height 53
click at [1025, 258] on input "False" at bounding box center [1030, 250] width 17 height 15
radio input "true"
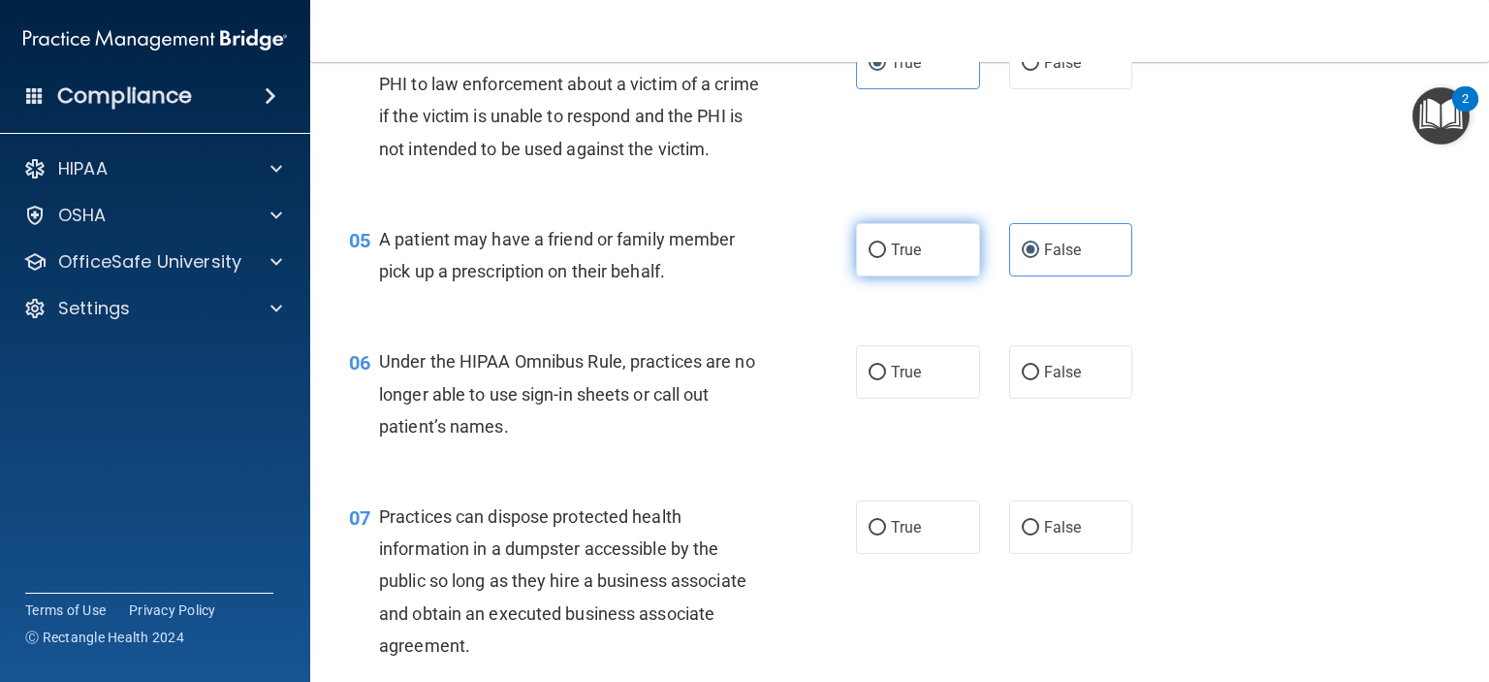
click at [923, 276] on label "True" at bounding box center [918, 249] width 124 height 53
click at [886, 258] on input "True" at bounding box center [877, 250] width 17 height 15
radio input "true"
radio input "false"
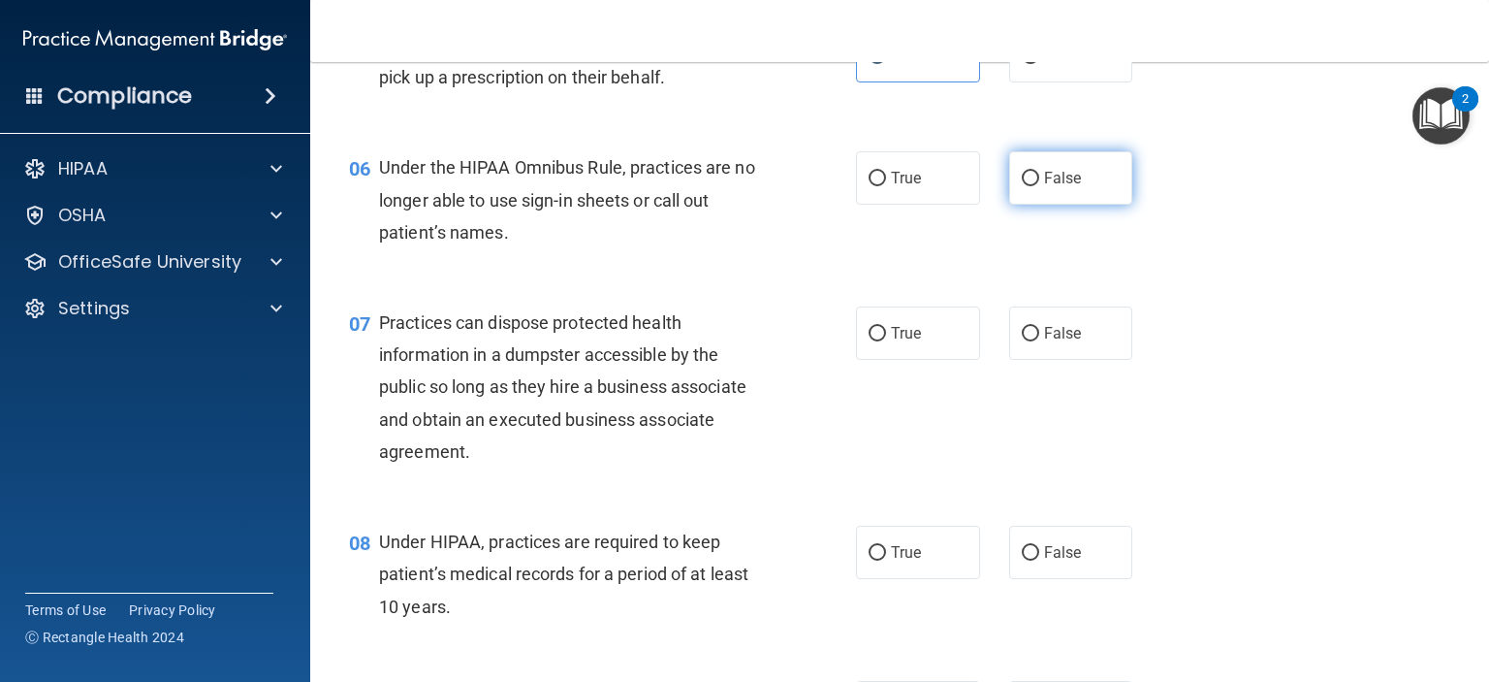
click at [1061, 187] on span "False" at bounding box center [1063, 178] width 38 height 18
click at [1039, 186] on input "False" at bounding box center [1030, 179] width 17 height 15
radio input "true"
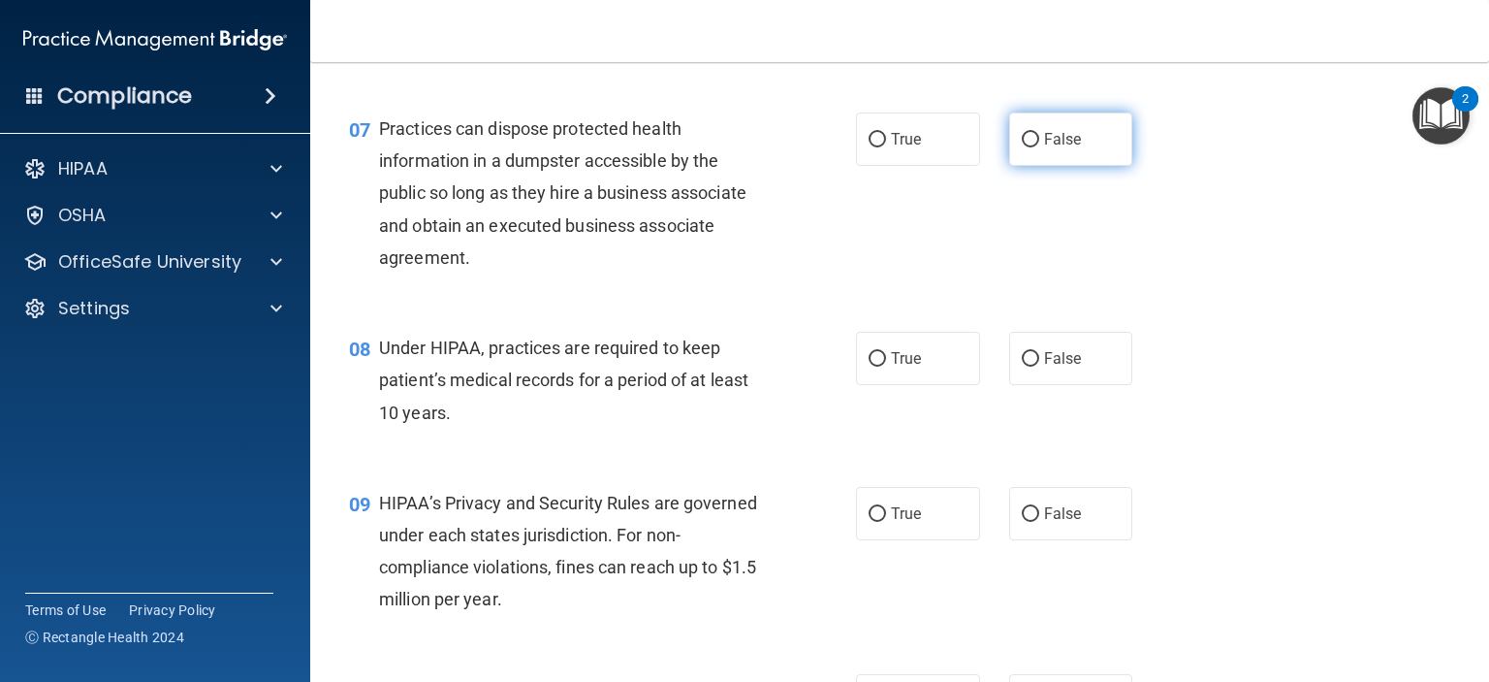
click at [1055, 166] on label "False" at bounding box center [1071, 138] width 124 height 53
click at [1039, 147] on input "False" at bounding box center [1030, 140] width 17 height 15
radio input "true"
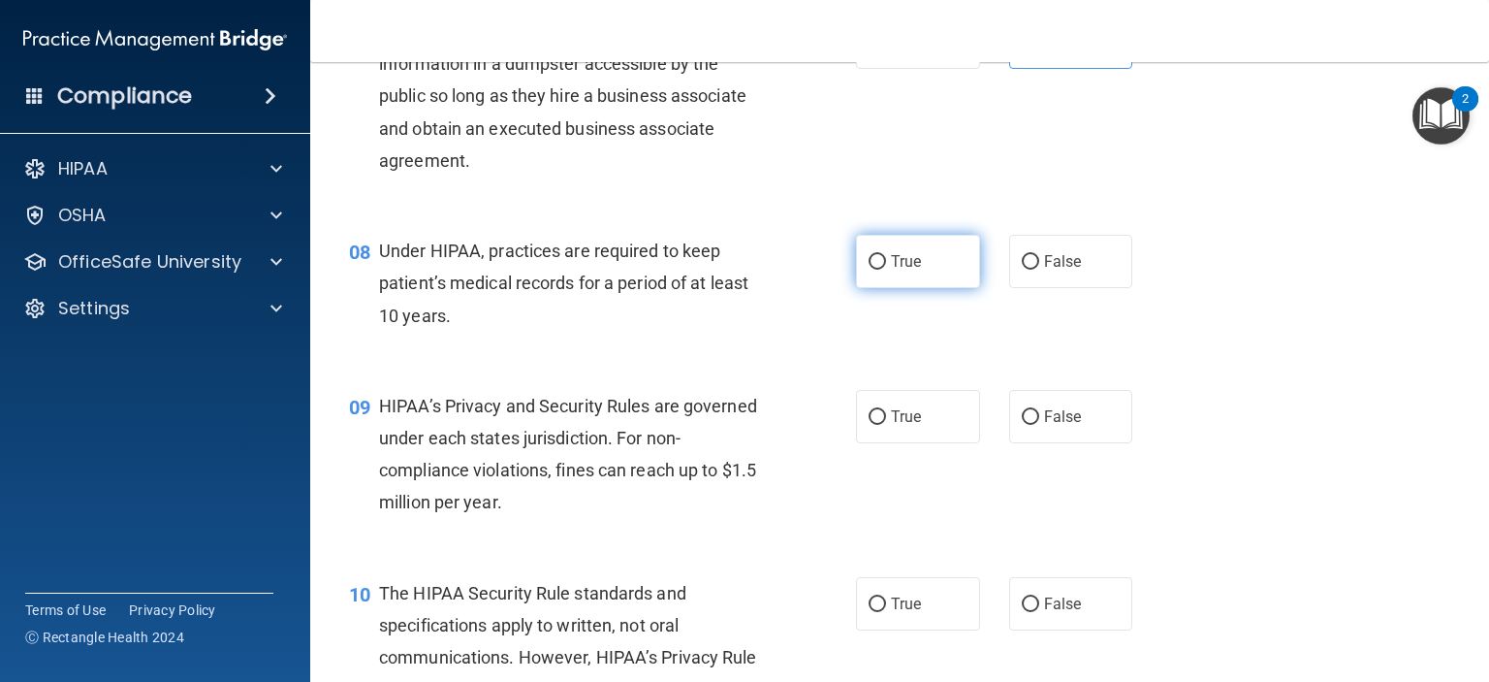
click at [909, 271] on span "True" at bounding box center [906, 261] width 30 height 18
click at [886, 270] on input "True" at bounding box center [877, 262] width 17 height 15
radio input "true"
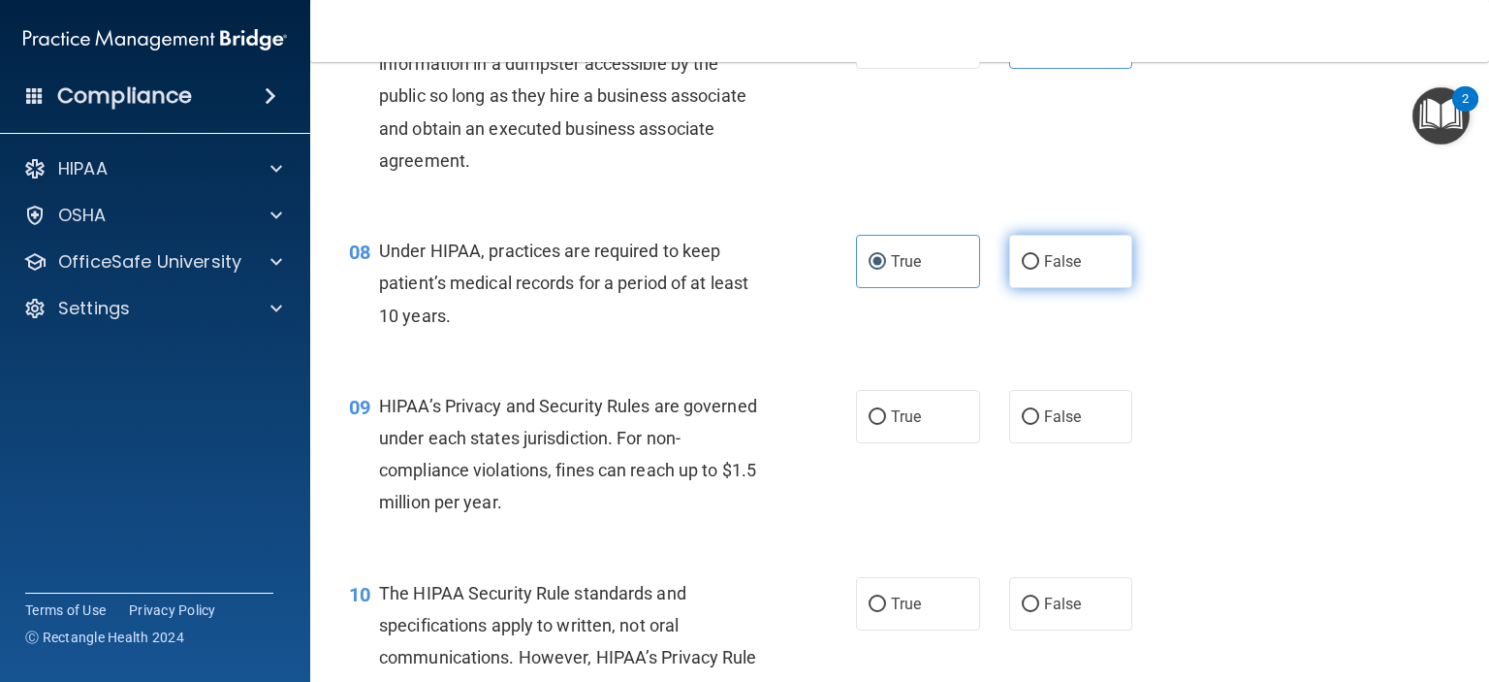
click at [1043, 288] on label "False" at bounding box center [1071, 261] width 124 height 53
click at [1039, 270] on input "False" at bounding box center [1030, 262] width 17 height 15
radio input "true"
radio input "false"
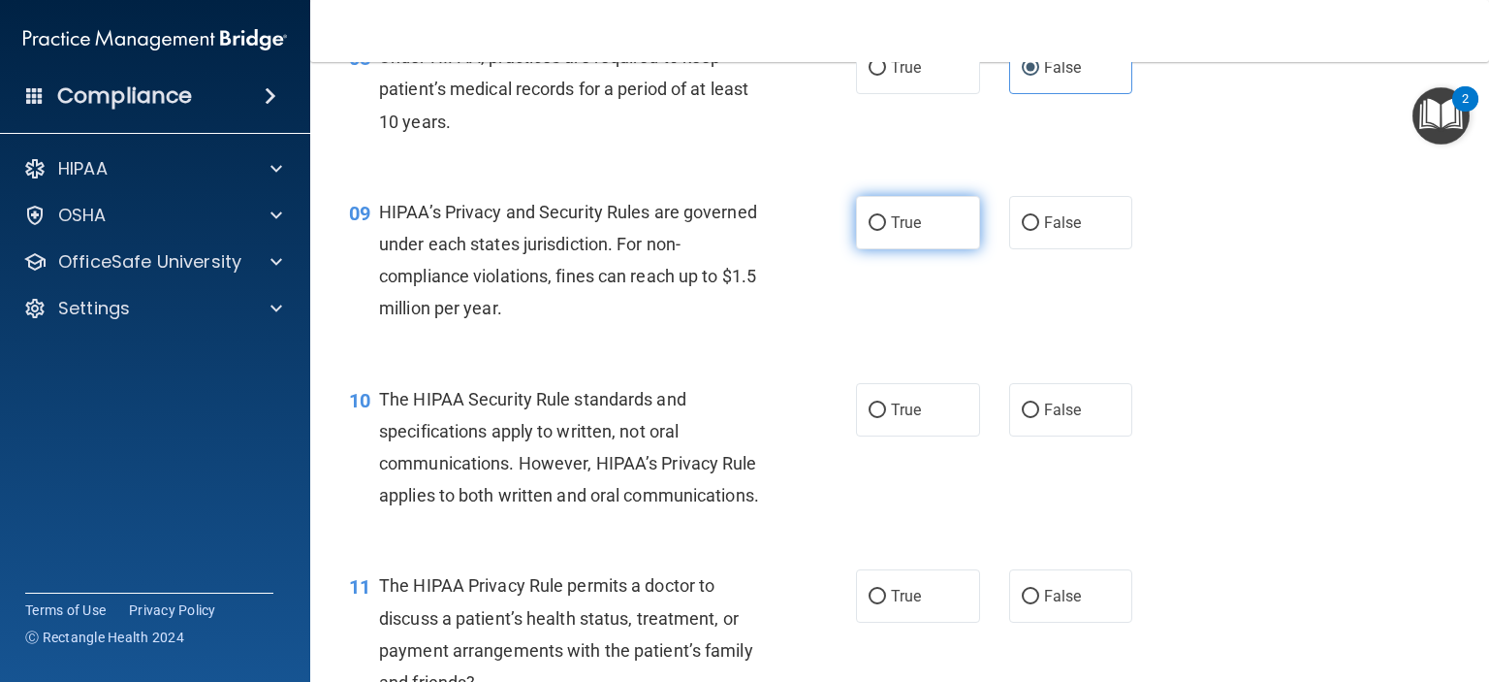
click at [895, 249] on label "True" at bounding box center [918, 222] width 124 height 53
click at [886, 231] on input "True" at bounding box center [877, 223] width 17 height 15
radio input "true"
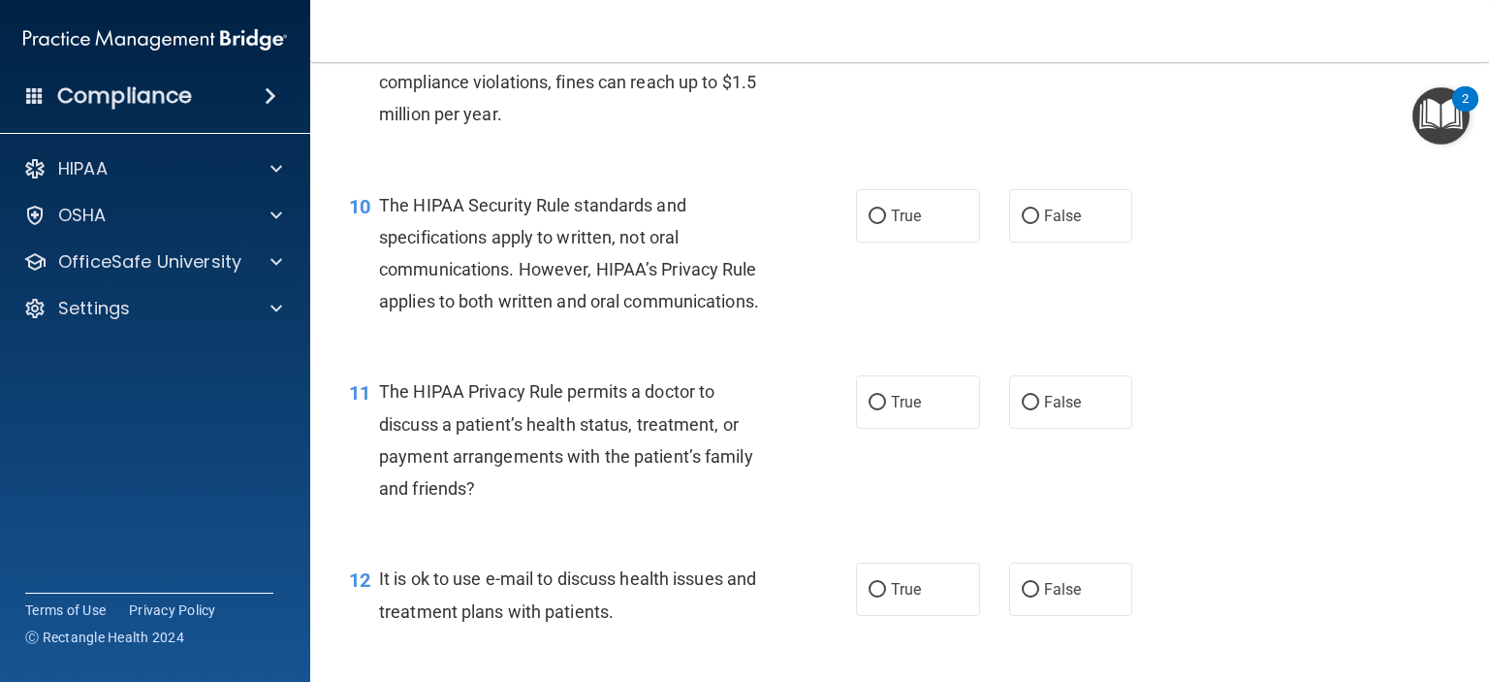
click at [1040, 340] on div "10 The HIPAA Security Rule standards and specifications apply to written, not o…" at bounding box center [899, 258] width 1131 height 187
click at [1049, 242] on label "False" at bounding box center [1071, 215] width 124 height 53
click at [1039, 224] on input "False" at bounding box center [1030, 216] width 17 height 15
radio input "true"
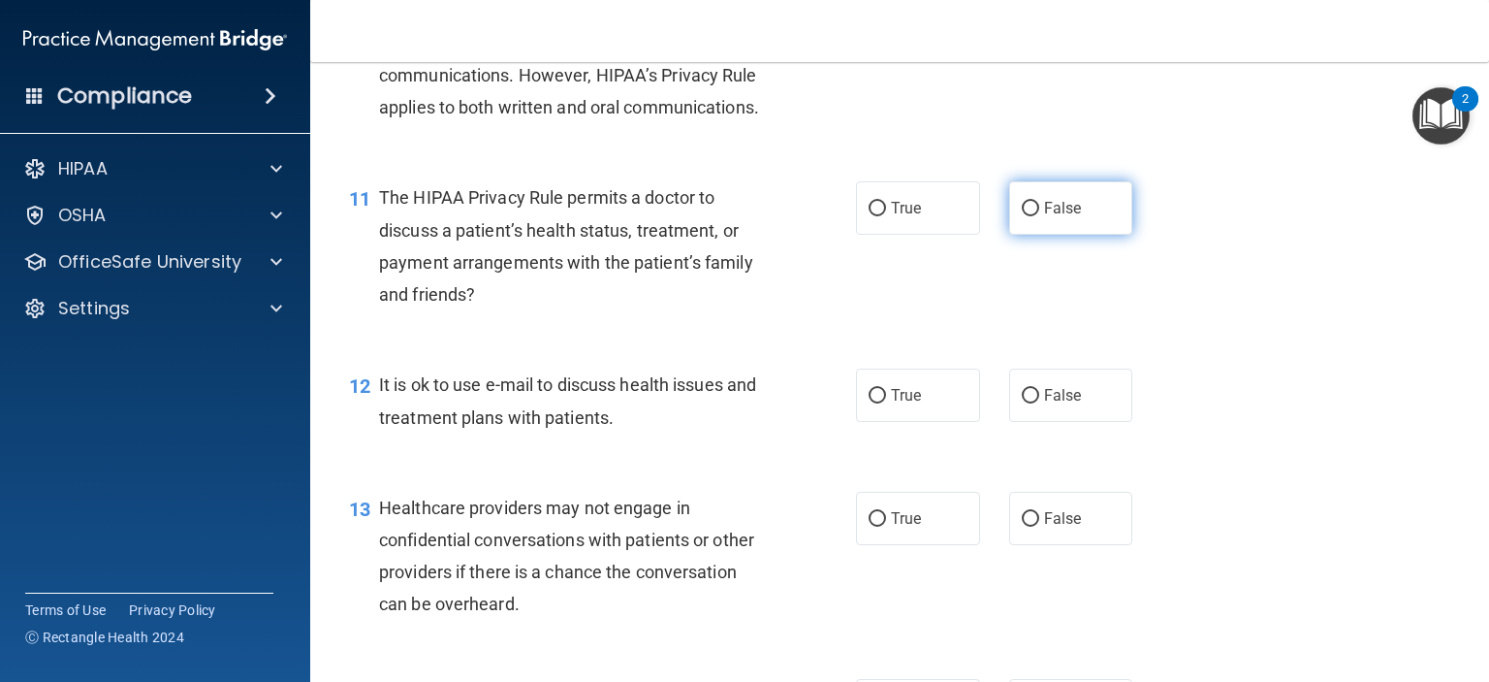
click at [1052, 217] on span "False" at bounding box center [1063, 208] width 38 height 18
click at [1039, 216] on input "False" at bounding box center [1030, 209] width 17 height 15
radio input "true"
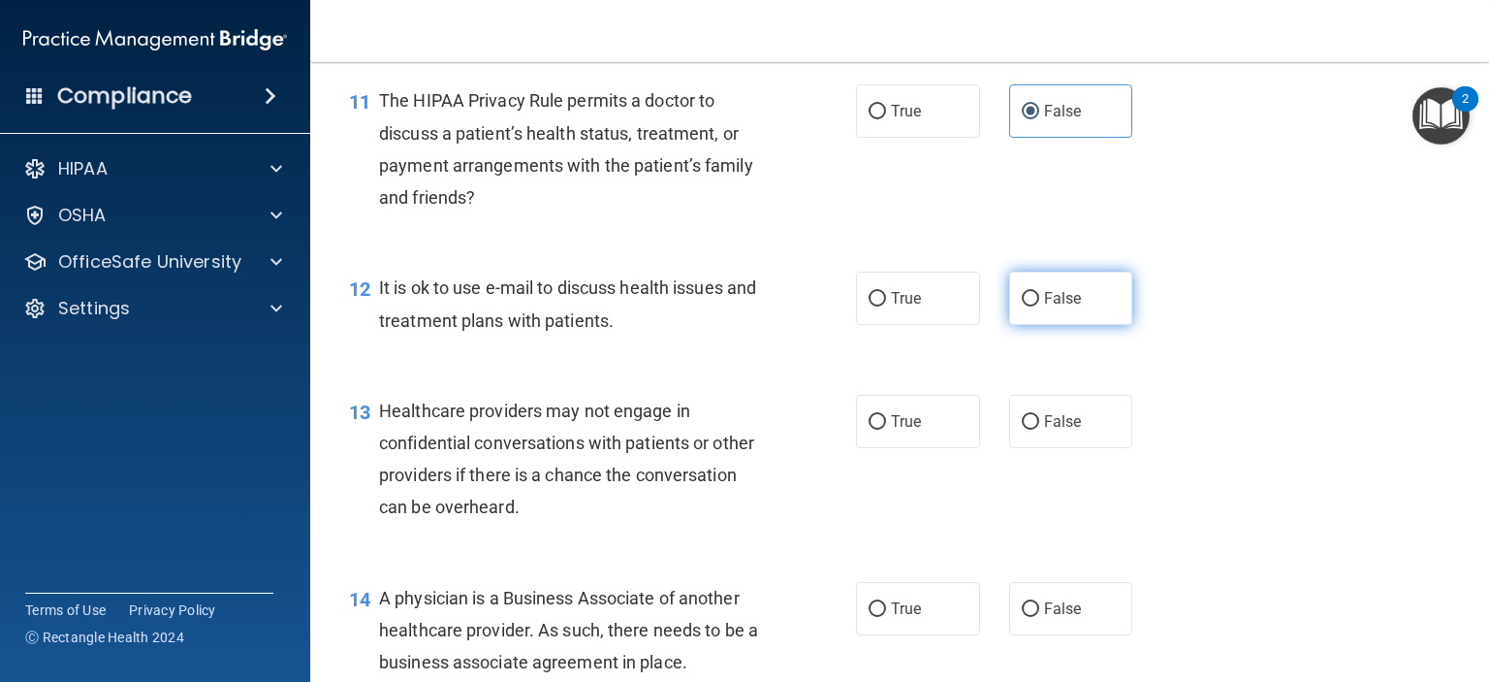
click at [1065, 307] on span "False" at bounding box center [1063, 298] width 38 height 18
click at [1039, 306] on input "False" at bounding box center [1030, 299] width 17 height 15
radio input "true"
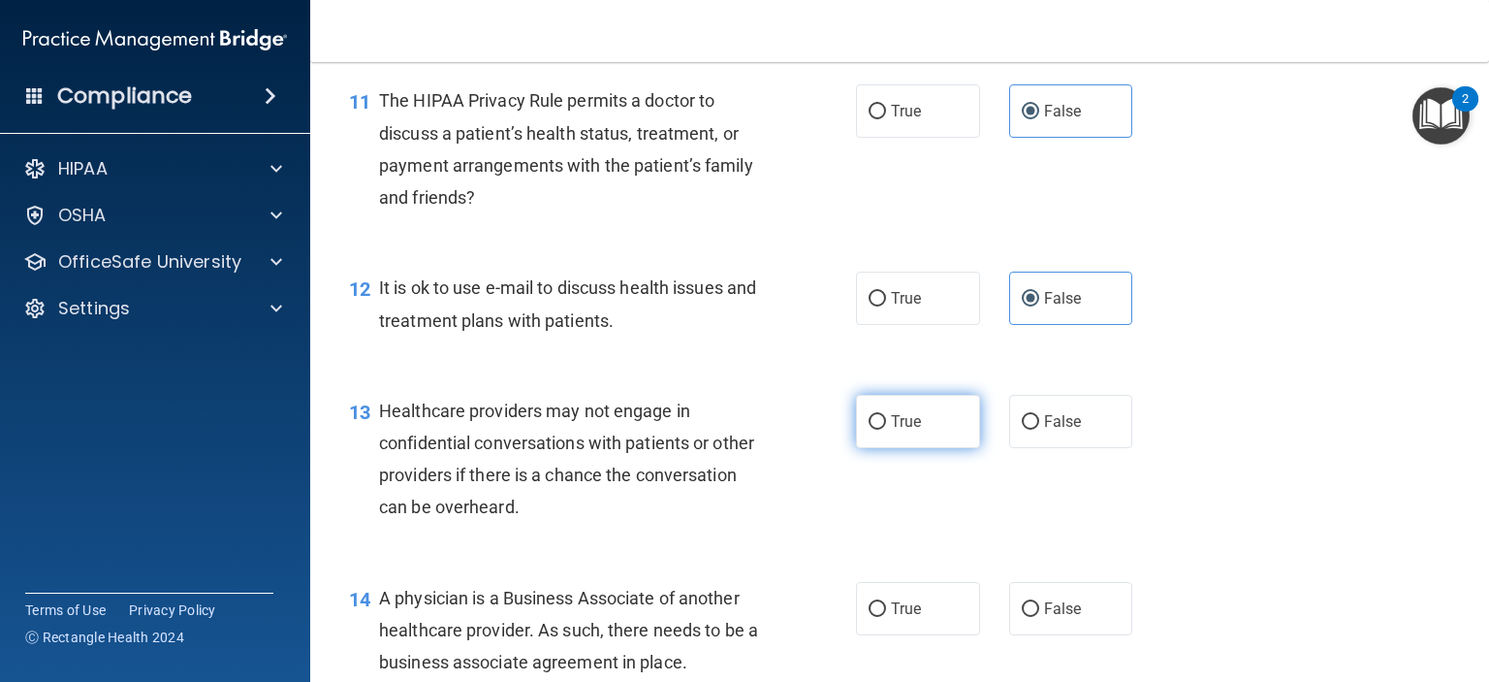
click at [892, 448] on label "True" at bounding box center [918, 421] width 124 height 53
click at [886, 430] on input "True" at bounding box center [877, 422] width 17 height 15
radio input "true"
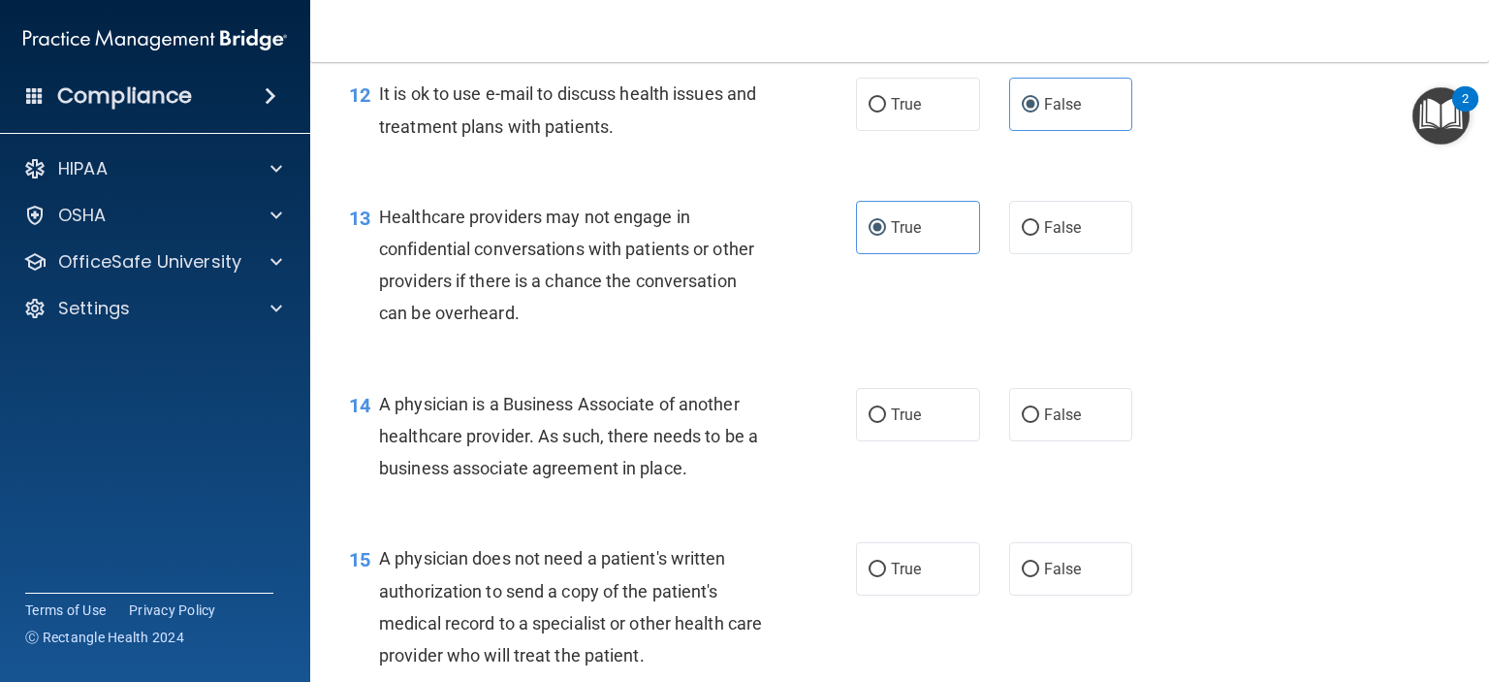
scroll to position [2133, 0]
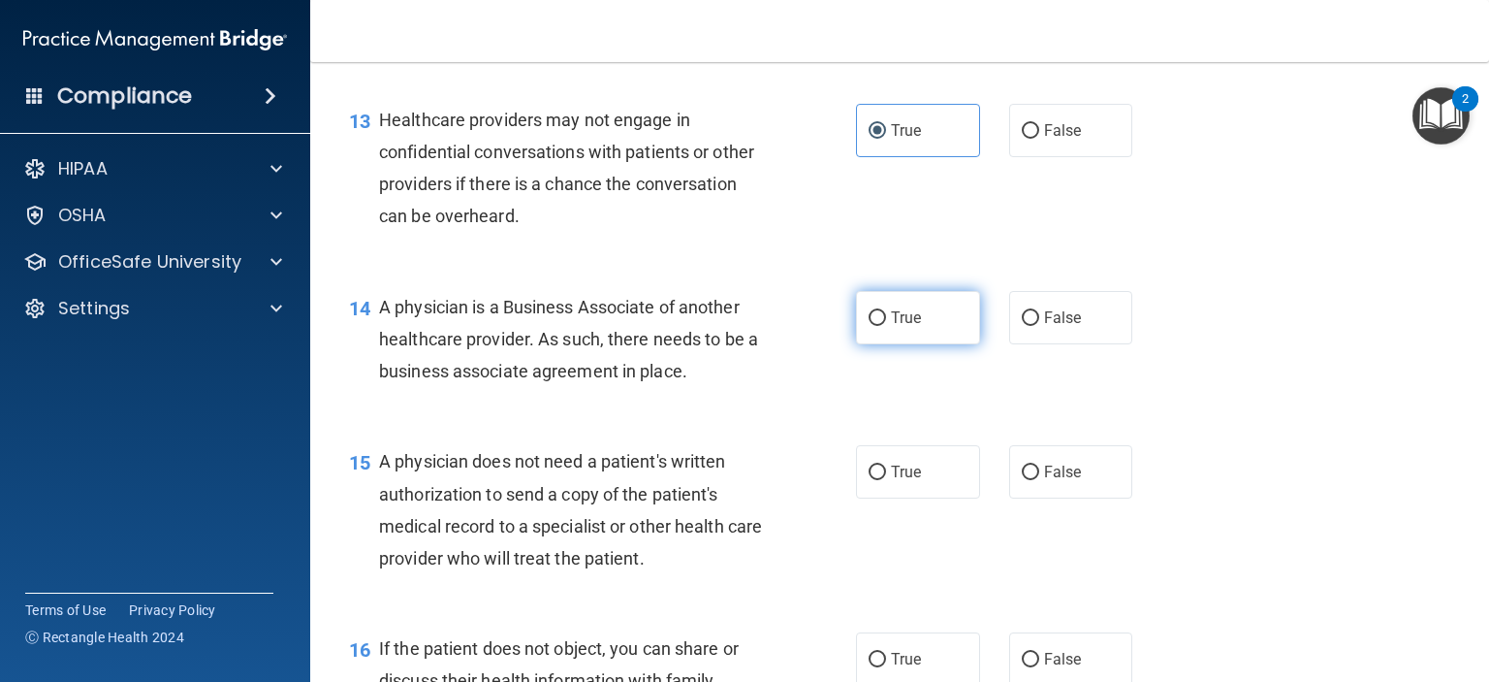
click at [908, 344] on label "True" at bounding box center [918, 317] width 124 height 53
click at [886, 326] on input "True" at bounding box center [877, 318] width 17 height 15
radio input "true"
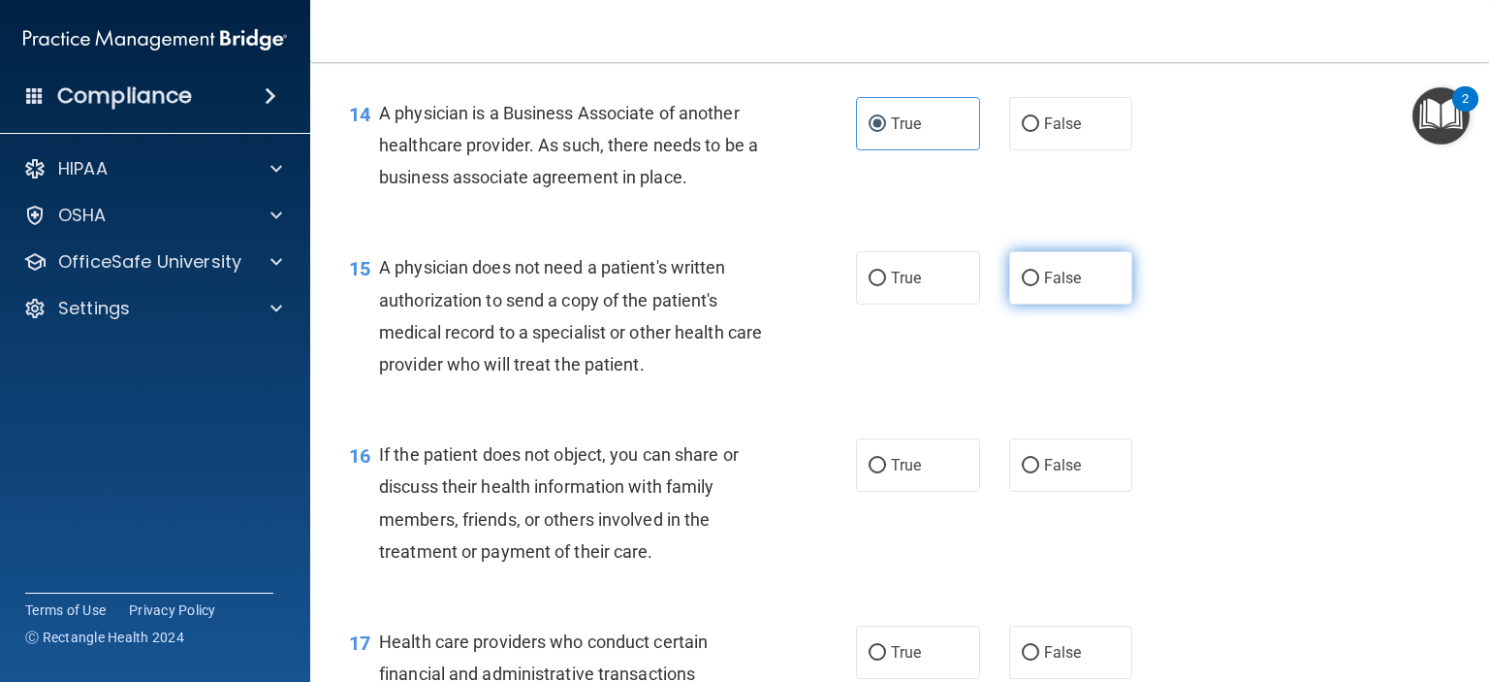
click at [1053, 287] on span "False" at bounding box center [1063, 278] width 38 height 18
click at [1039, 286] on input "False" at bounding box center [1030, 278] width 17 height 15
radio input "true"
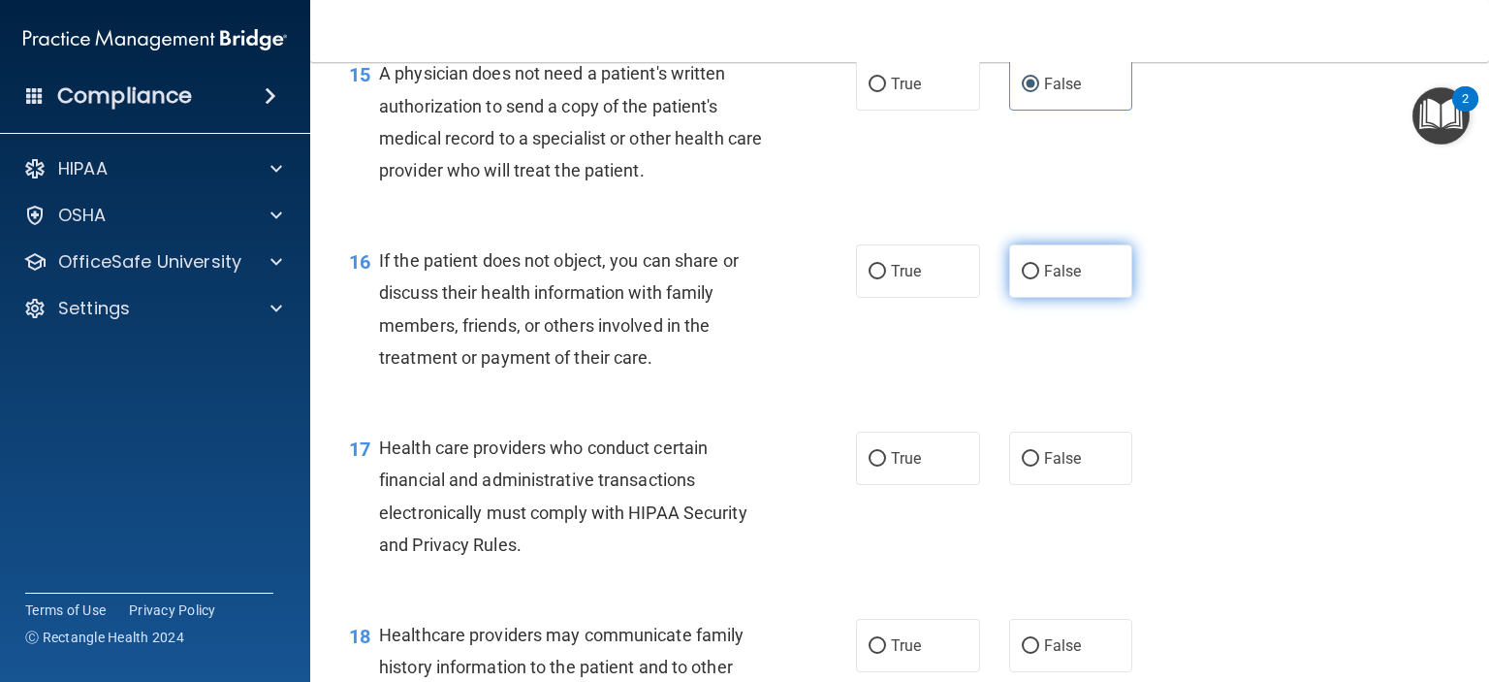
click at [1022, 279] on input "False" at bounding box center [1030, 272] width 17 height 15
radio input "true"
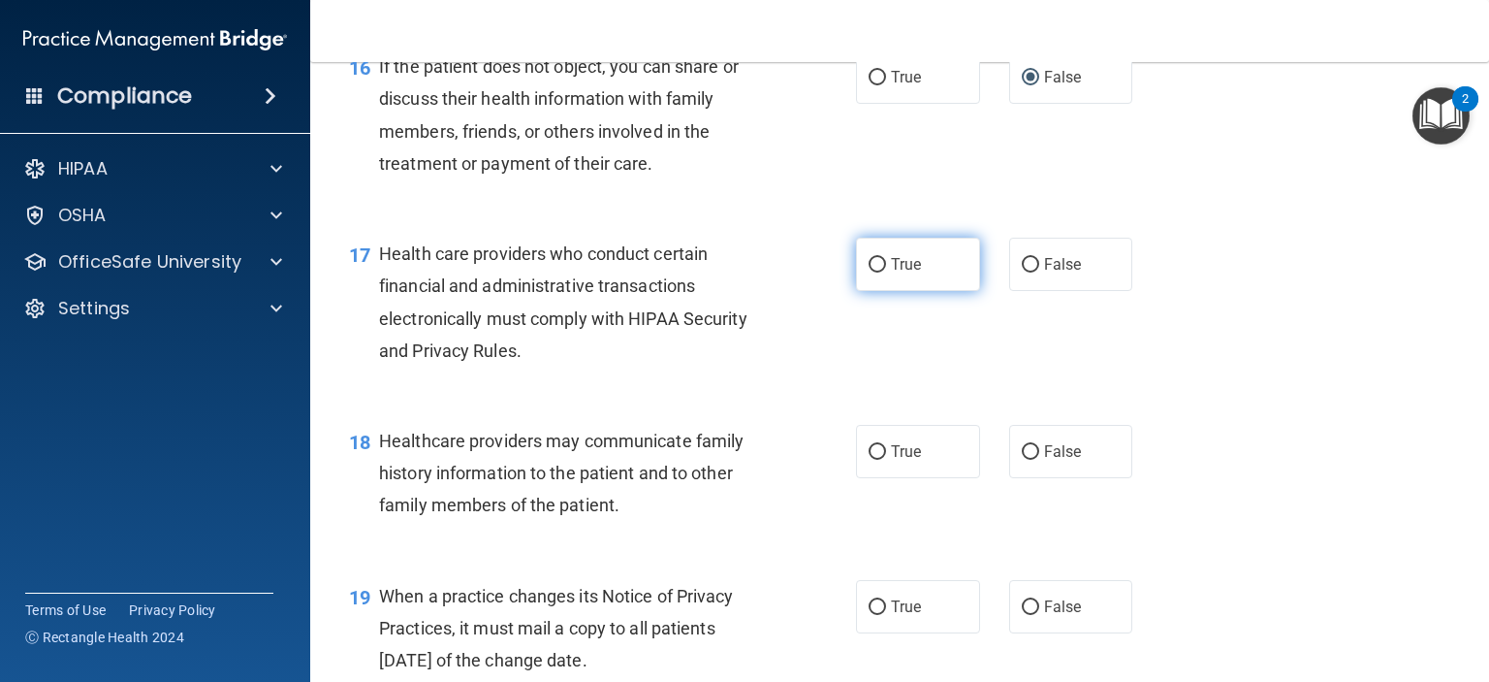
click at [897, 273] on span "True" at bounding box center [906, 264] width 30 height 18
click at [886, 272] on input "True" at bounding box center [877, 265] width 17 height 15
radio input "true"
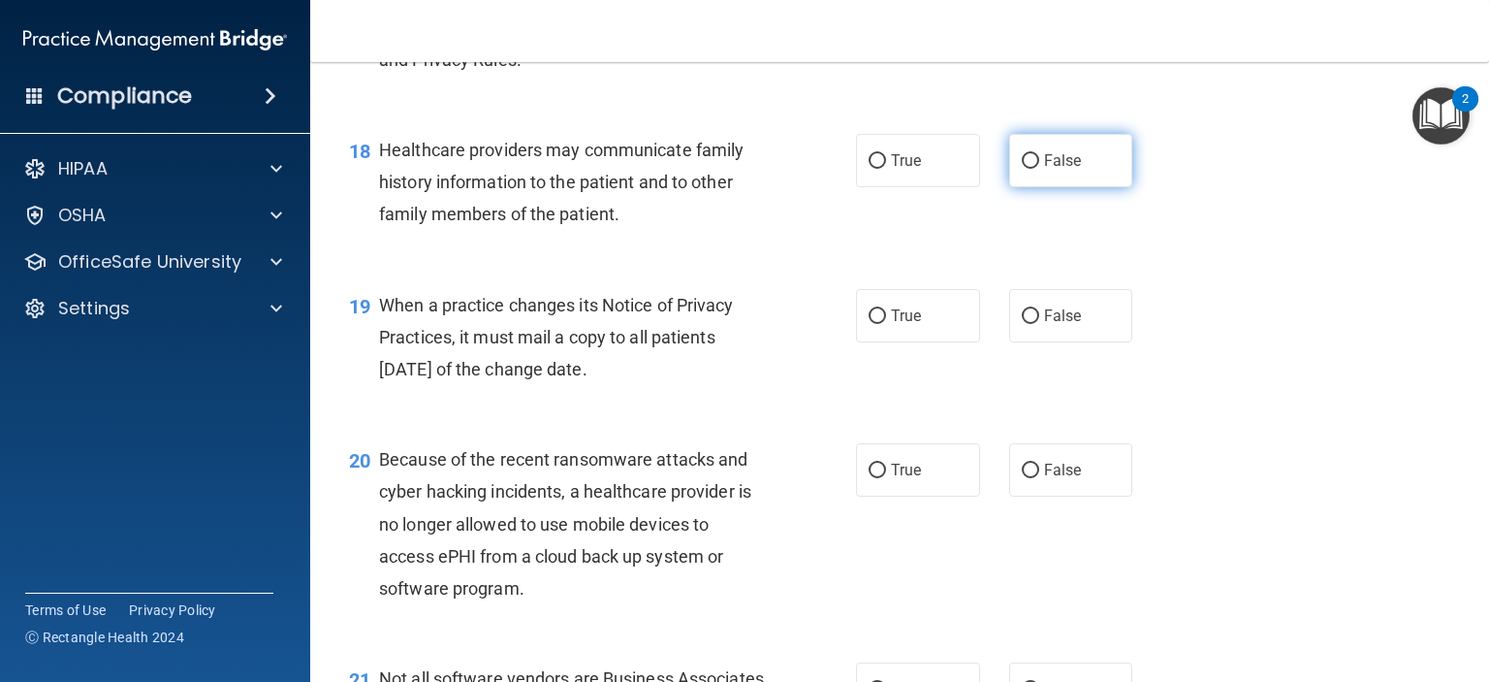
click at [1091, 187] on label "False" at bounding box center [1071, 160] width 124 height 53
click at [1039, 169] on input "False" at bounding box center [1030, 161] width 17 height 15
radio input "true"
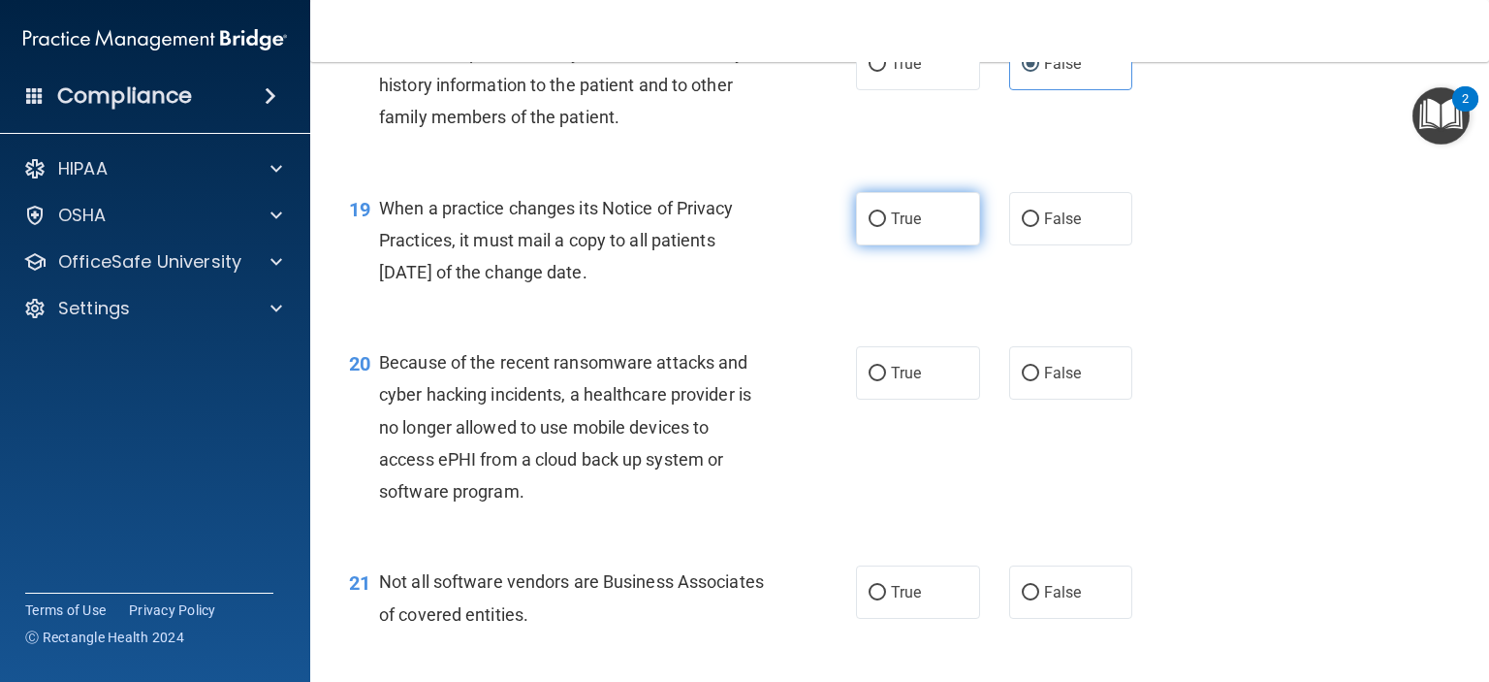
scroll to position [3200, 0]
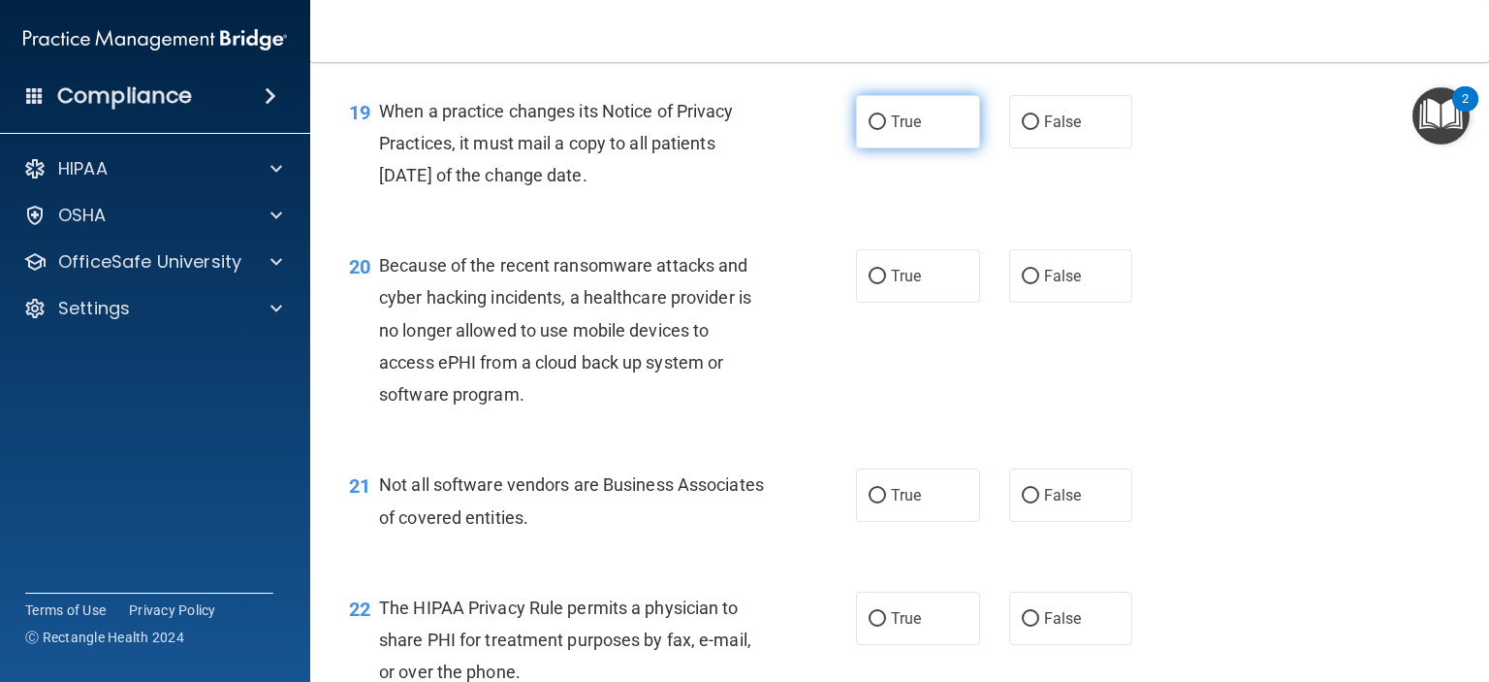
click at [932, 148] on label "True" at bounding box center [918, 121] width 124 height 53
click at [886, 130] on input "True" at bounding box center [877, 122] width 17 height 15
radio input "true"
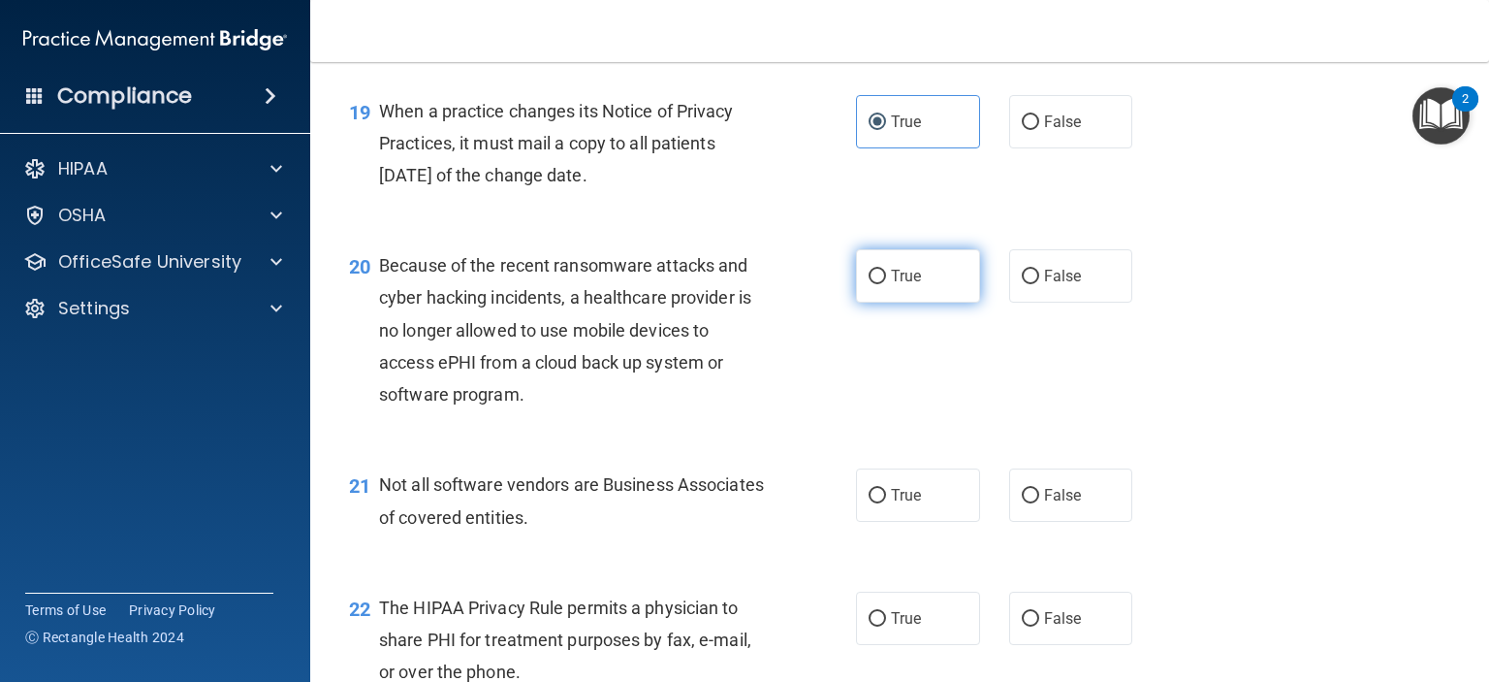
click at [910, 303] on label "True" at bounding box center [918, 275] width 124 height 53
click at [886, 284] on input "True" at bounding box center [877, 277] width 17 height 15
radio input "true"
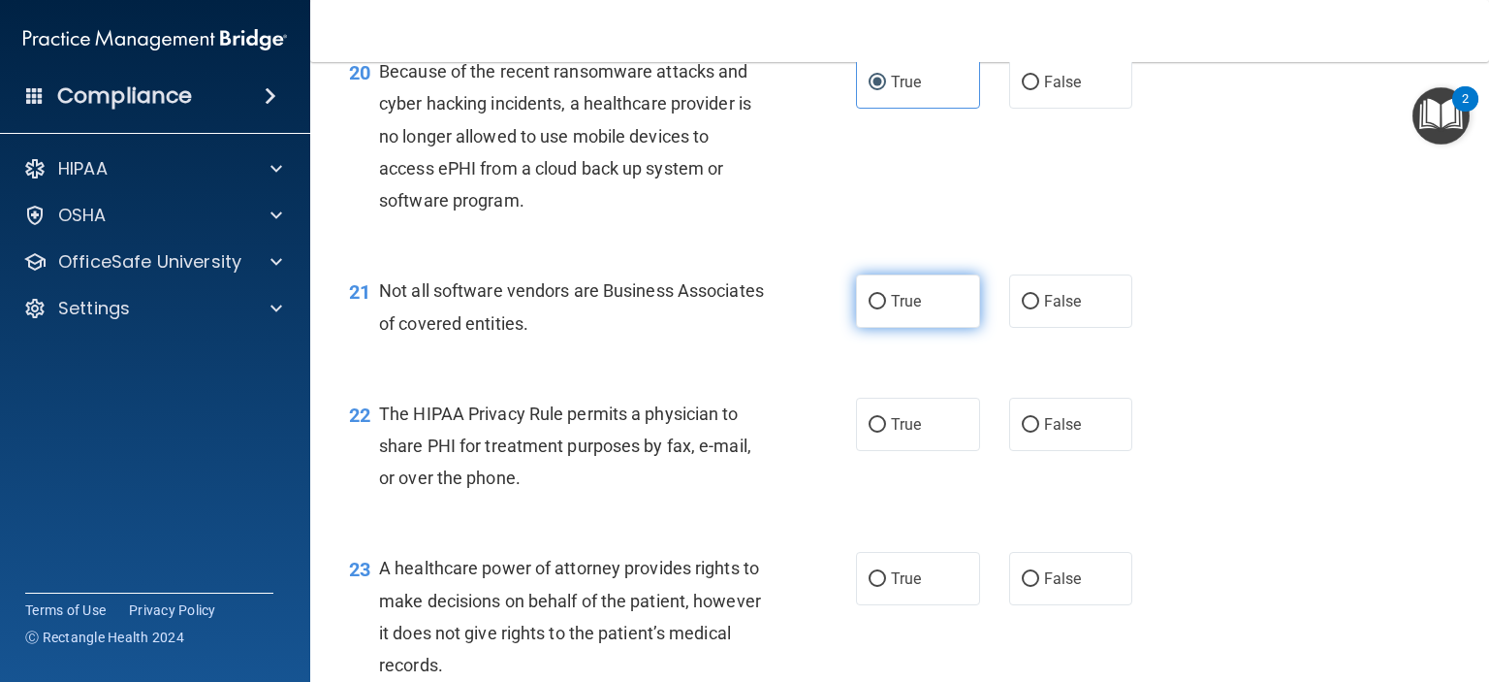
click at [927, 328] on label "True" at bounding box center [918, 300] width 124 height 53
click at [886, 309] on input "True" at bounding box center [877, 302] width 17 height 15
radio input "true"
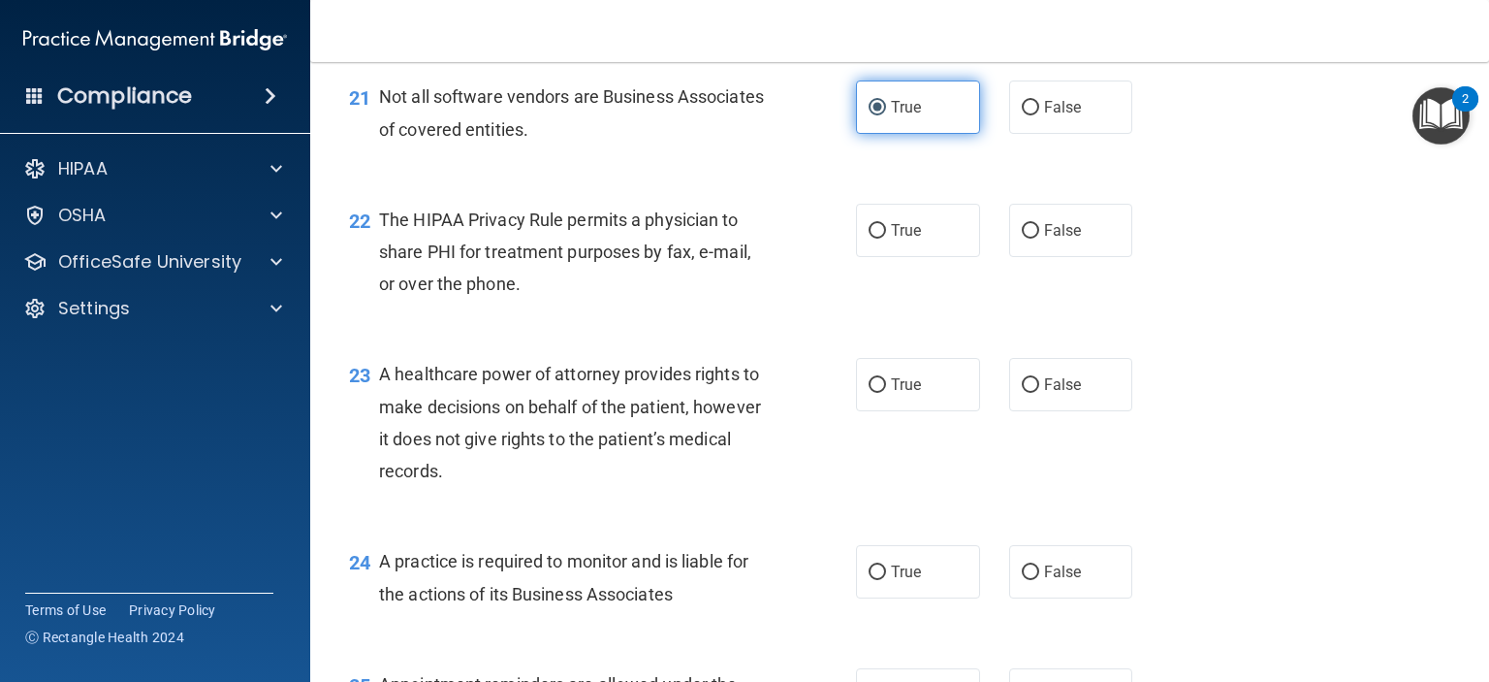
scroll to position [3684, 0]
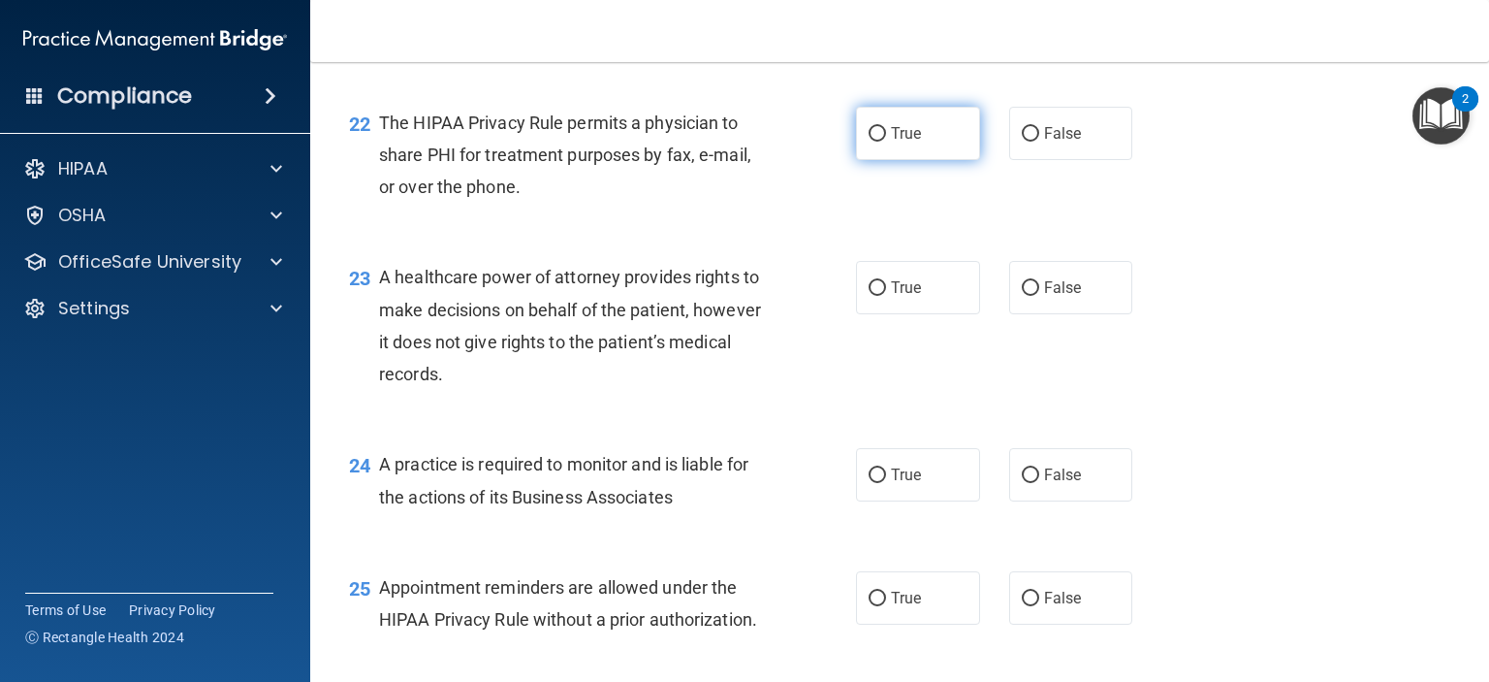
click at [903, 143] on span "True" at bounding box center [906, 133] width 30 height 18
click at [886, 142] on input "True" at bounding box center [877, 134] width 17 height 15
radio input "true"
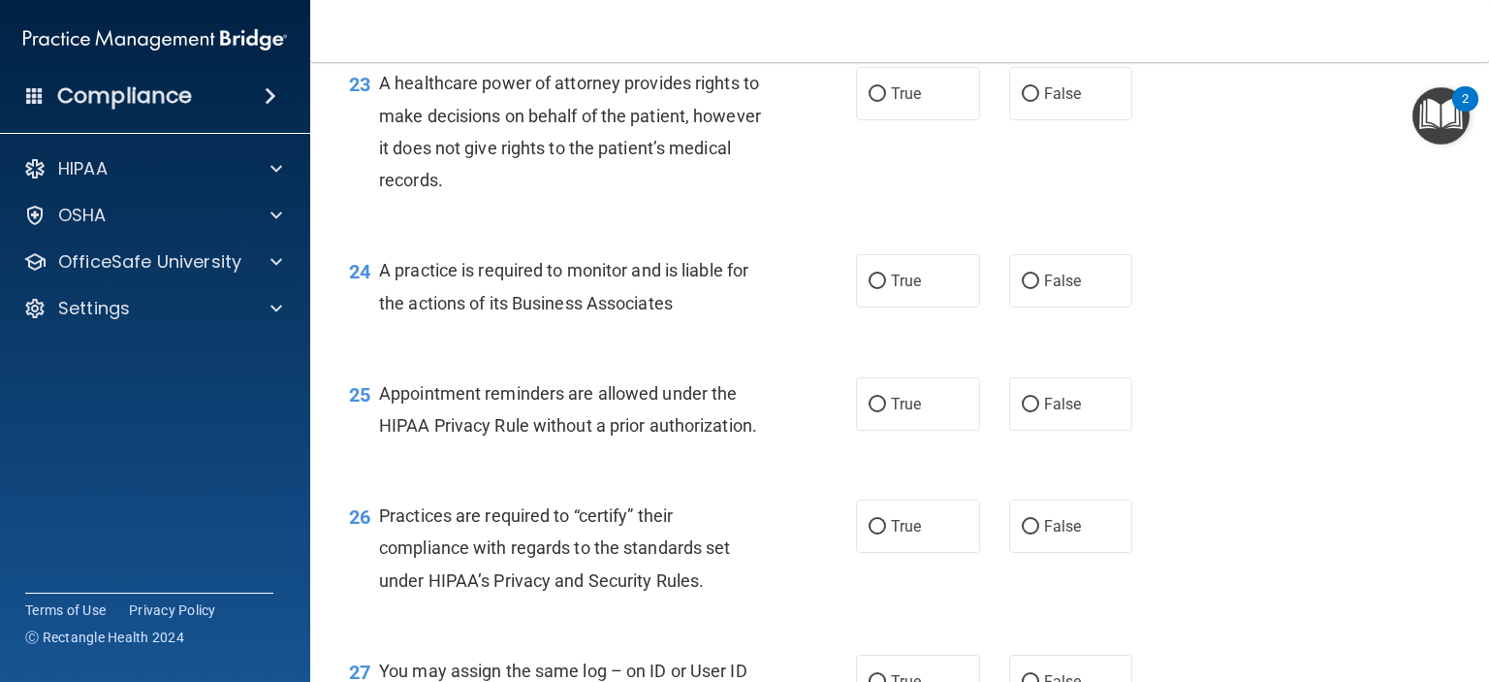
scroll to position [3781, 0]
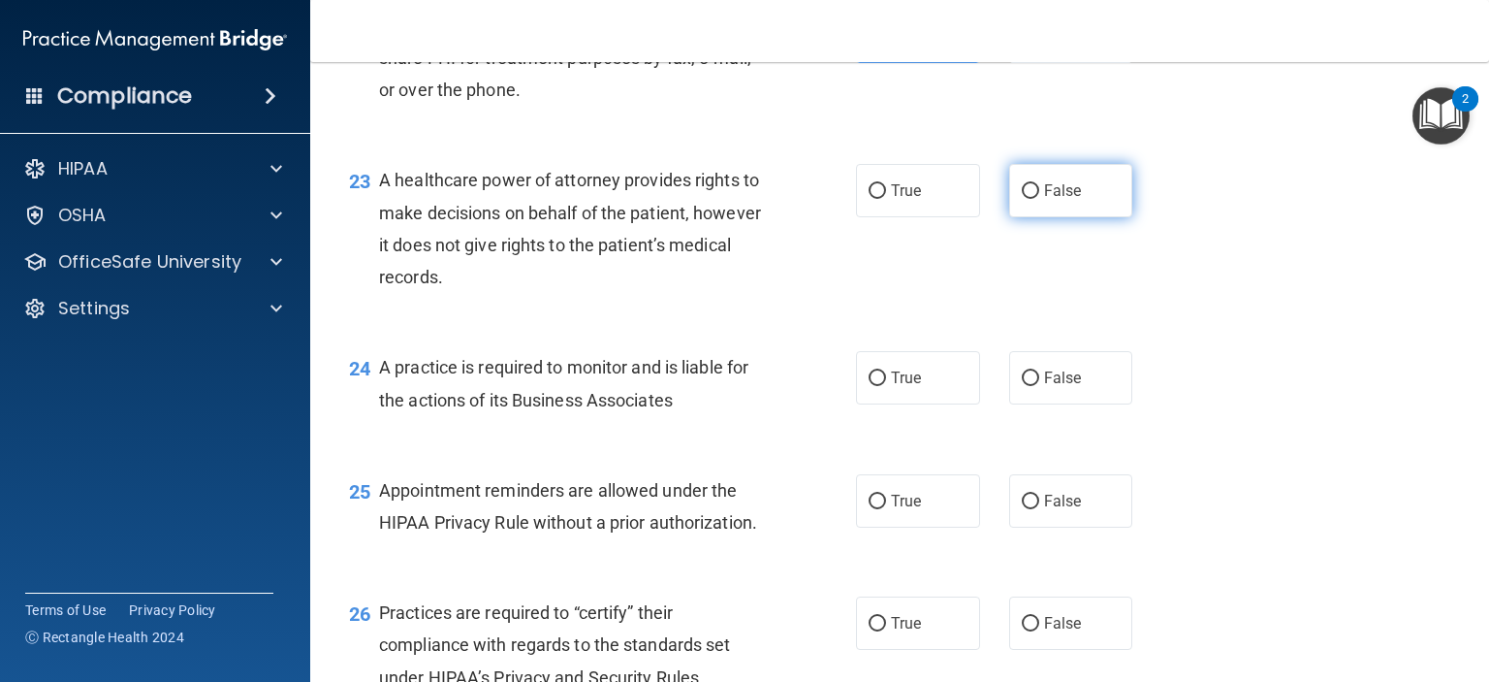
click at [1049, 217] on label "False" at bounding box center [1071, 190] width 124 height 53
click at [1039, 199] on input "False" at bounding box center [1030, 191] width 17 height 15
radio input "true"
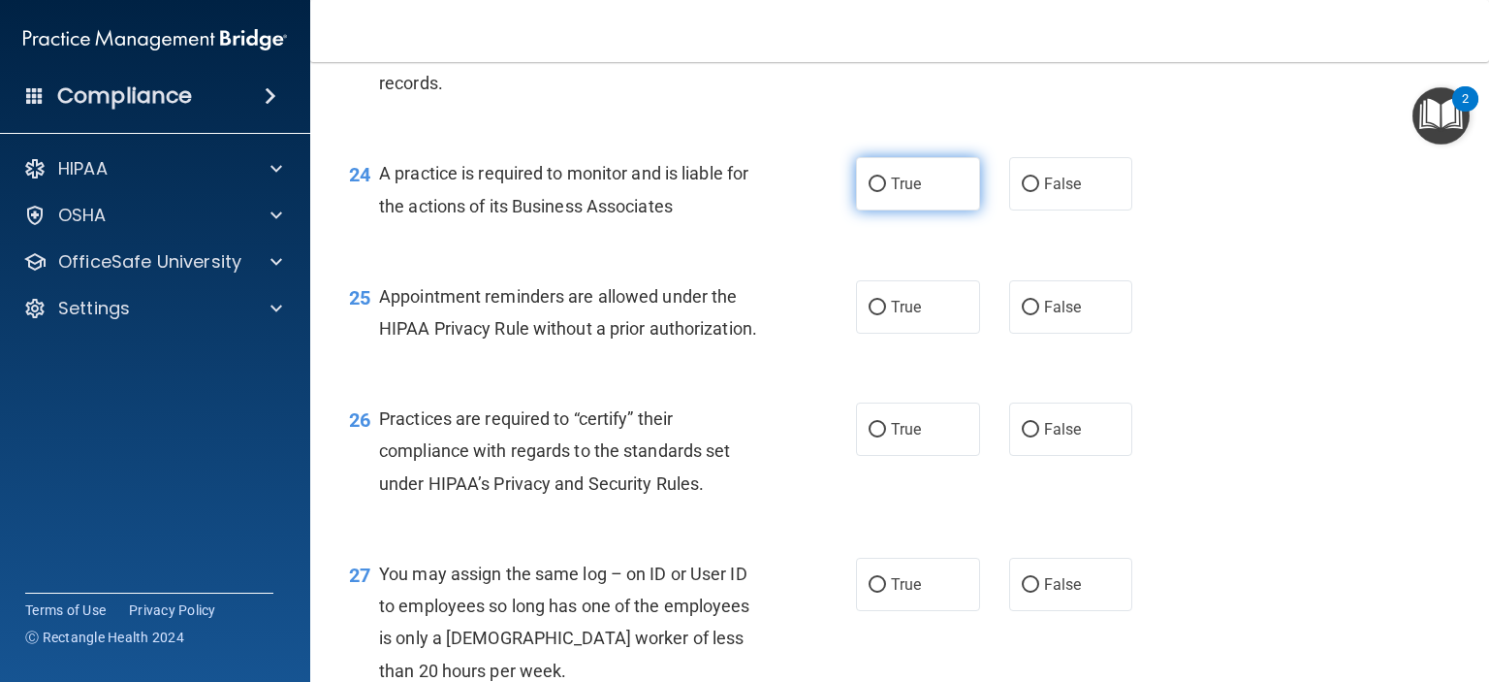
click at [900, 193] on span "True" at bounding box center [906, 184] width 30 height 18
click at [886, 192] on input "True" at bounding box center [877, 184] width 17 height 15
radio input "true"
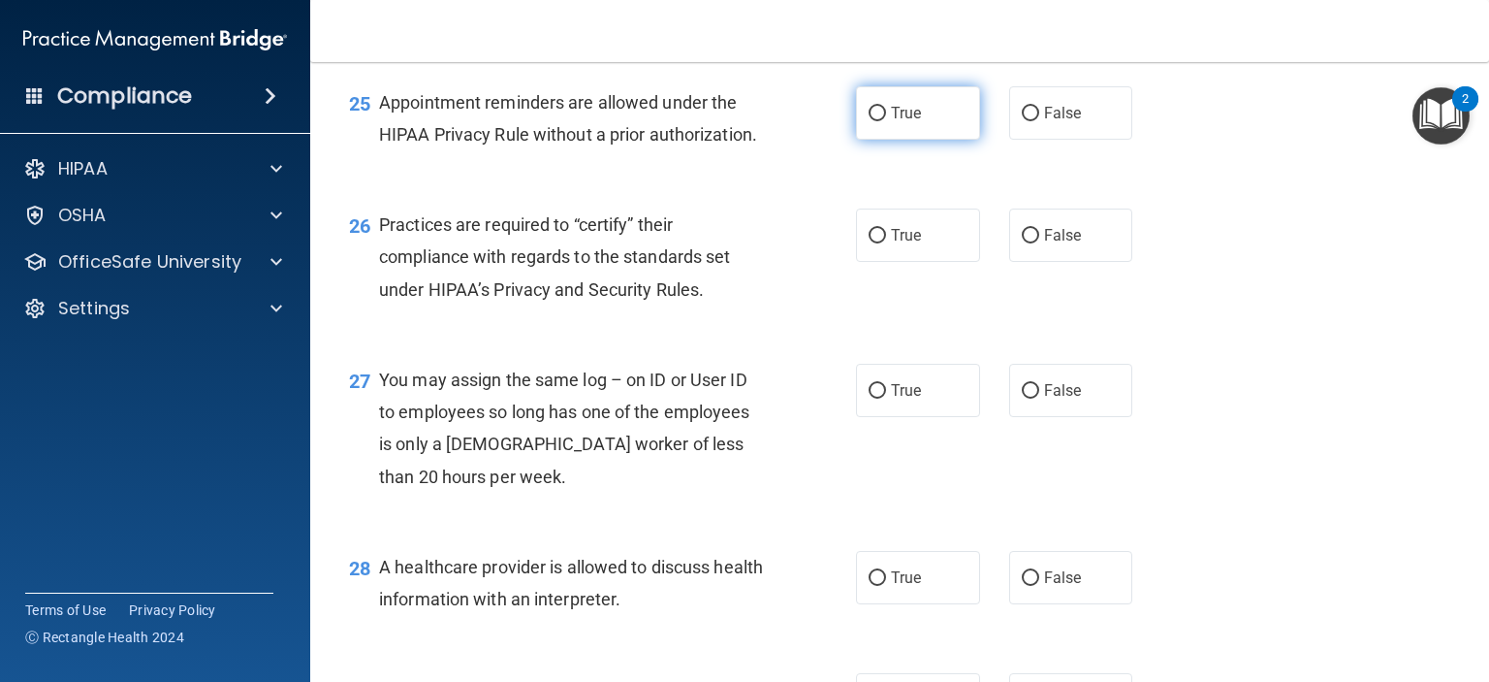
click at [950, 140] on label "True" at bounding box center [918, 112] width 124 height 53
click at [886, 121] on input "True" at bounding box center [877, 114] width 17 height 15
radio input "true"
click at [1061, 140] on label "False" at bounding box center [1071, 112] width 124 height 53
click at [1039, 121] on input "False" at bounding box center [1030, 114] width 17 height 15
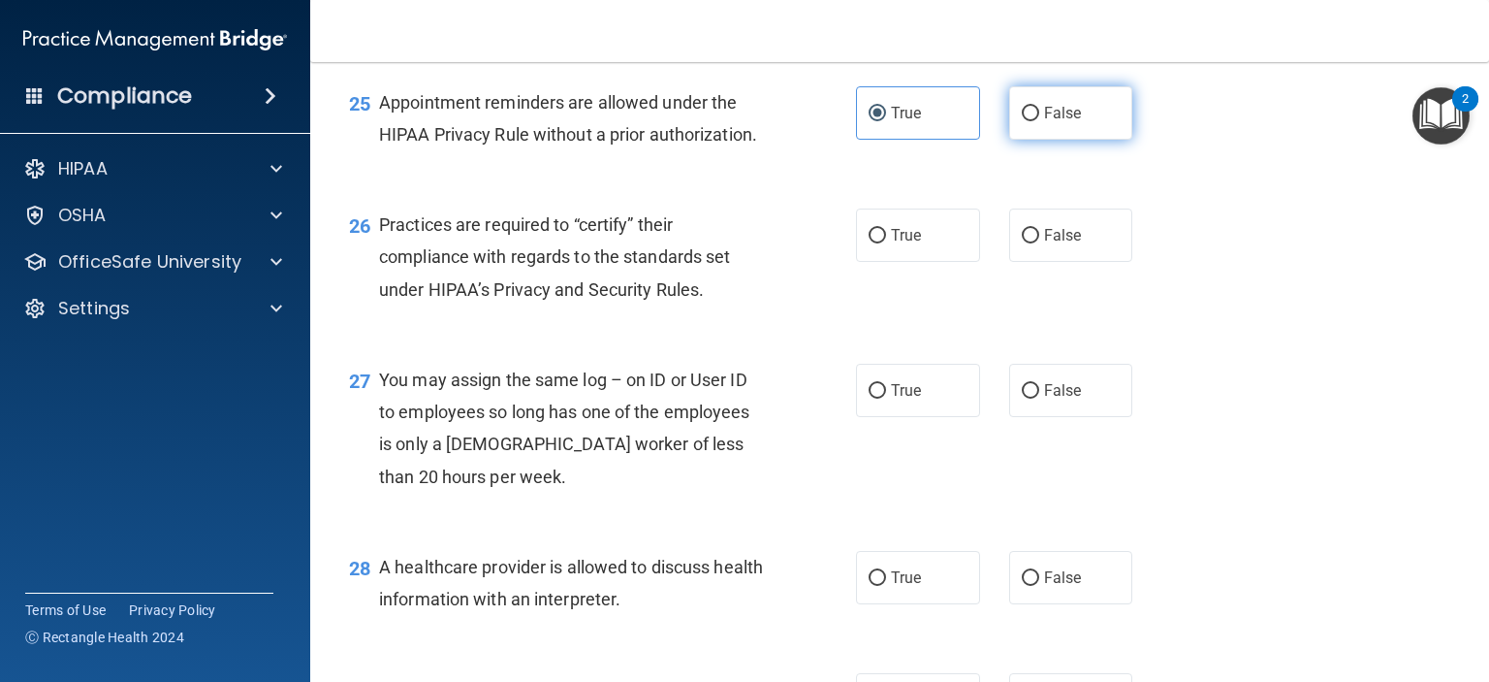
radio input "true"
radio input "false"
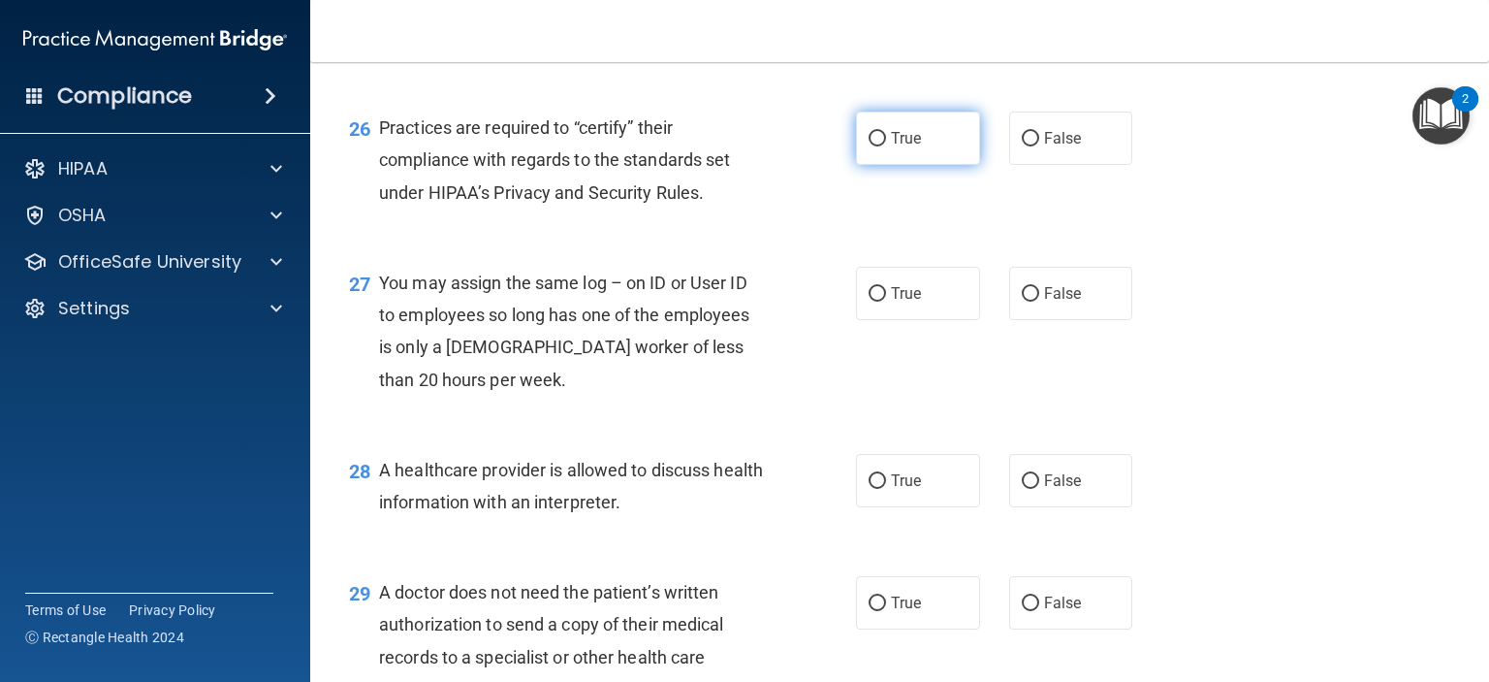
click at [906, 165] on label "True" at bounding box center [918, 137] width 124 height 53
click at [886, 146] on input "True" at bounding box center [877, 139] width 17 height 15
radio input "true"
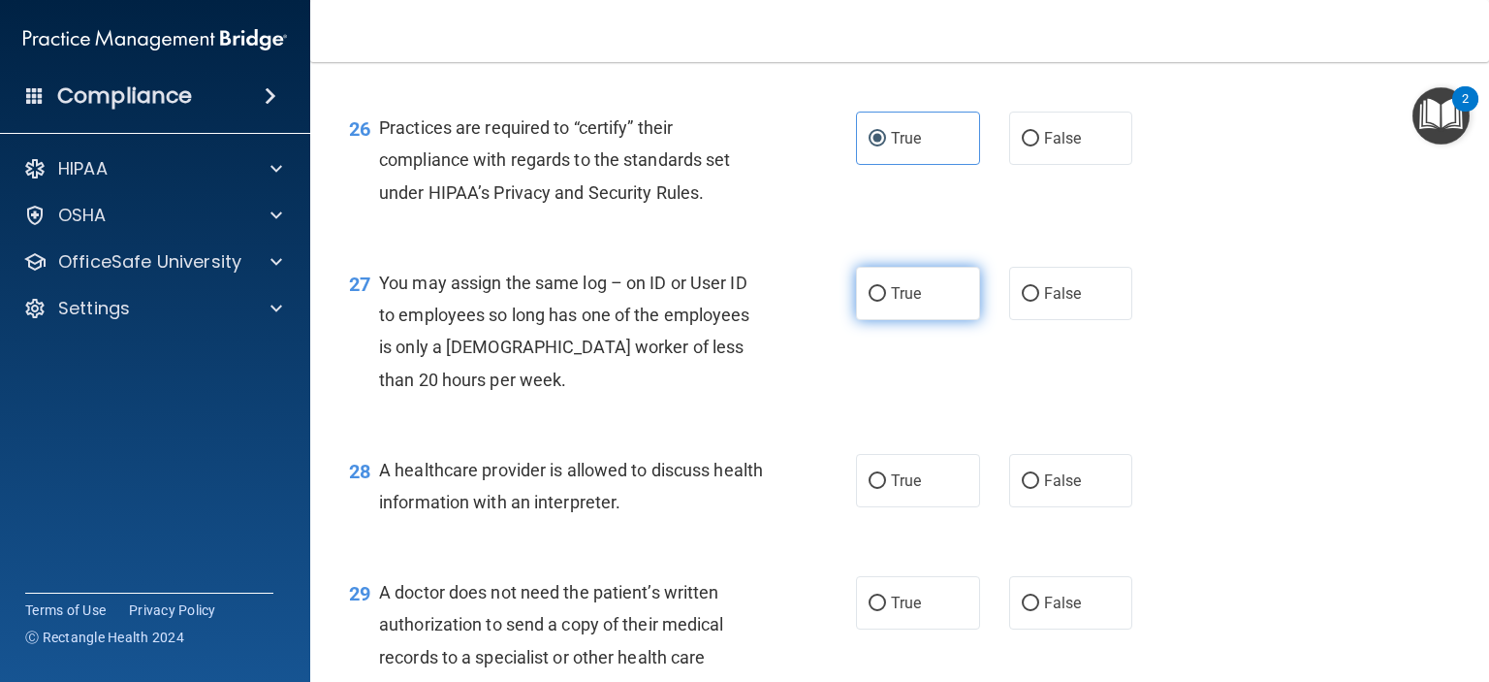
click at [900, 303] on span "True" at bounding box center [906, 293] width 30 height 18
click at [886, 302] on input "True" at bounding box center [877, 294] width 17 height 15
radio input "true"
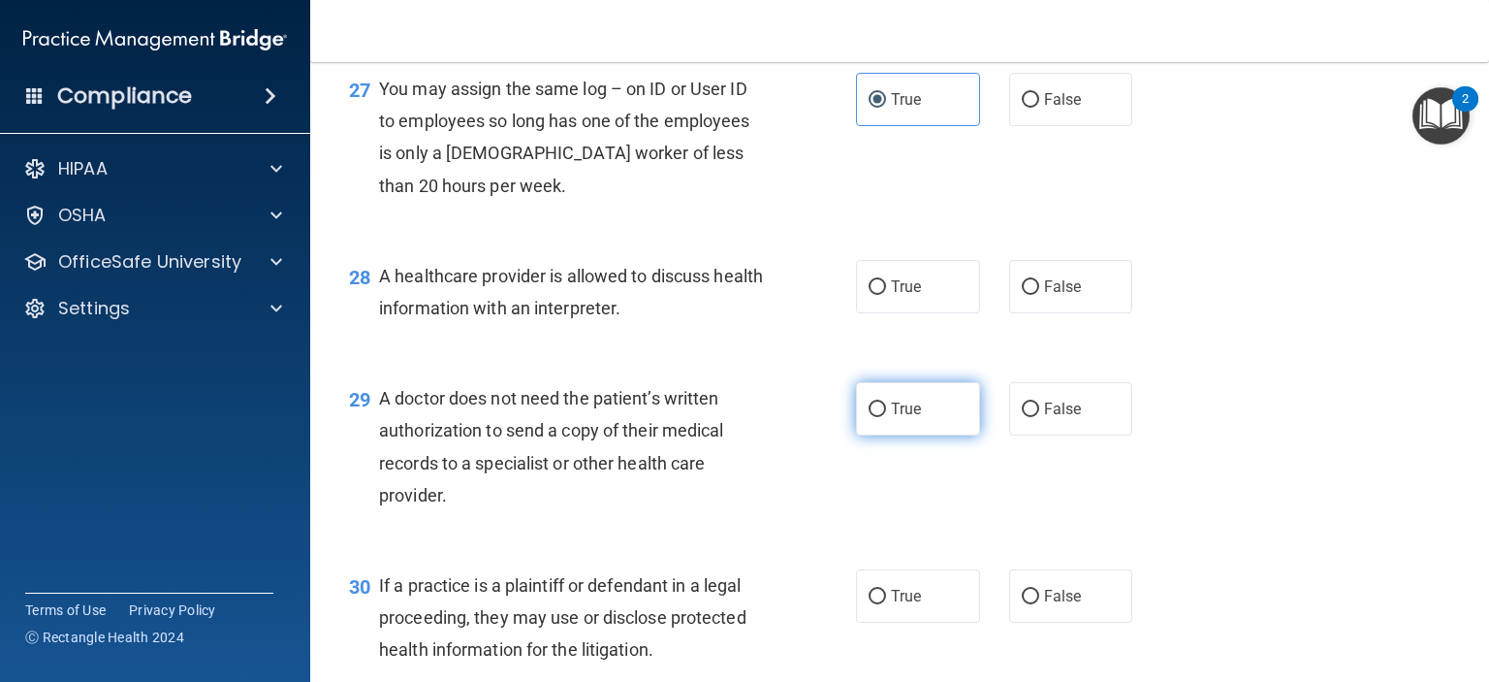
scroll to position [4557, 0]
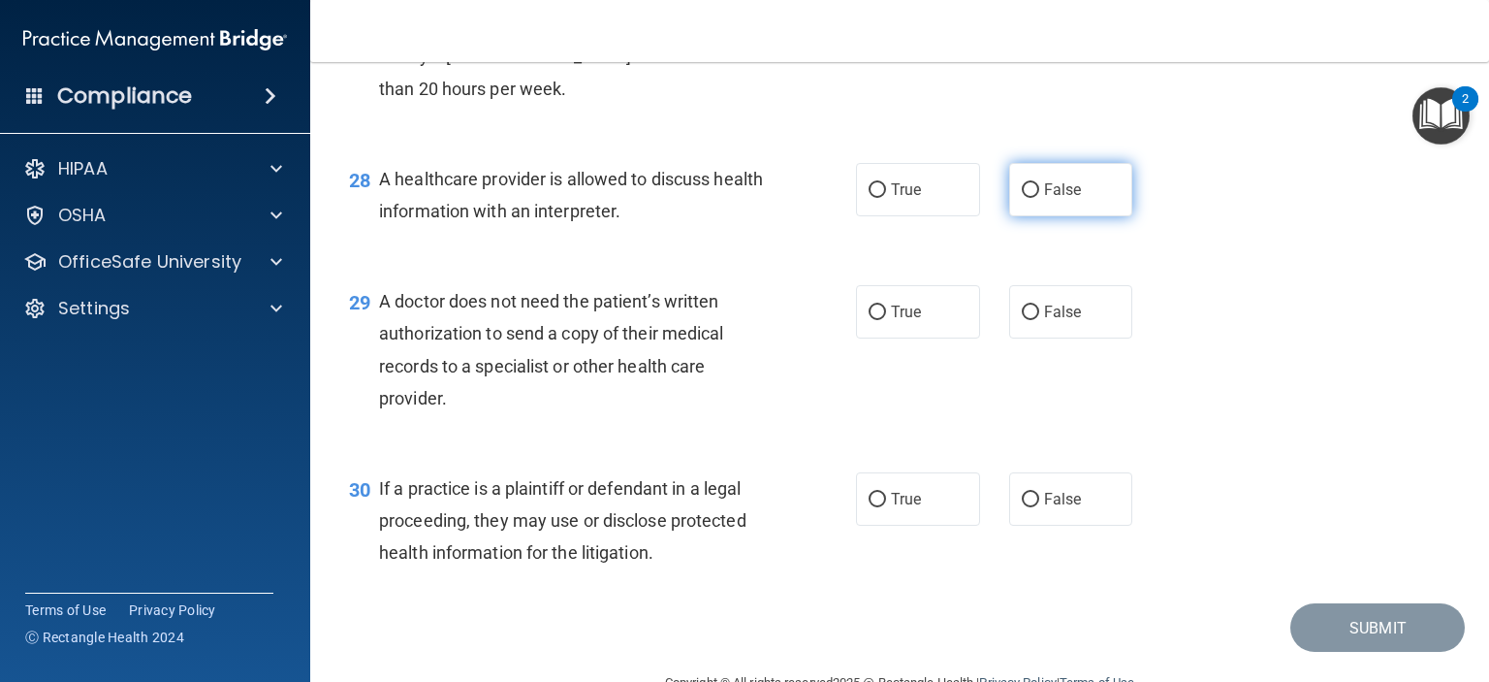
click at [1055, 216] on label "False" at bounding box center [1071, 189] width 124 height 53
click at [1039, 198] on input "False" at bounding box center [1030, 190] width 17 height 15
radio input "true"
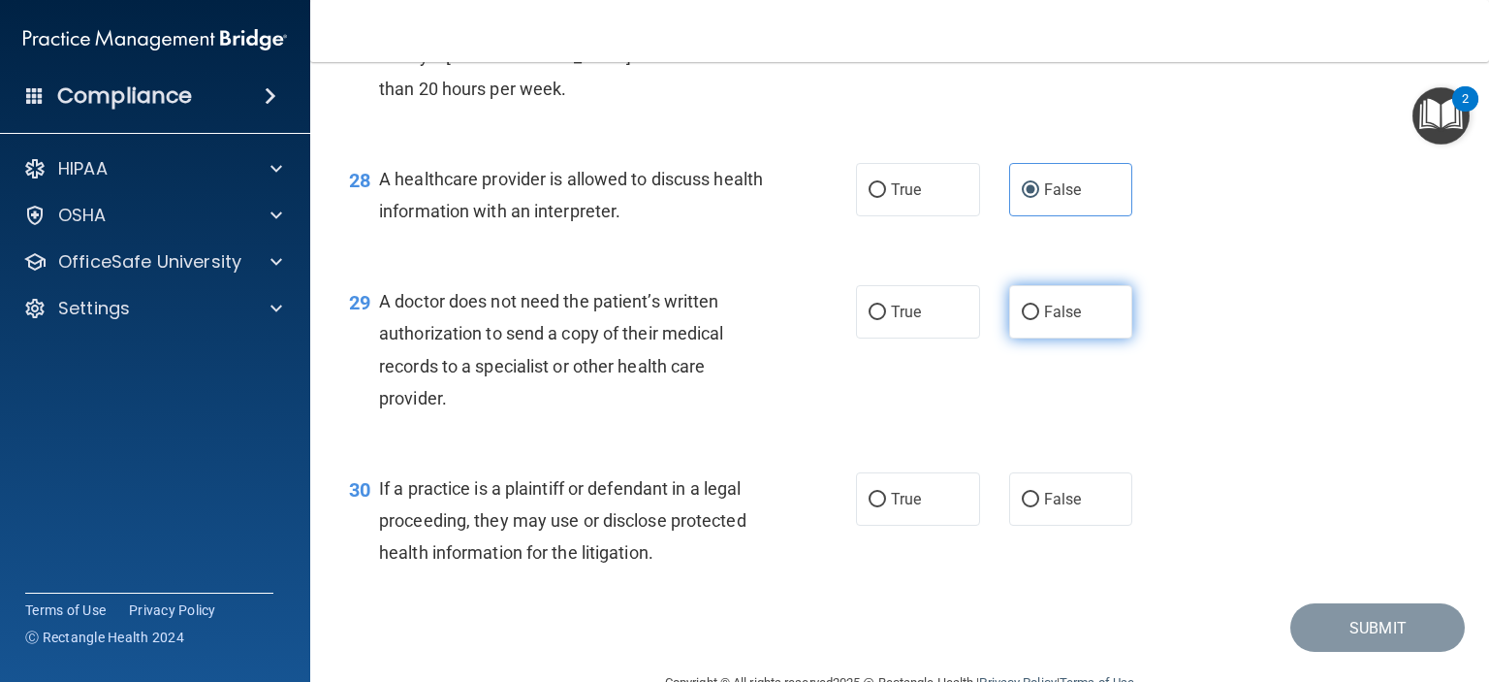
click at [1043, 338] on label "False" at bounding box center [1071, 311] width 124 height 53
click at [1039, 320] on input "False" at bounding box center [1030, 312] width 17 height 15
radio input "true"
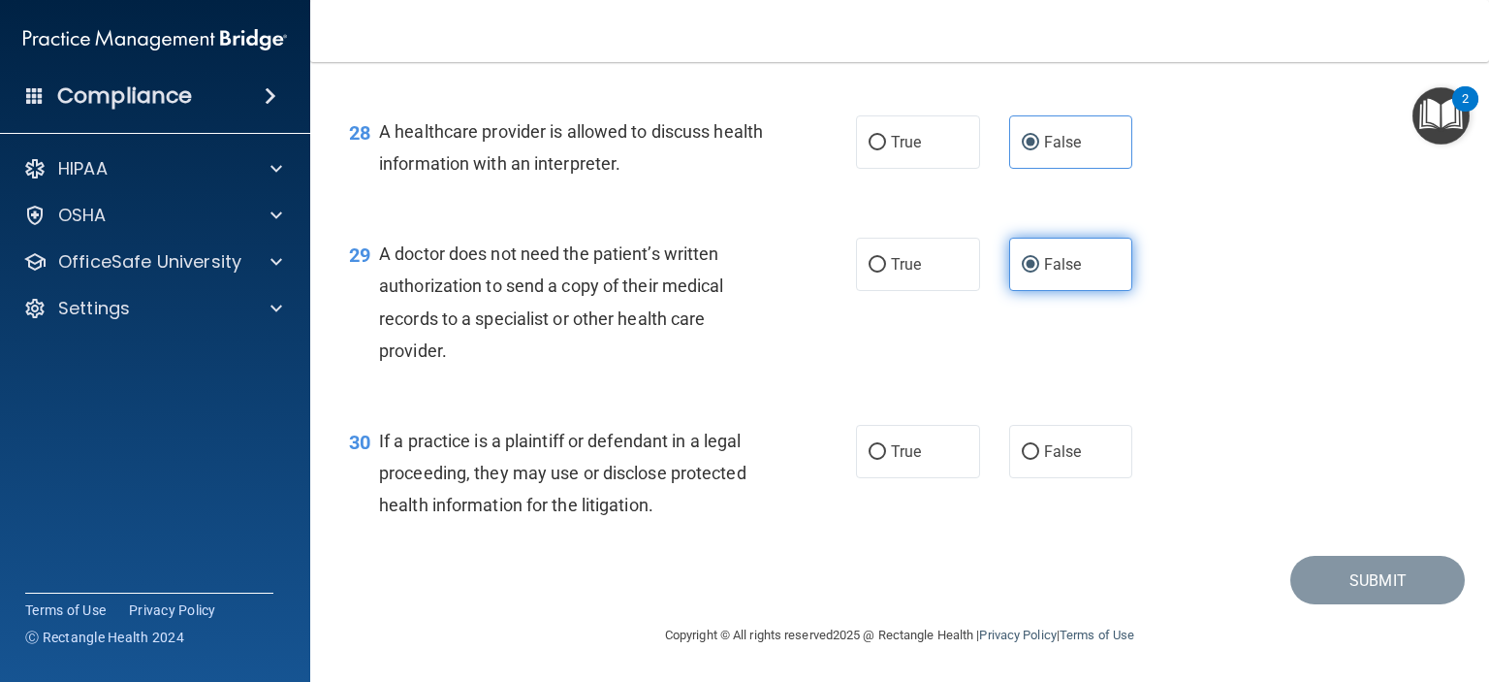
scroll to position [4766, 0]
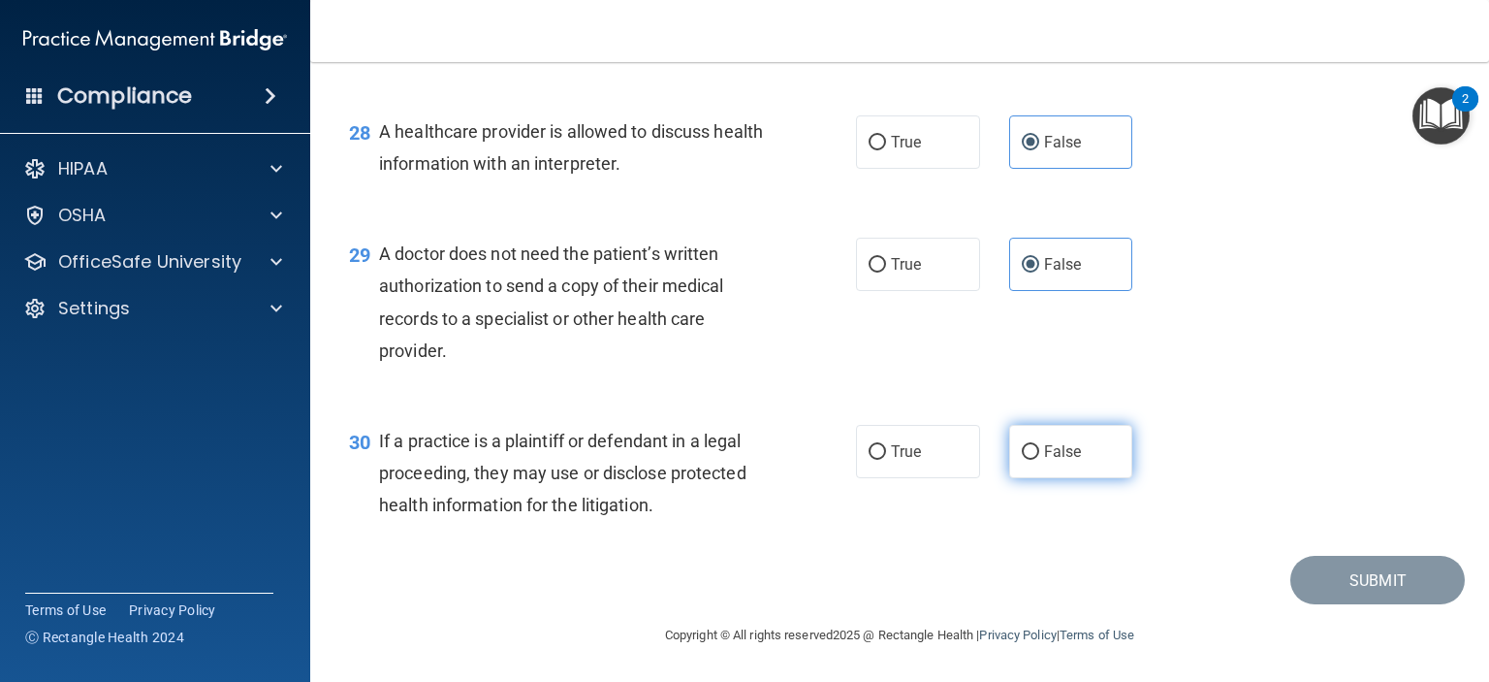
click at [1072, 462] on label "False" at bounding box center [1071, 451] width 124 height 53
click at [1039, 460] on input "False" at bounding box center [1030, 452] width 17 height 15
radio input "true"
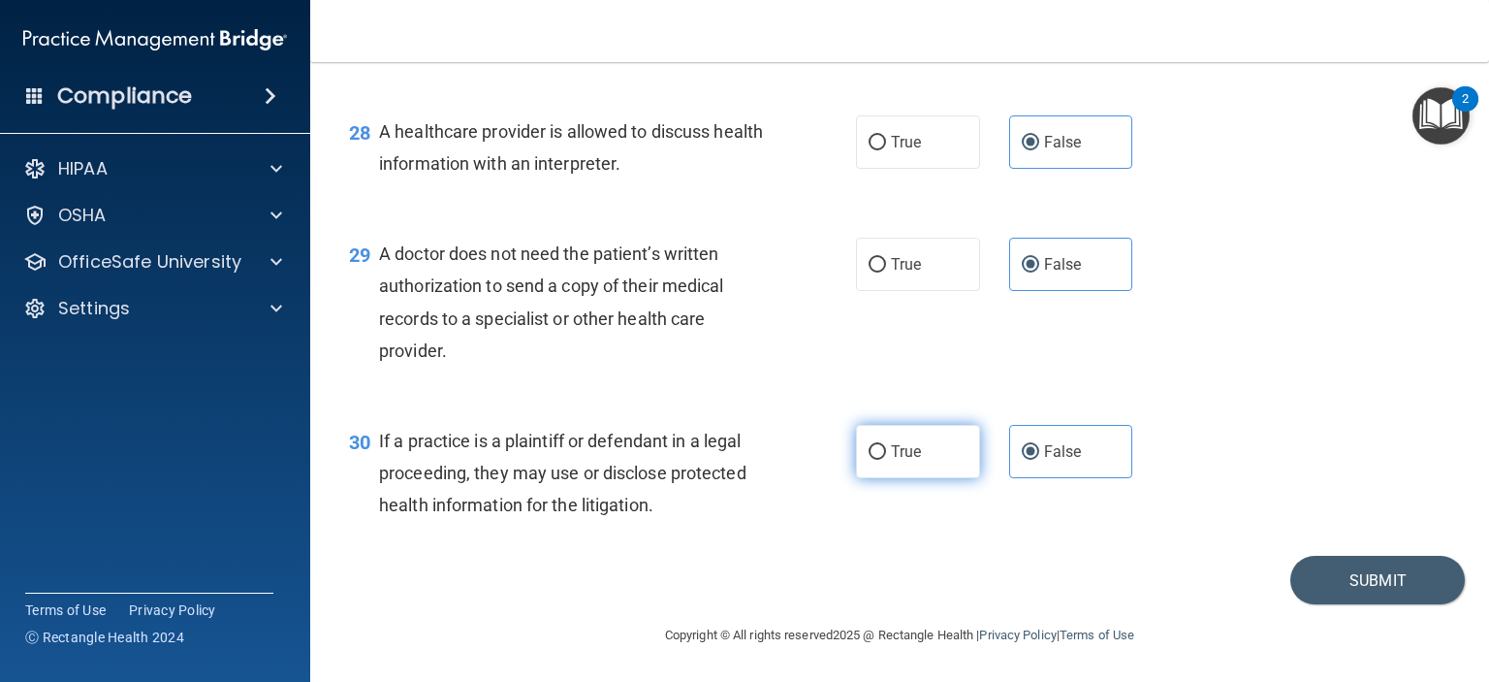
click at [901, 451] on span "True" at bounding box center [906, 451] width 30 height 18
click at [886, 451] on input "True" at bounding box center [877, 452] width 17 height 15
radio input "true"
radio input "false"
click at [1293, 585] on button "Submit" at bounding box center [1377, 580] width 175 height 49
